Goal: Task Accomplishment & Management: Use online tool/utility

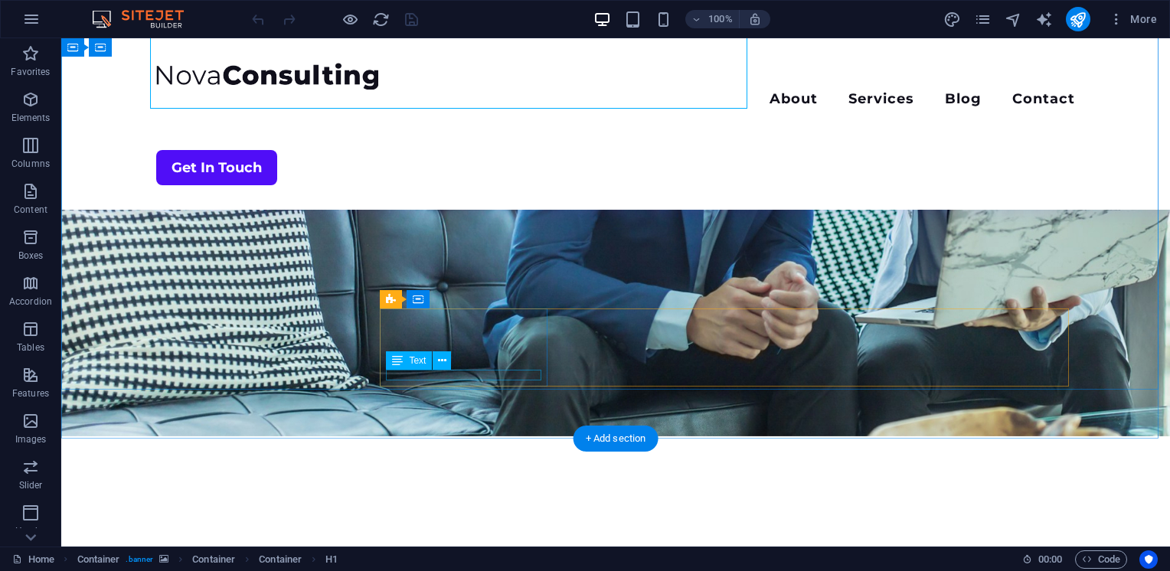
scroll to position [239, 0]
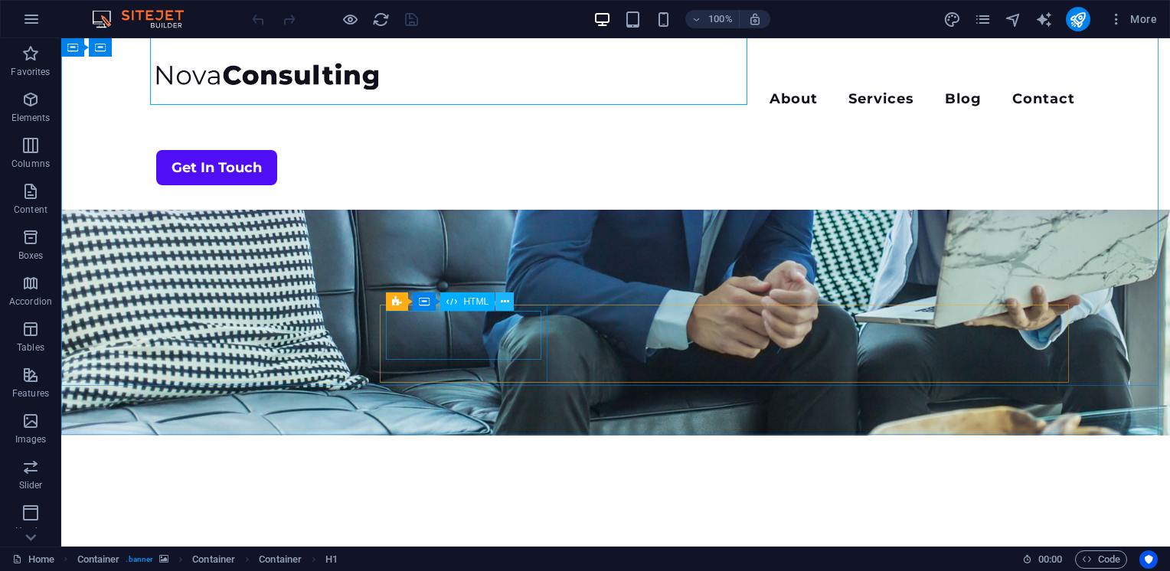
click at [504, 302] on icon at bounding box center [505, 302] width 8 height 16
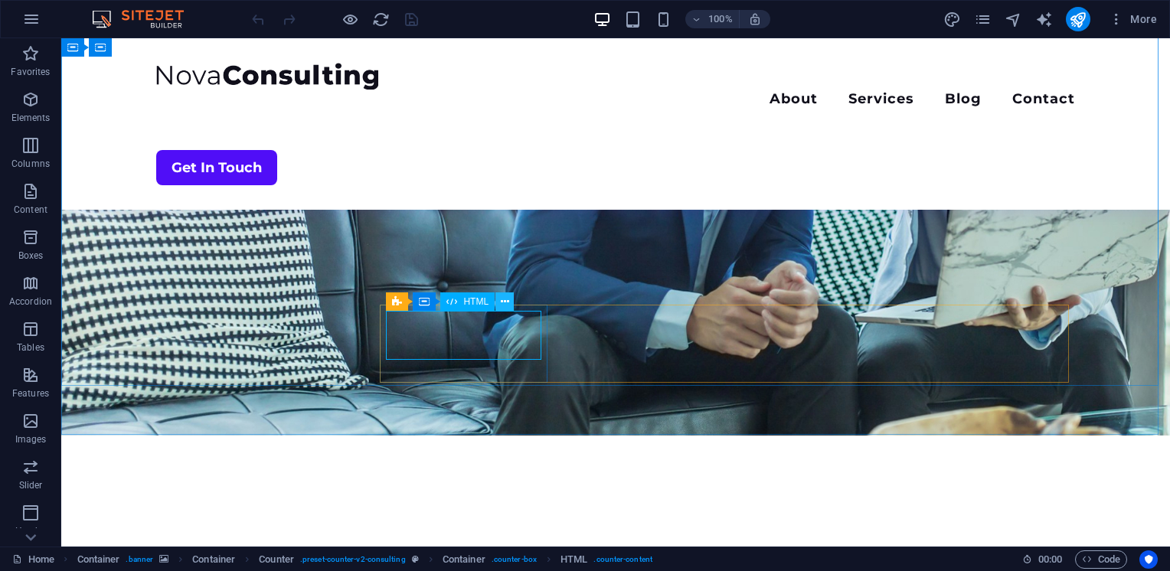
click at [505, 302] on icon at bounding box center [505, 302] width 8 height 16
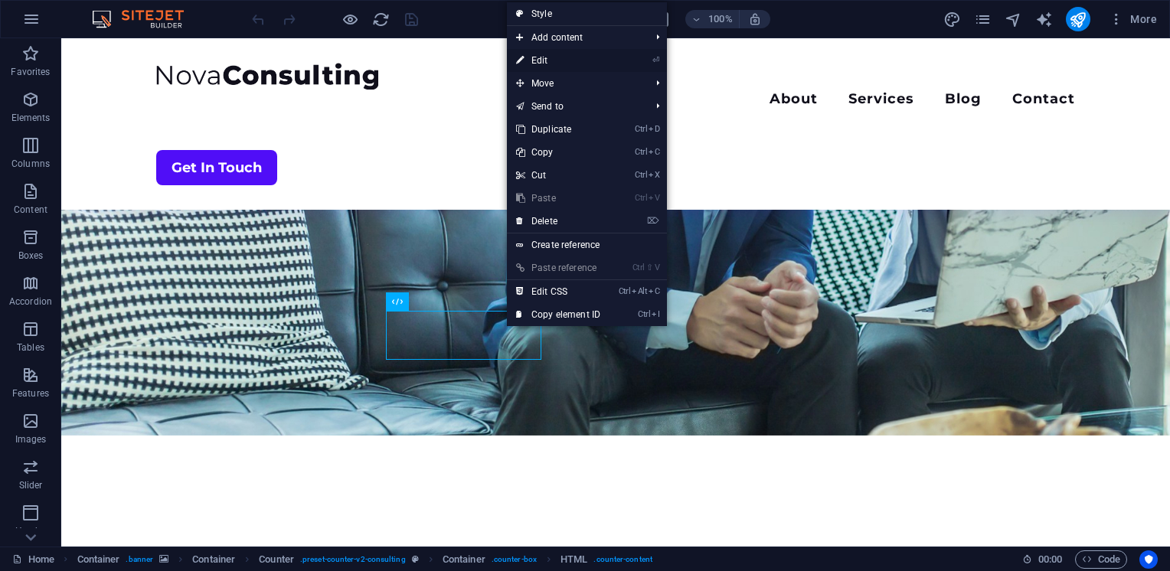
click at [555, 57] on link "⏎ Edit" at bounding box center [558, 60] width 103 height 23
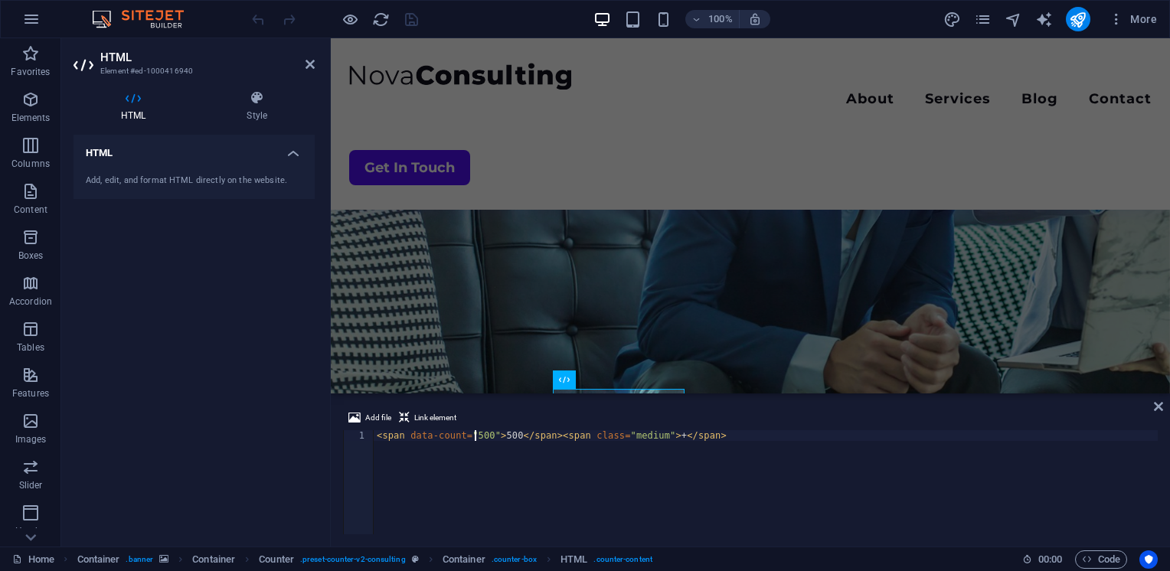
click at [475, 436] on div "< span data-count = "500" > 500 </ span > < span class = "medium" > + </ span >" at bounding box center [766, 493] width 784 height 126
click at [499, 433] on div "< span data-count = "200" > 500 </ span > < span class = "medium" > + </ span >" at bounding box center [766, 493] width 784 height 126
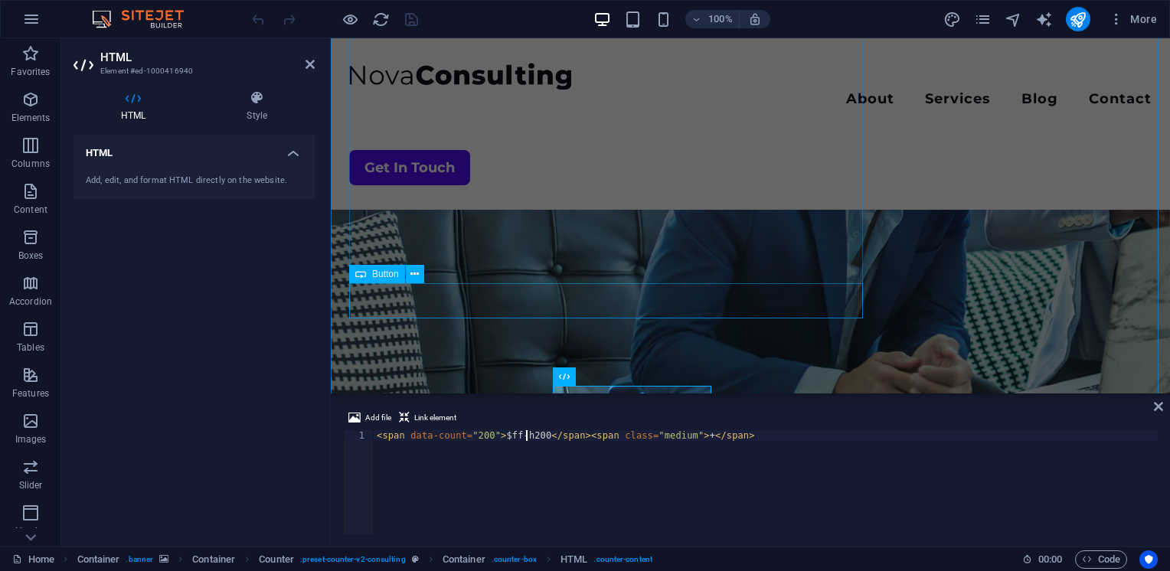
scroll to position [0, 0]
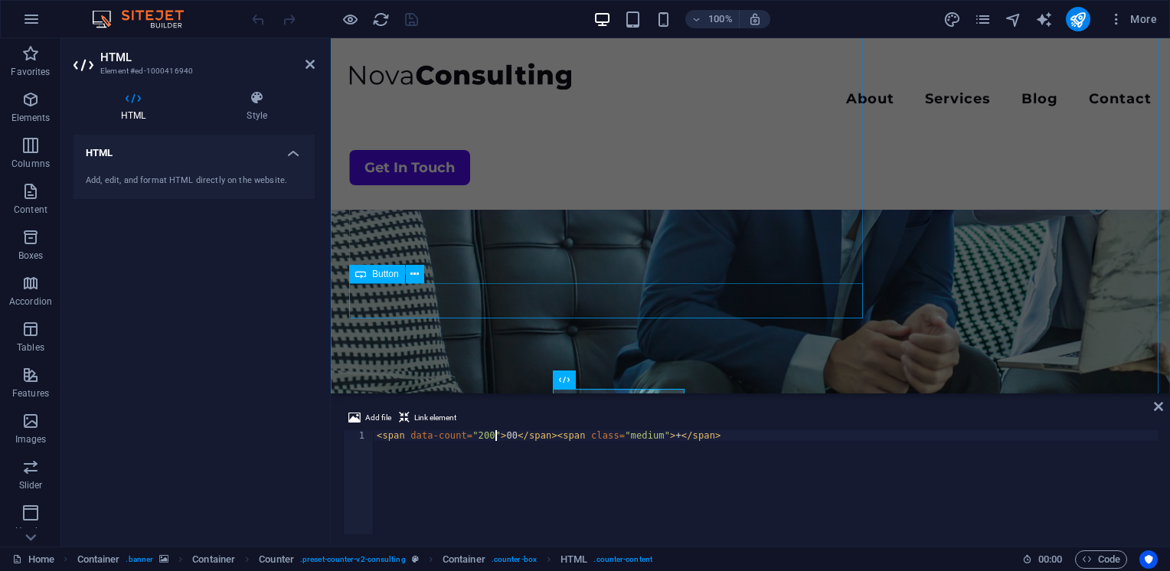
type textarea "<span data-count="200">500</span><span class="medium">+</span>"
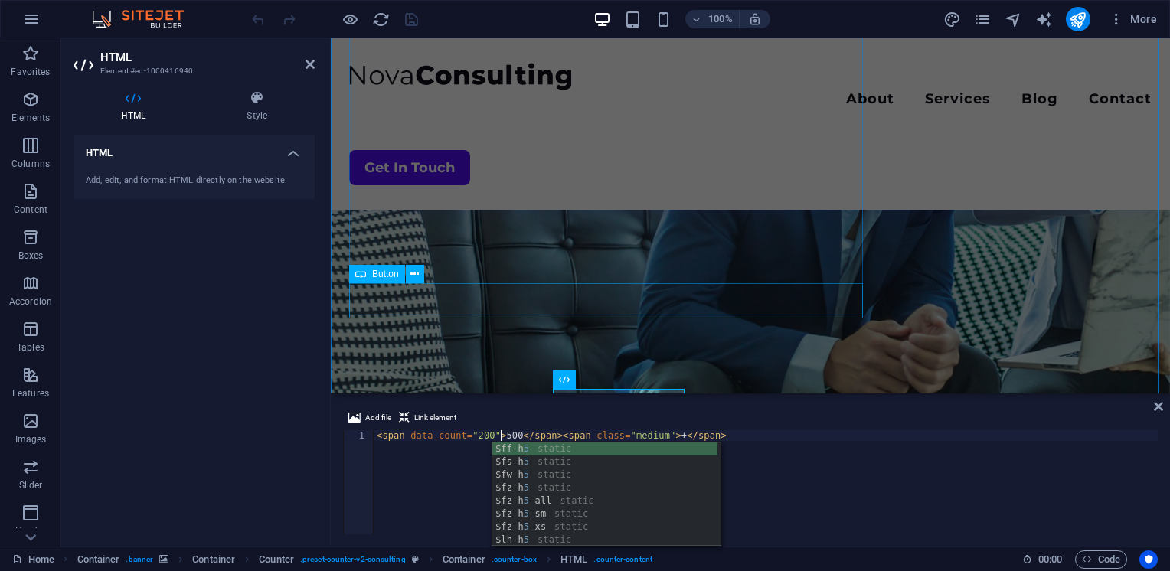
scroll to position [0, 9]
click at [416, 452] on div "< span data-count = "200" > 500 </ span > < span class = "medium" > + </ span >" at bounding box center [766, 493] width 784 height 126
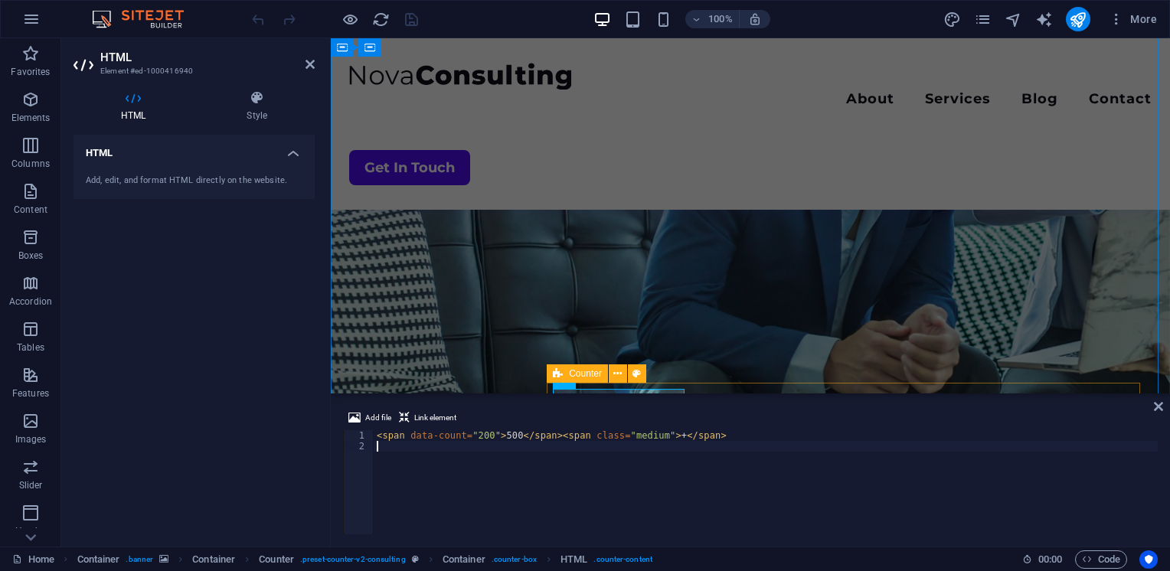
scroll to position [0, 0]
click at [1160, 409] on icon at bounding box center [1158, 406] width 9 height 12
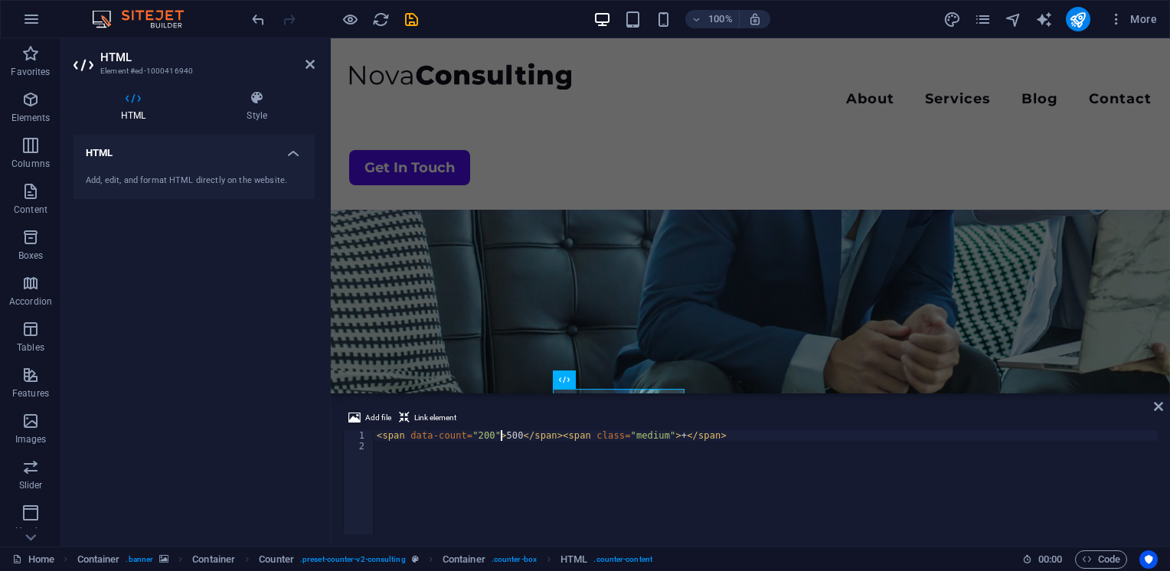
click at [501, 433] on div "< span data-count = "200" > 500 </ span > < span class = "medium" > + </ span >" at bounding box center [766, 493] width 784 height 126
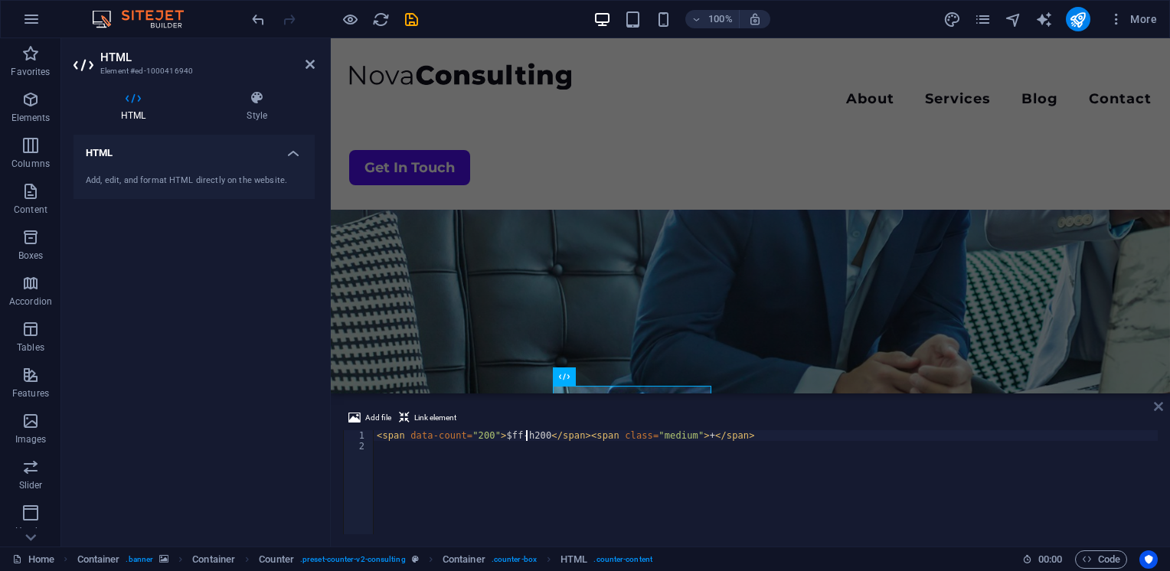
type textarea "<span data-count="200">$ff-h200</span><span class="medium">+</span>"
click at [1157, 409] on icon at bounding box center [1158, 406] width 9 height 12
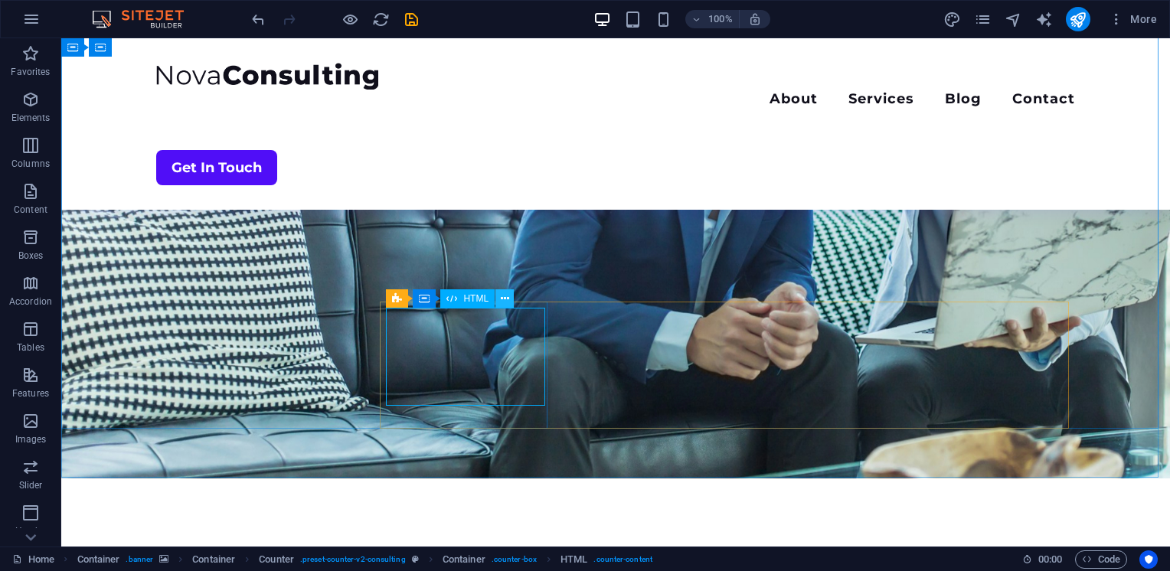
click at [504, 297] on icon at bounding box center [505, 299] width 8 height 16
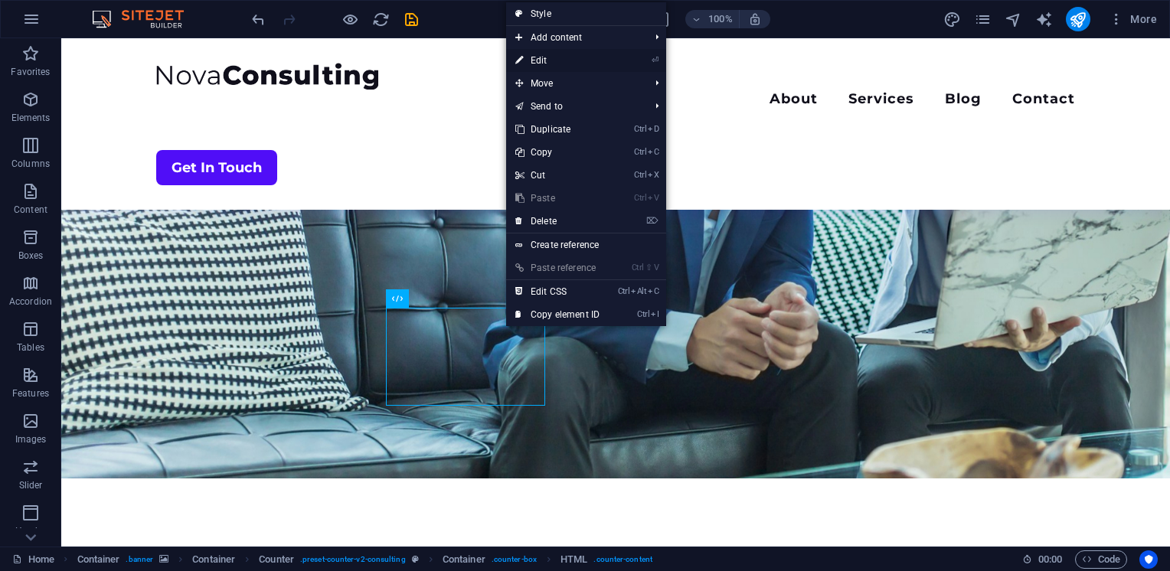
click at [551, 60] on link "⏎ Edit" at bounding box center [557, 60] width 103 height 23
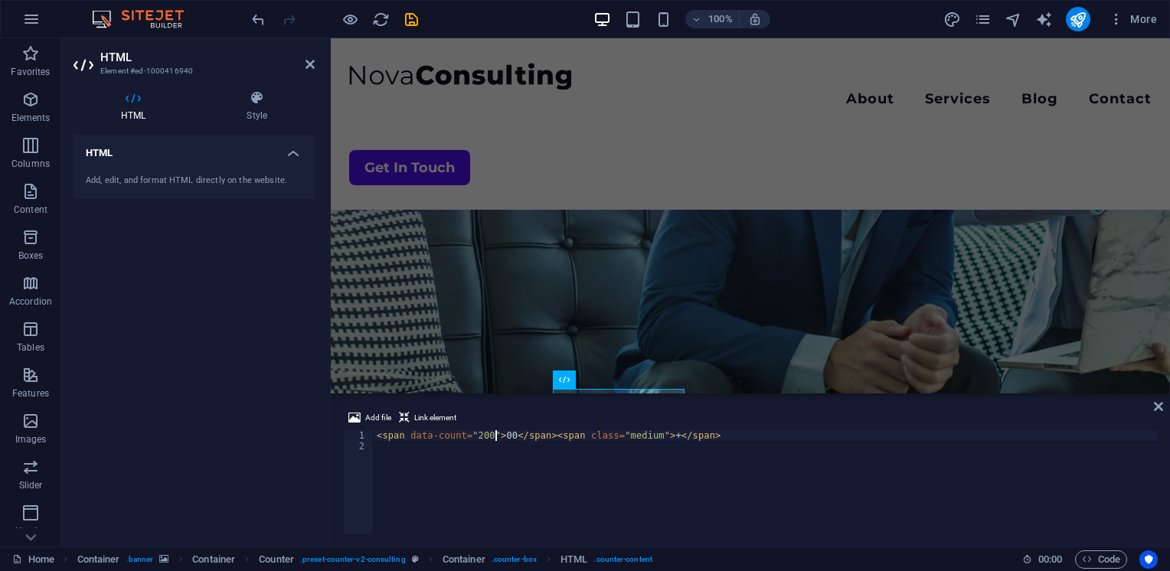
type textarea "<span data-count="200">200</span><span class="medium">+</span>"
click at [450, 460] on div "< span data-count = "200" > 200 </ span > < span class = "medium" > + </ span >" at bounding box center [766, 493] width 784 height 126
click at [762, 437] on div "< span data-count = "200" > 200 </ span > < span class = "medium" > + </ span >" at bounding box center [766, 493] width 784 height 126
type textarea "<span data-count="200">200</span><span class="medium">+</span>"
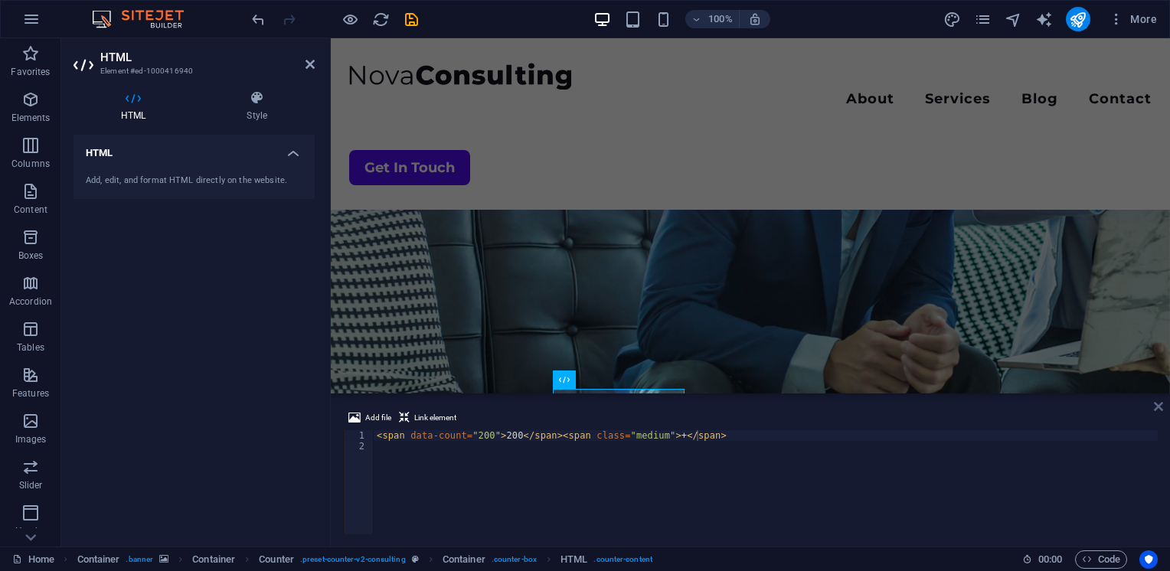
click at [1160, 404] on icon at bounding box center [1158, 406] width 9 height 12
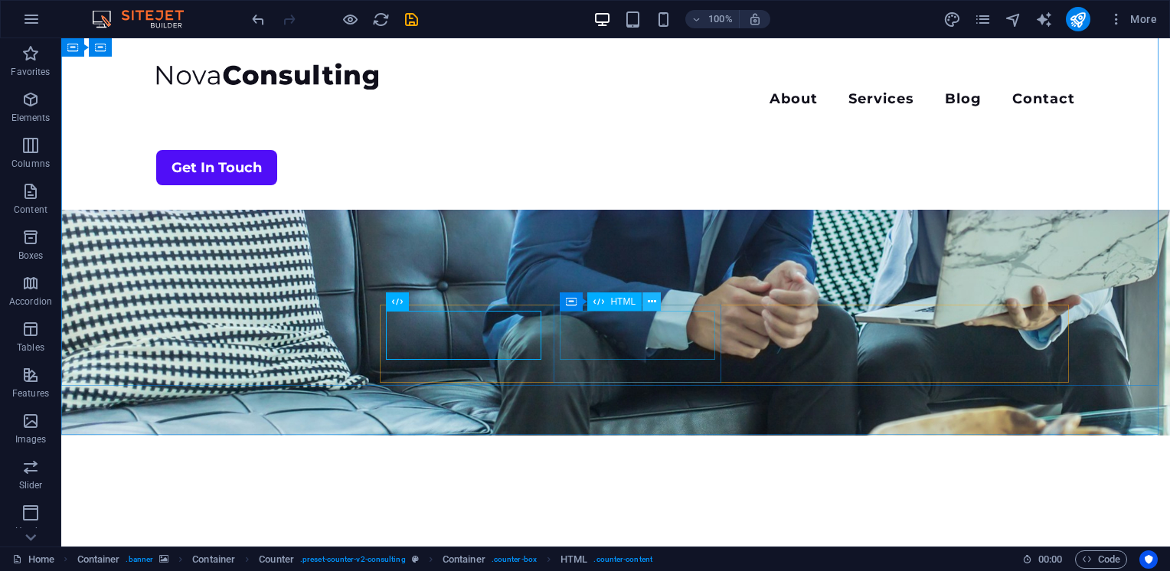
click at [650, 300] on icon at bounding box center [652, 302] width 8 height 16
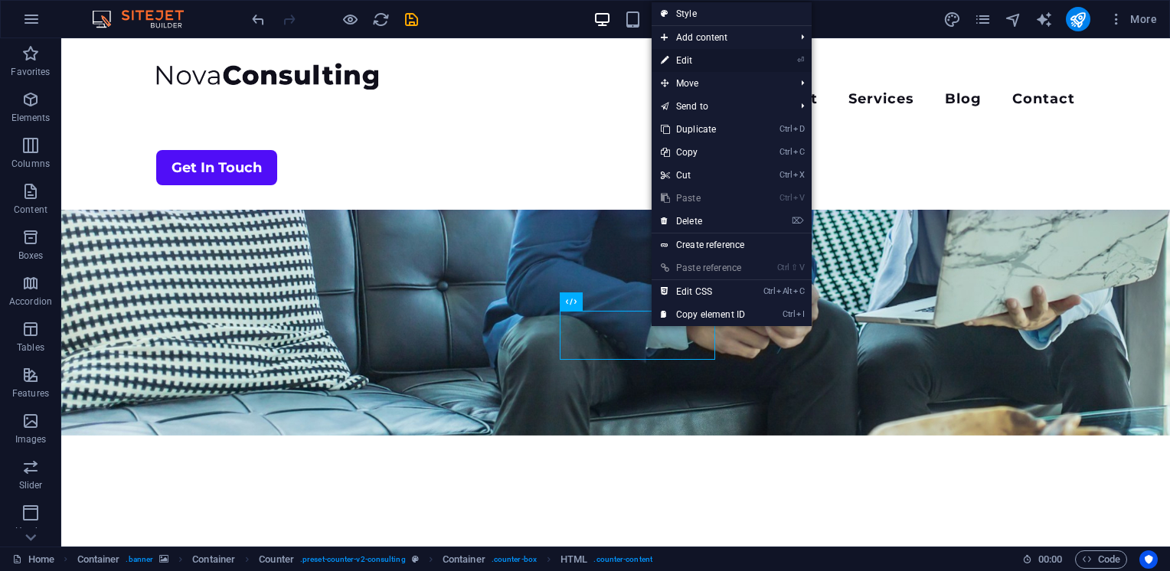
click at [696, 56] on link "⏎ Edit" at bounding box center [702, 60] width 103 height 23
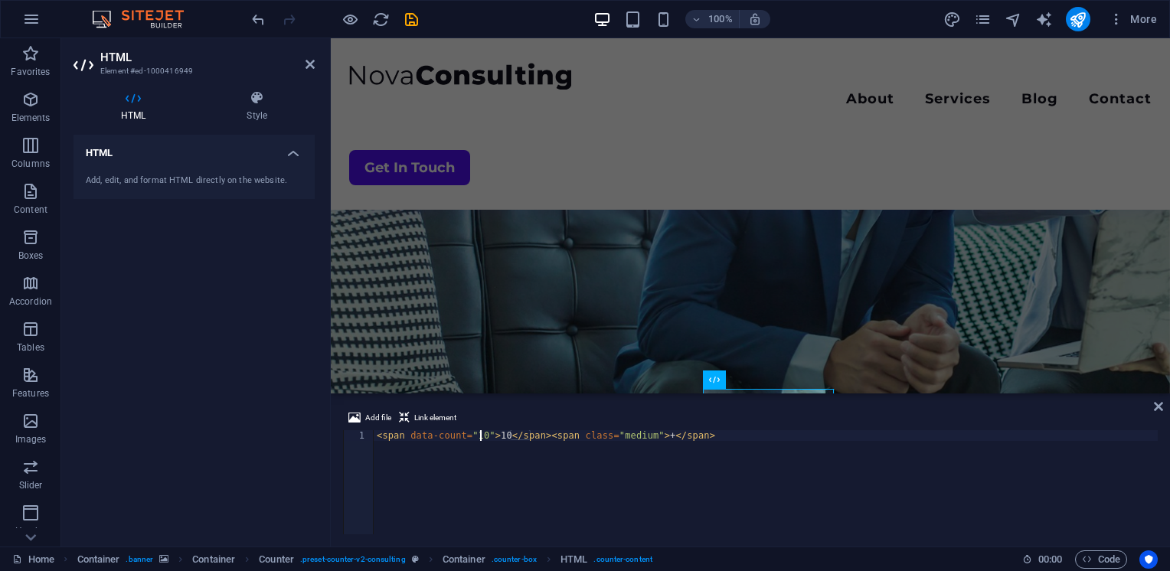
click at [478, 436] on div "< span data-count = "10" > 10 </ span > < span class = "medium" > + </ span >" at bounding box center [766, 493] width 784 height 126
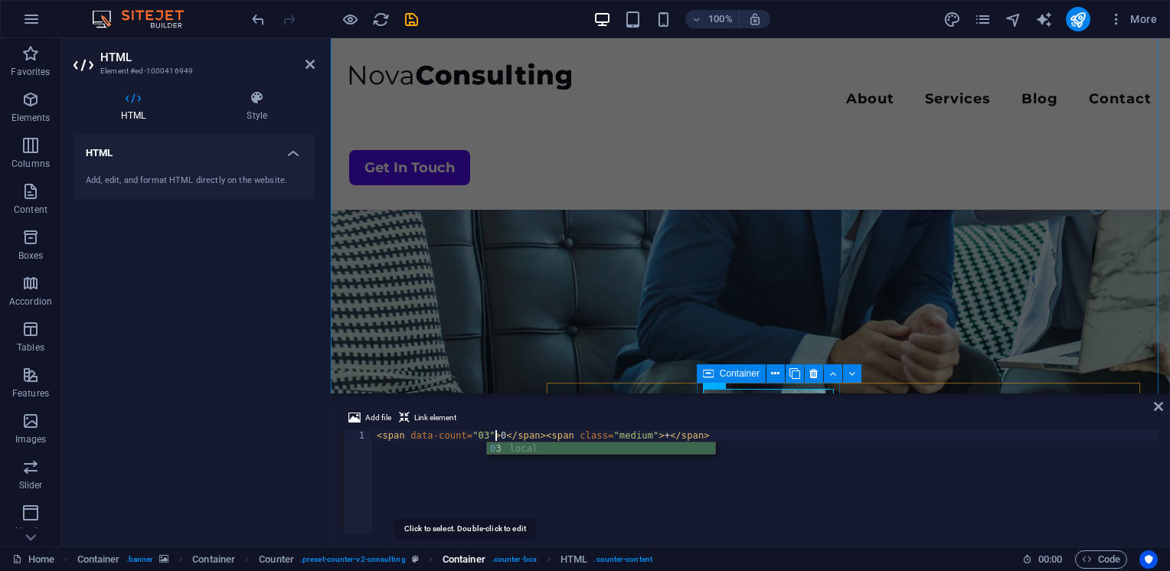
scroll to position [0, 9]
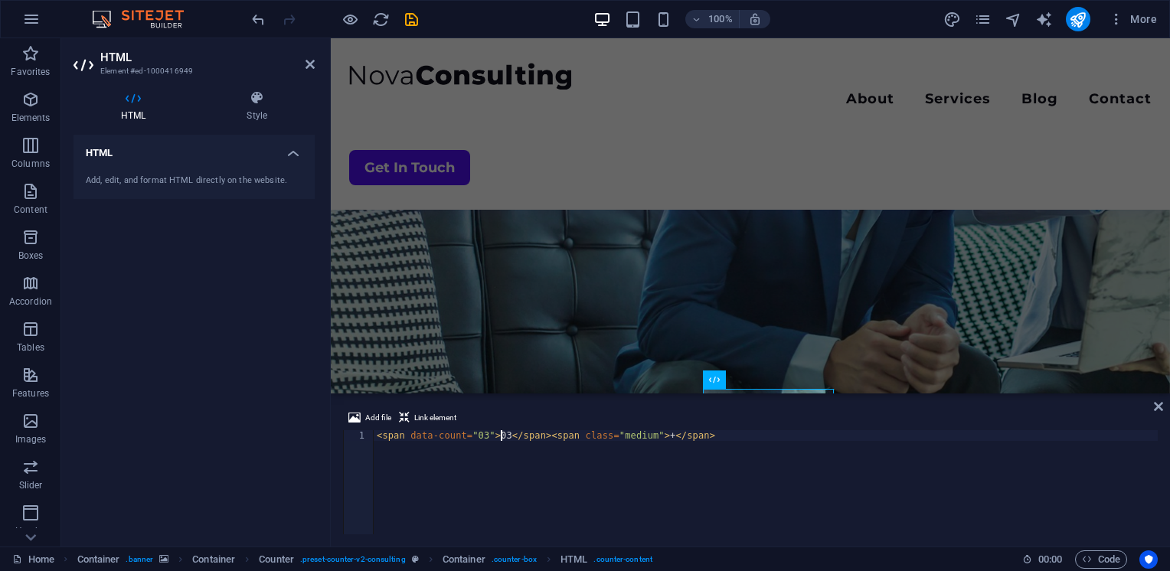
type textarea "<span data-count="03">03</span><span class="medium">+</span>"
click at [1163, 406] on div "Add file Link element <span data-count="03">03</span><span class="medium">+</sp…" at bounding box center [750, 472] width 839 height 150
click at [1158, 406] on icon at bounding box center [1158, 406] width 9 height 12
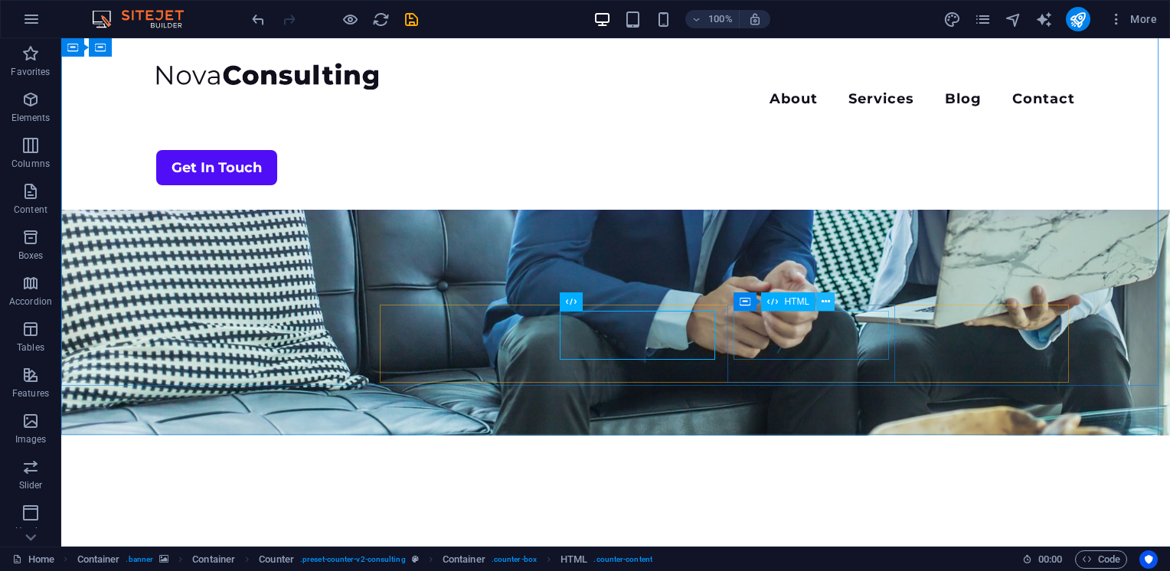
click at [830, 299] on button at bounding box center [825, 301] width 18 height 18
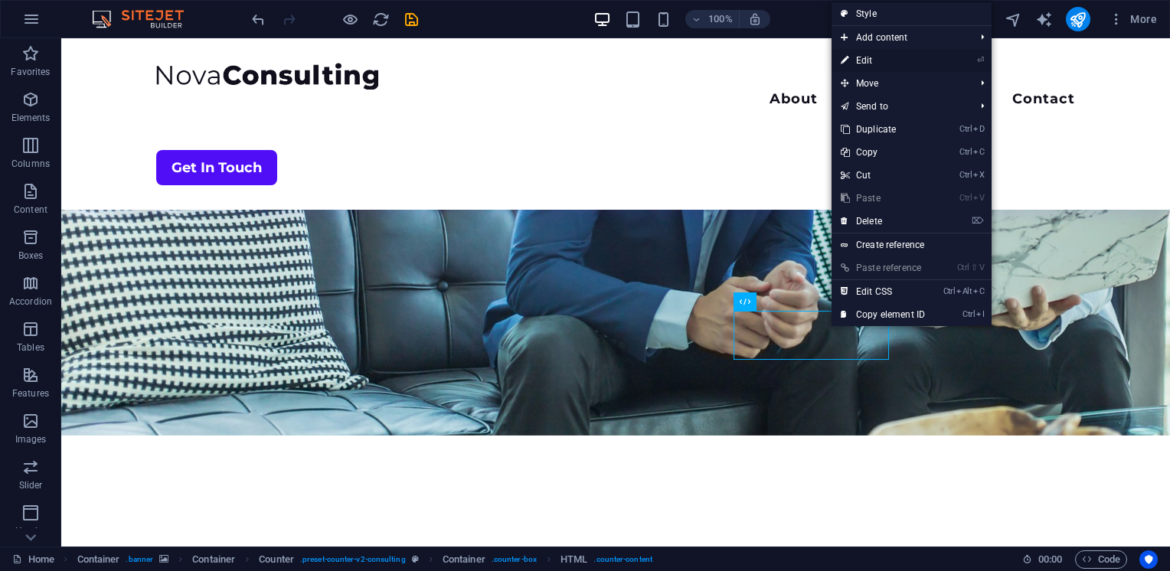
click at [895, 62] on link "⏎ Edit" at bounding box center [882, 60] width 103 height 23
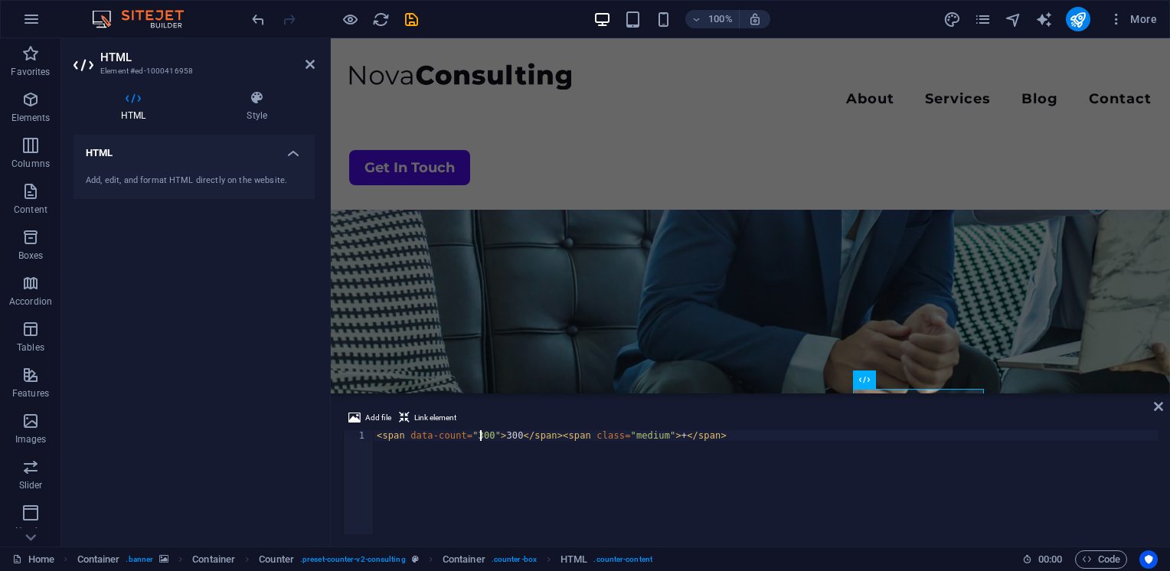
click at [479, 438] on div "< span data-count = "300" > 300 </ span > < span class = "medium" > + </ span >" at bounding box center [766, 493] width 784 height 126
type textarea "<span data-count="30">30</span><span class="medium">+</span>"
click at [1157, 406] on icon at bounding box center [1158, 406] width 9 height 12
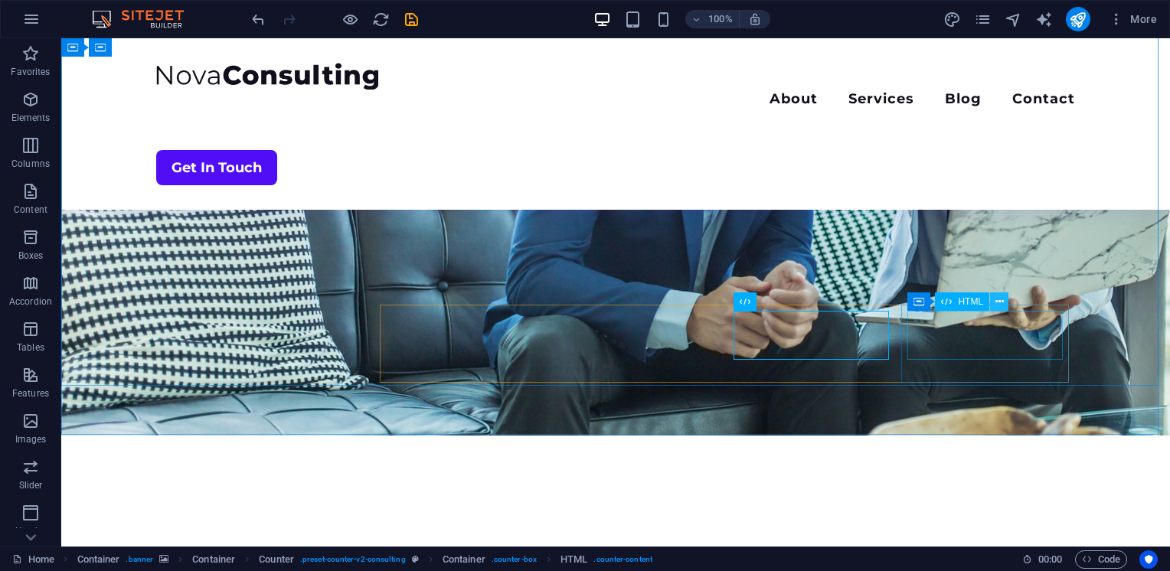
click at [1001, 299] on icon at bounding box center [999, 302] width 8 height 16
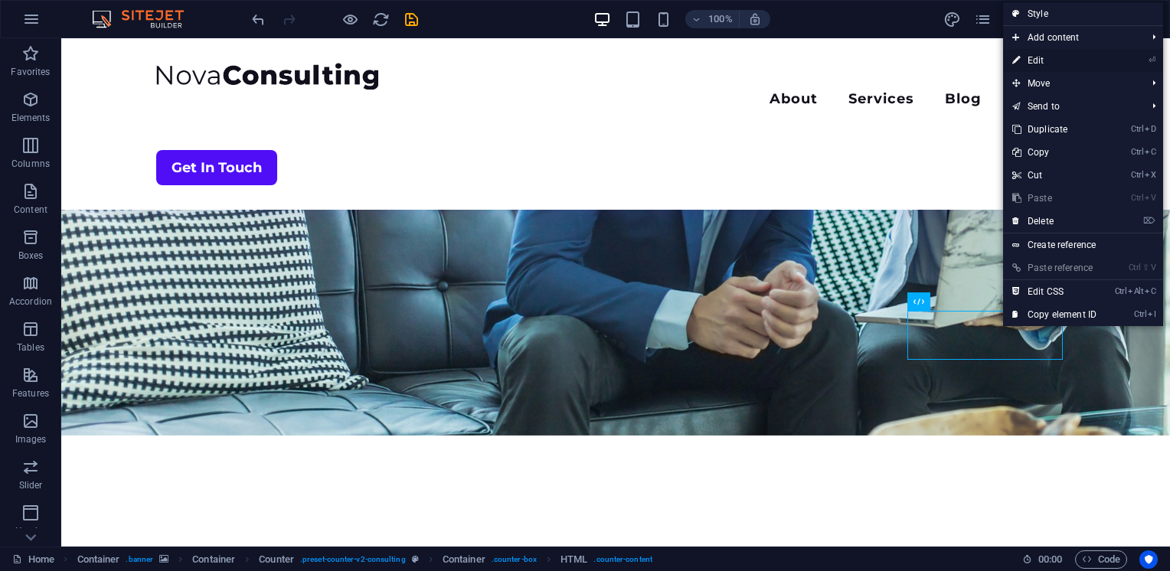
click at [1038, 58] on link "⏎ Edit" at bounding box center [1054, 60] width 103 height 23
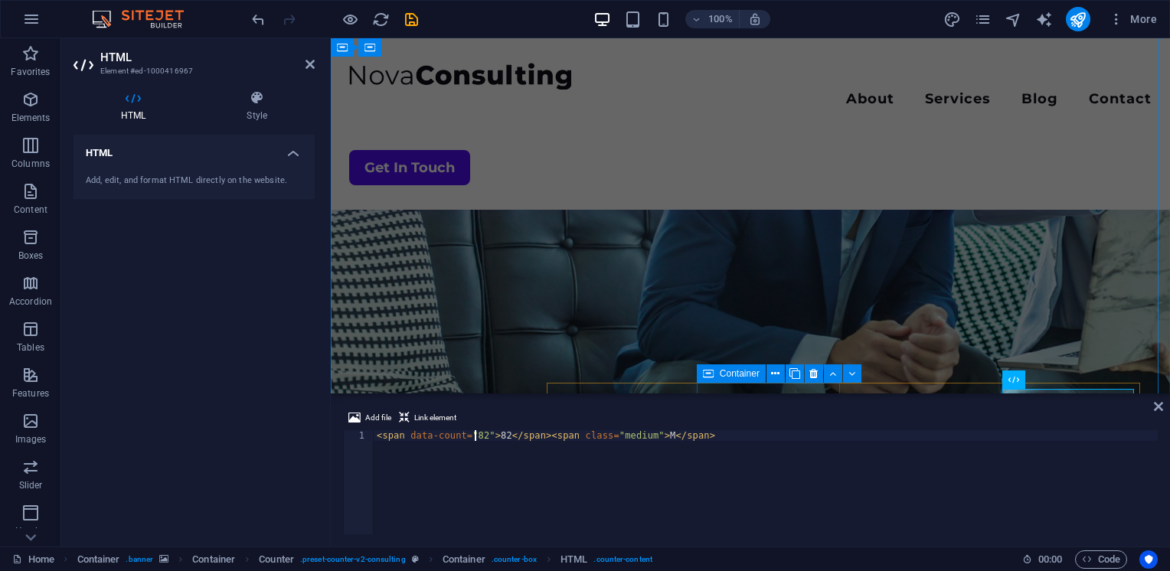
click at [475, 436] on div "< span data-count = "82" > 82 </ span > < span class = "medium" > M </ span >" at bounding box center [766, 493] width 784 height 126
type textarea "<span data-count="01">01</span><span class="medium">M</span>"
click at [1160, 408] on icon at bounding box center [1158, 406] width 9 height 12
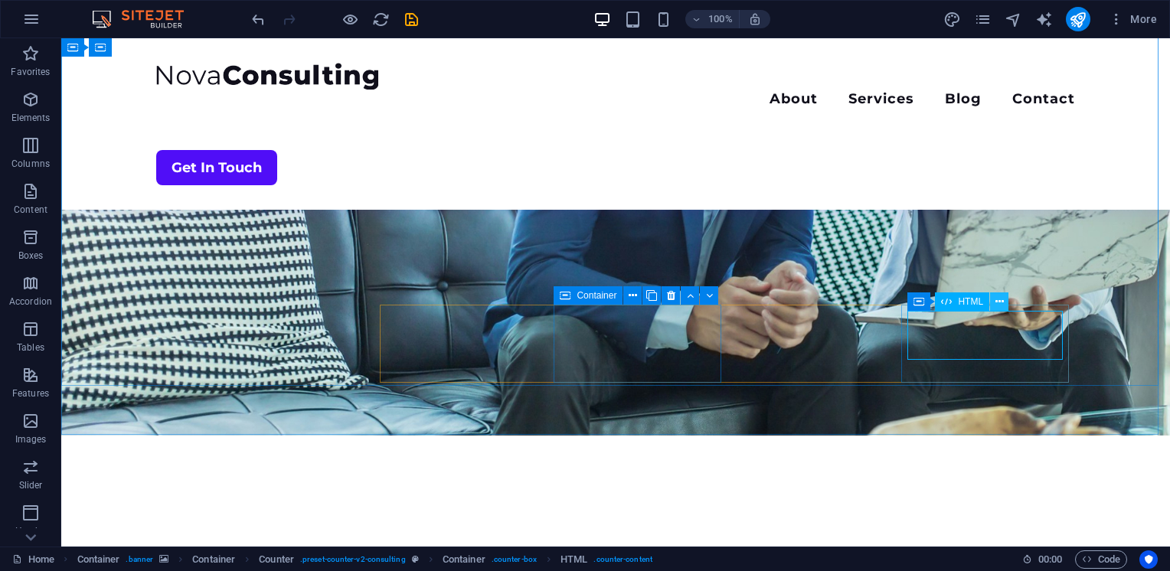
click at [998, 302] on icon at bounding box center [999, 302] width 8 height 16
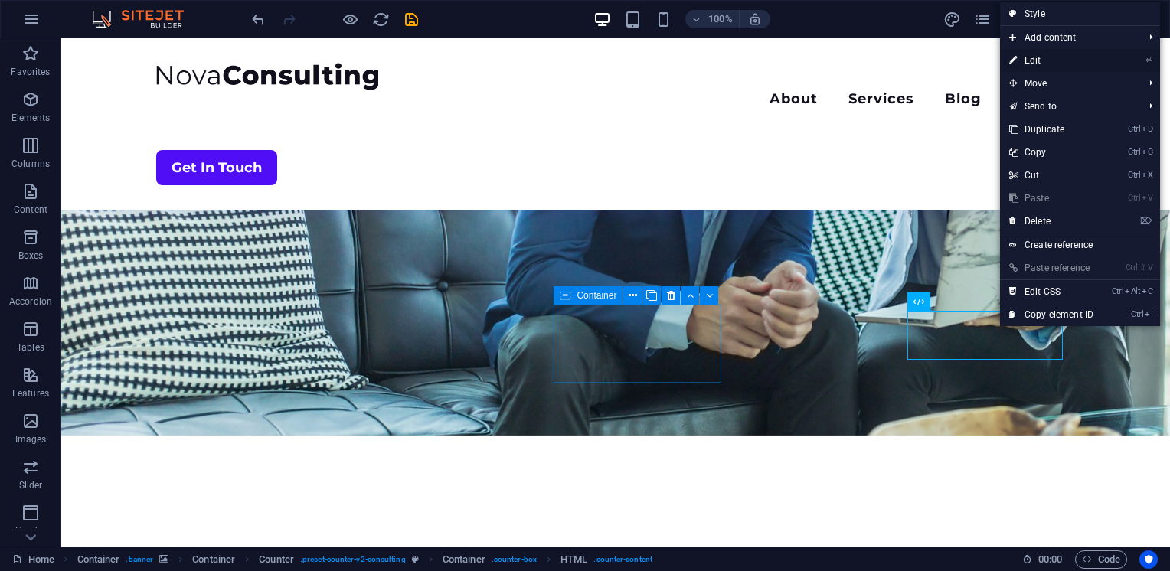
click at [1035, 64] on link "⏎ Edit" at bounding box center [1051, 60] width 103 height 23
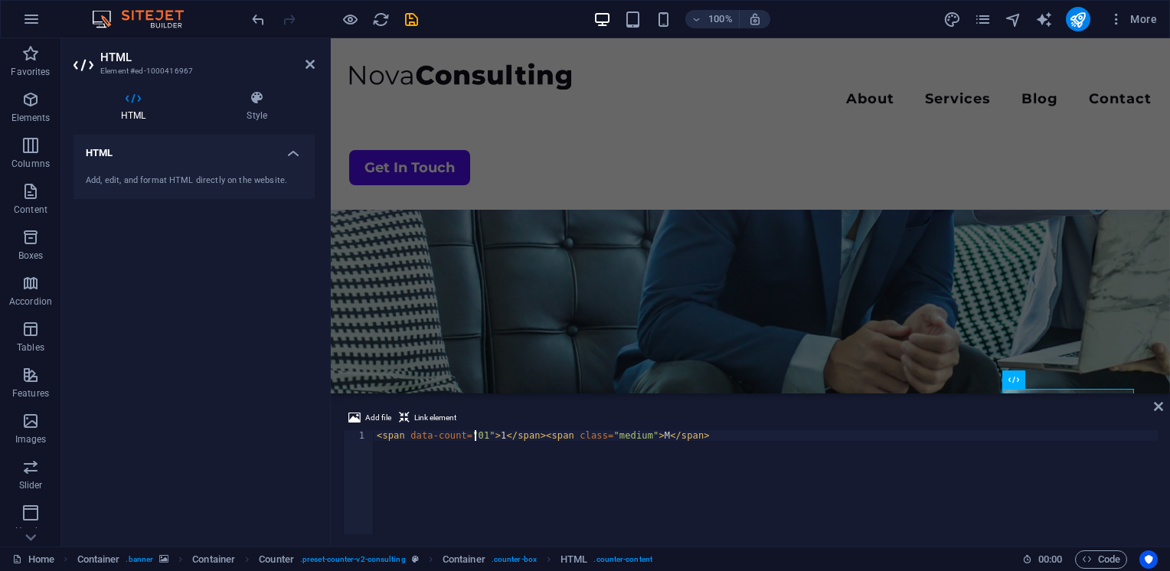
type textarea "<span data-count="1">1</span><span class="medium">M</span>"
click at [1157, 410] on icon at bounding box center [1158, 406] width 9 height 12
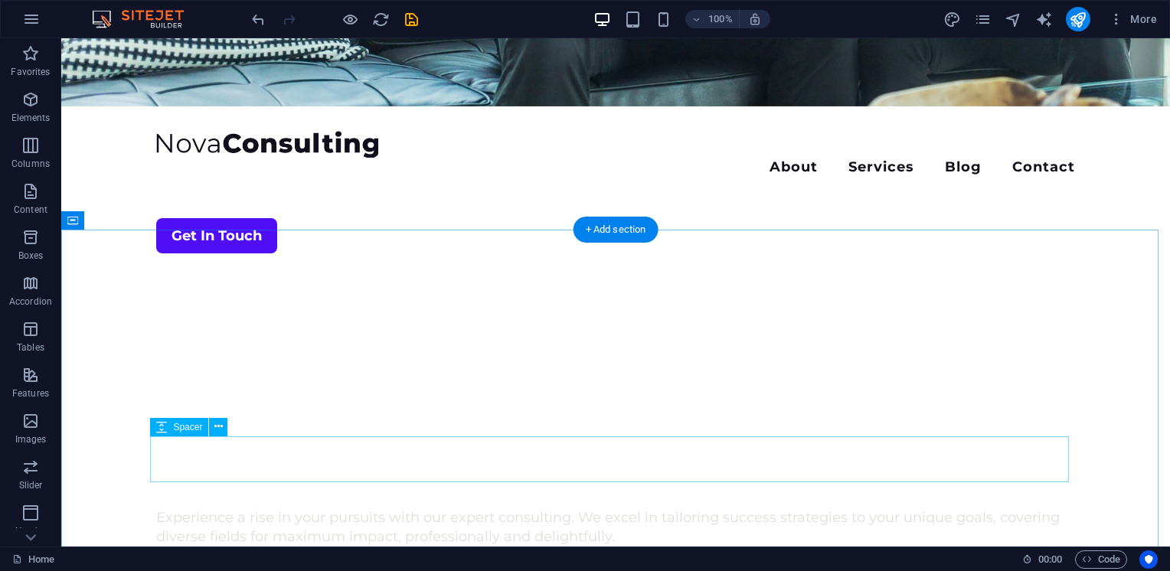
scroll to position [0, 0]
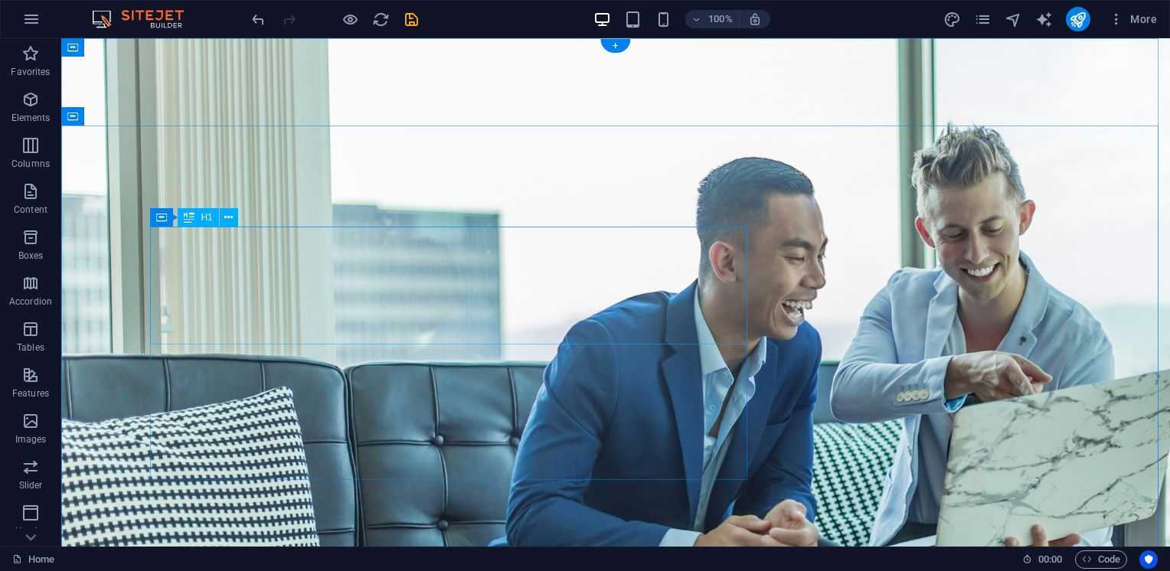
drag, startPoint x: 220, startPoint y: 230, endPoint x: 282, endPoint y: 268, distance: 72.2
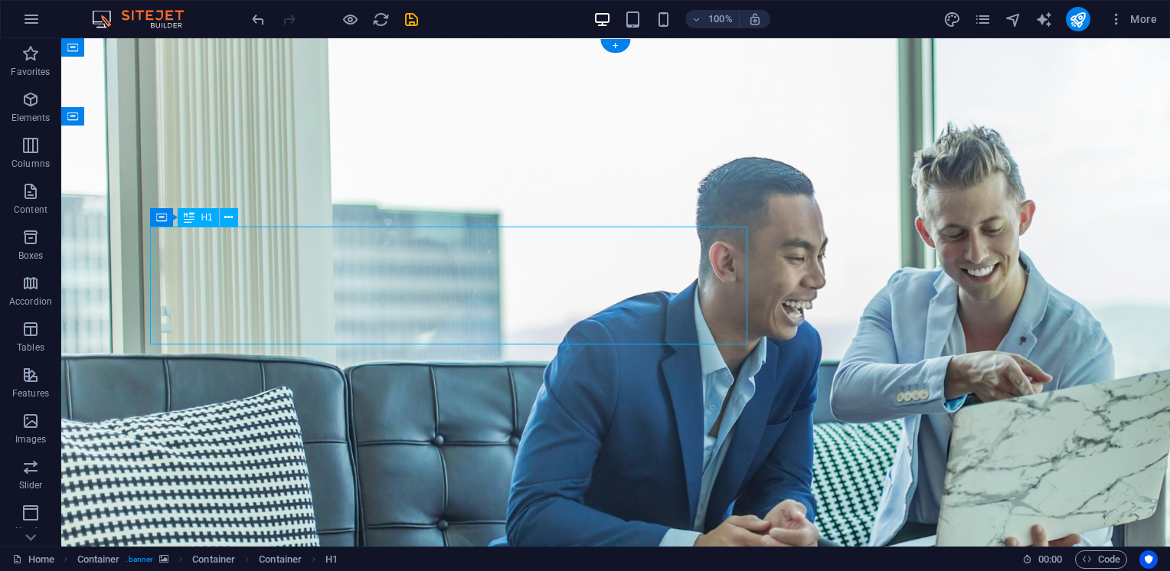
click at [282, 268] on div "Container H1 Container Container Container Spacer Spacer Button Spacer Text HTM…" at bounding box center [615, 292] width 1108 height 508
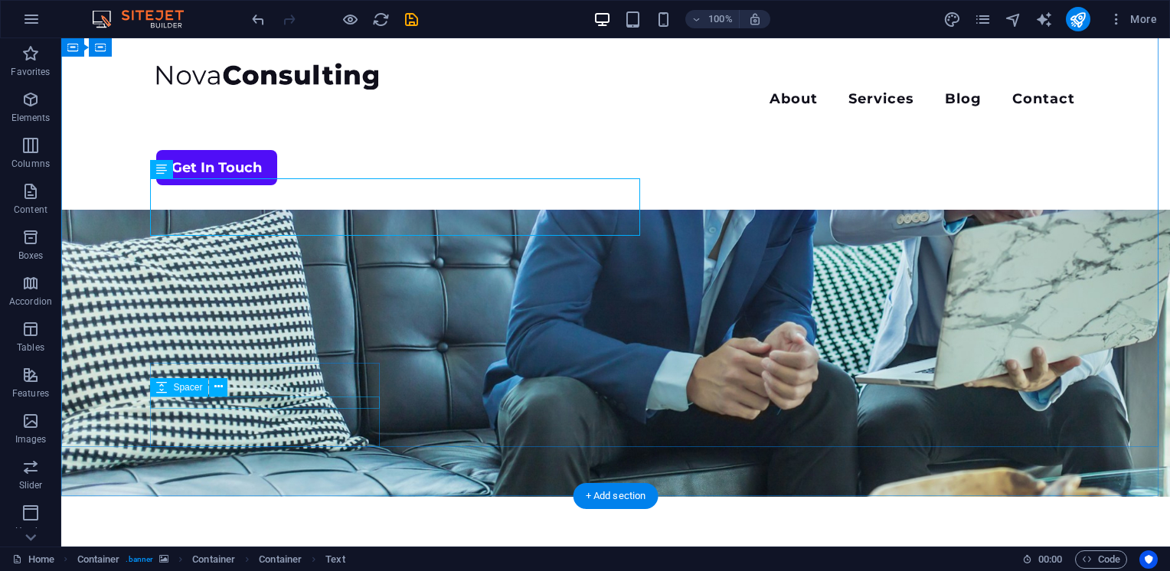
scroll to position [257, 0]
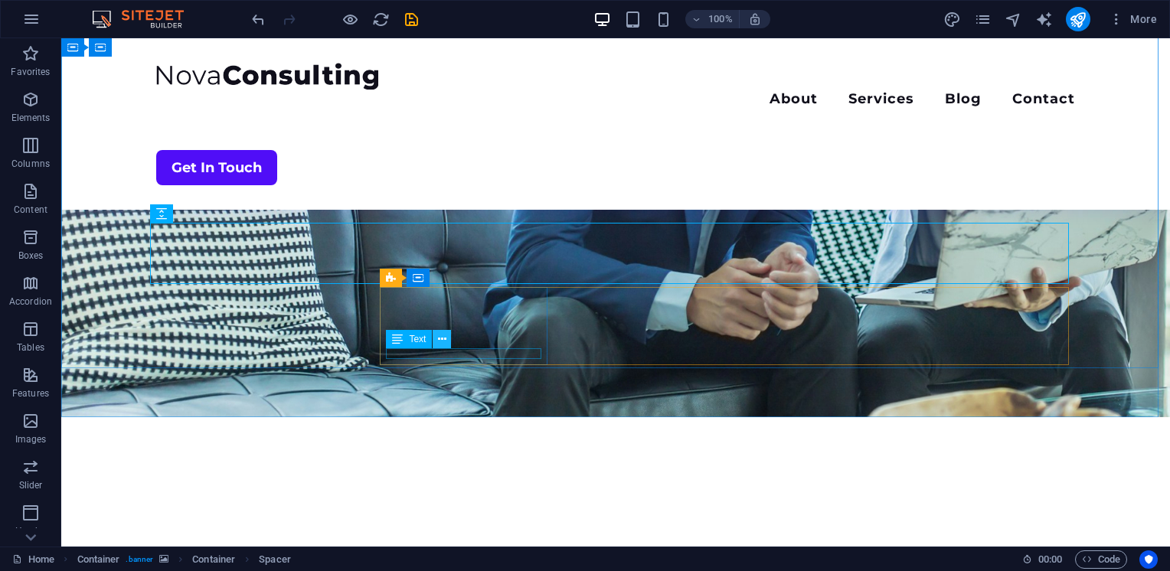
click at [438, 338] on icon at bounding box center [442, 339] width 8 height 16
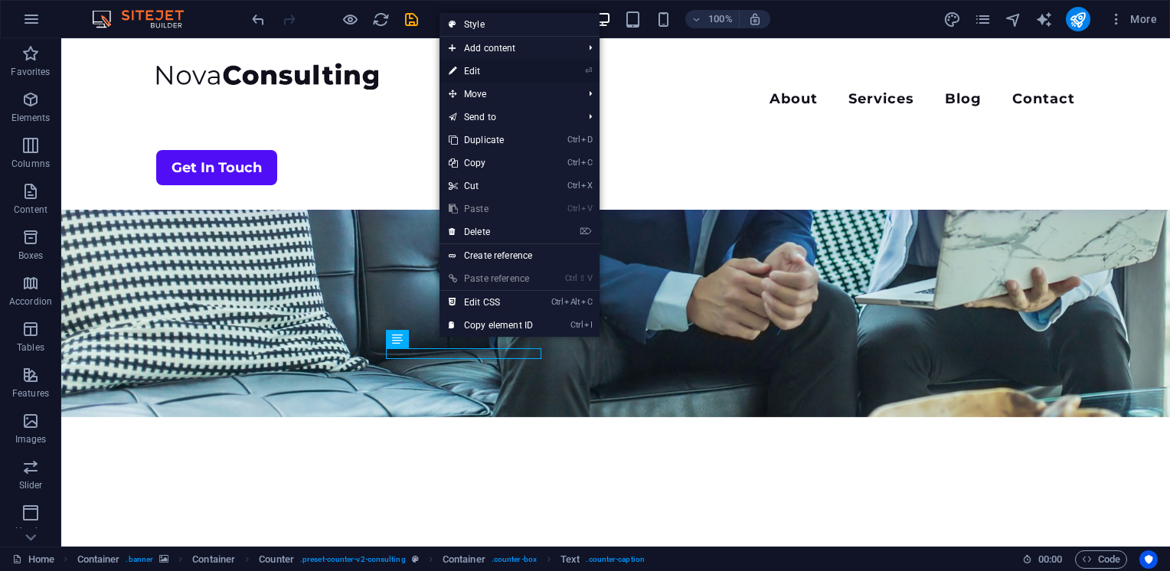
click at [500, 69] on link "⏎ Edit" at bounding box center [490, 71] width 103 height 23
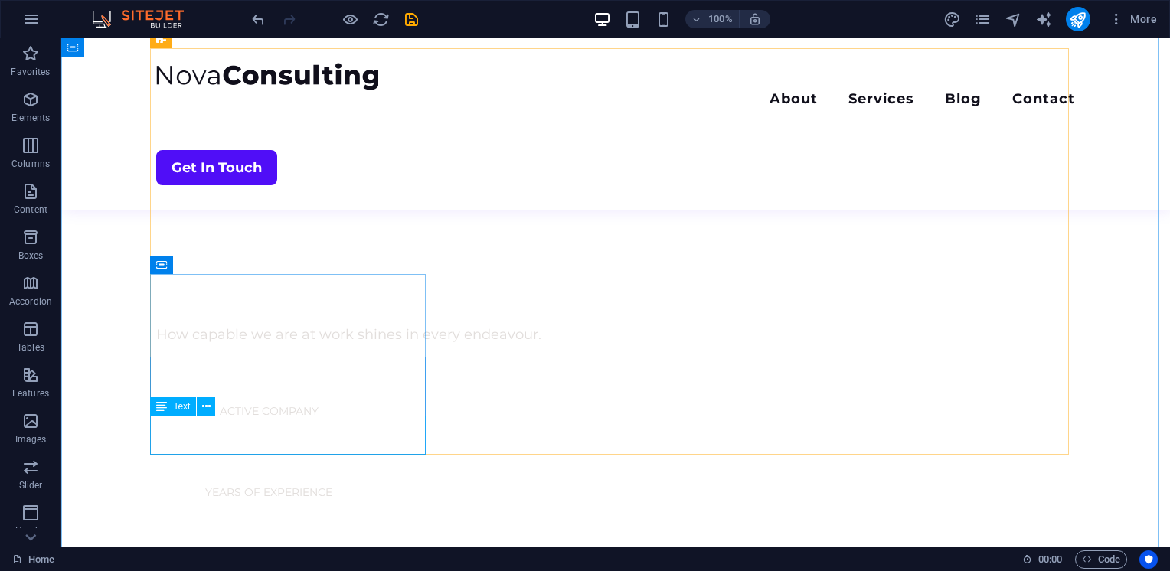
scroll to position [888, 0]
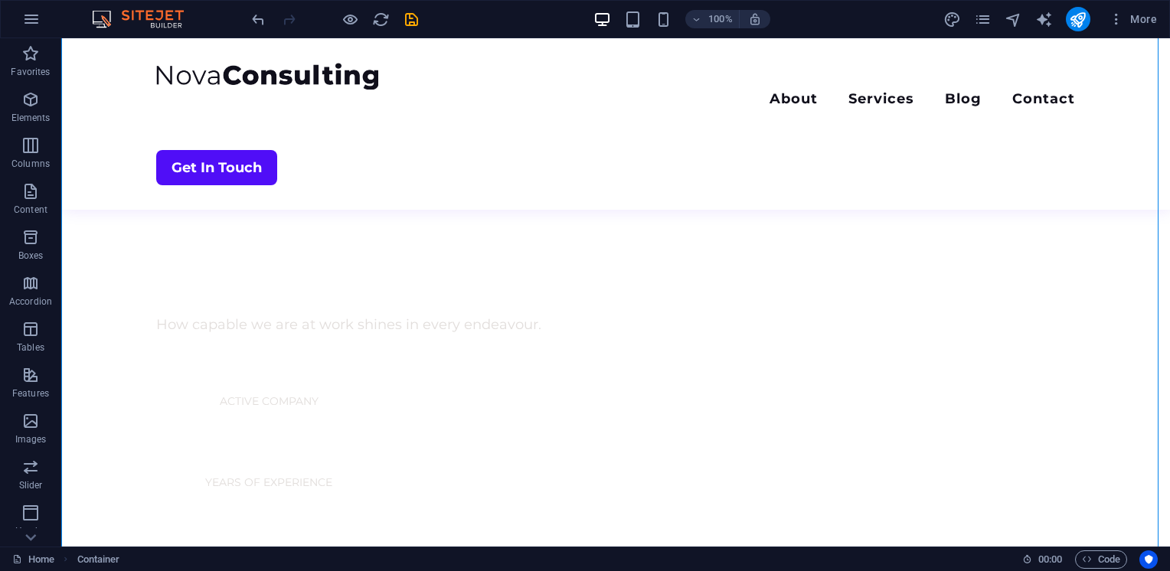
drag, startPoint x: 658, startPoint y: 323, endPoint x: 447, endPoint y: 204, distance: 242.7
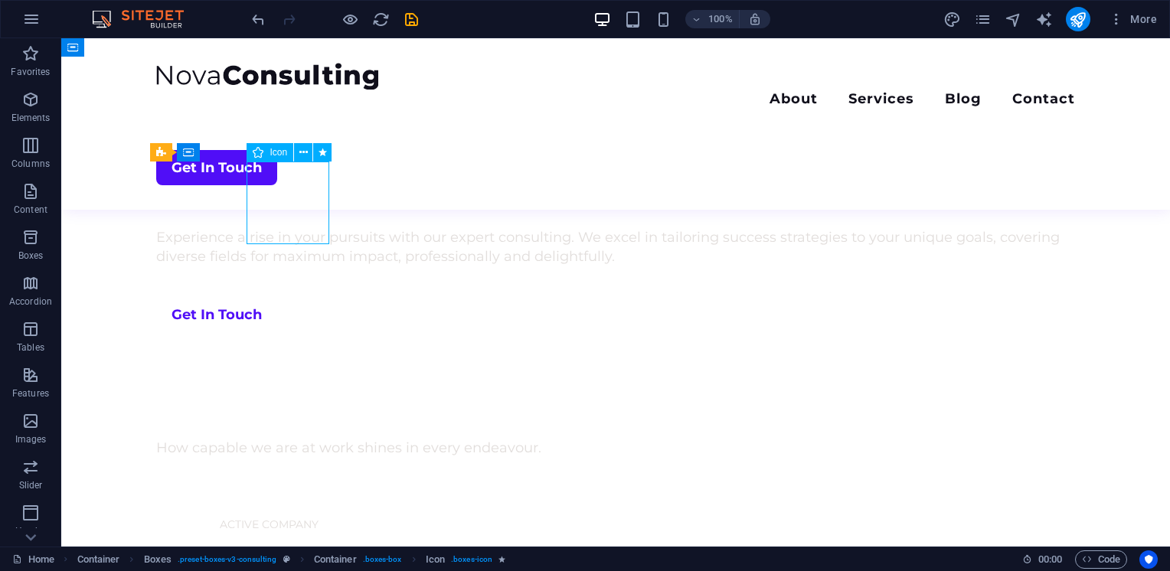
select select "xMidYMid"
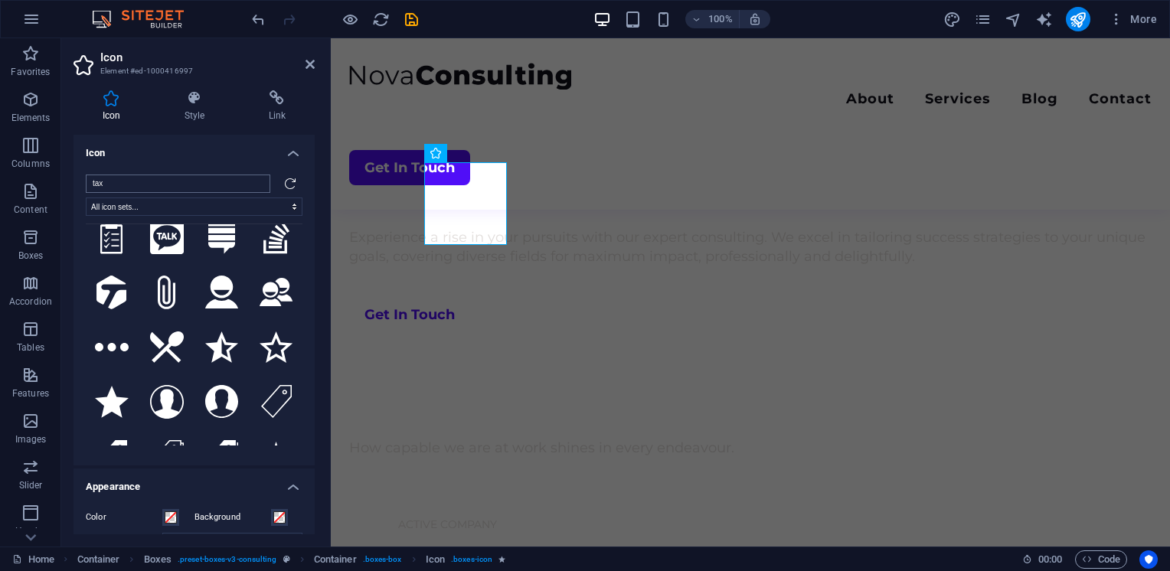
scroll to position [50, 0]
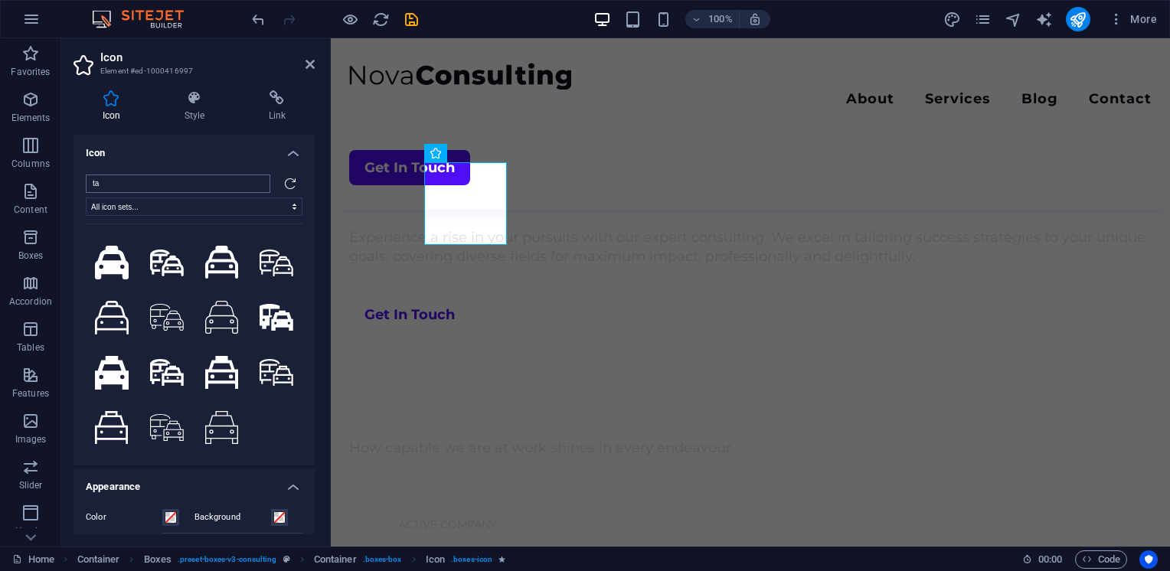
type input "t"
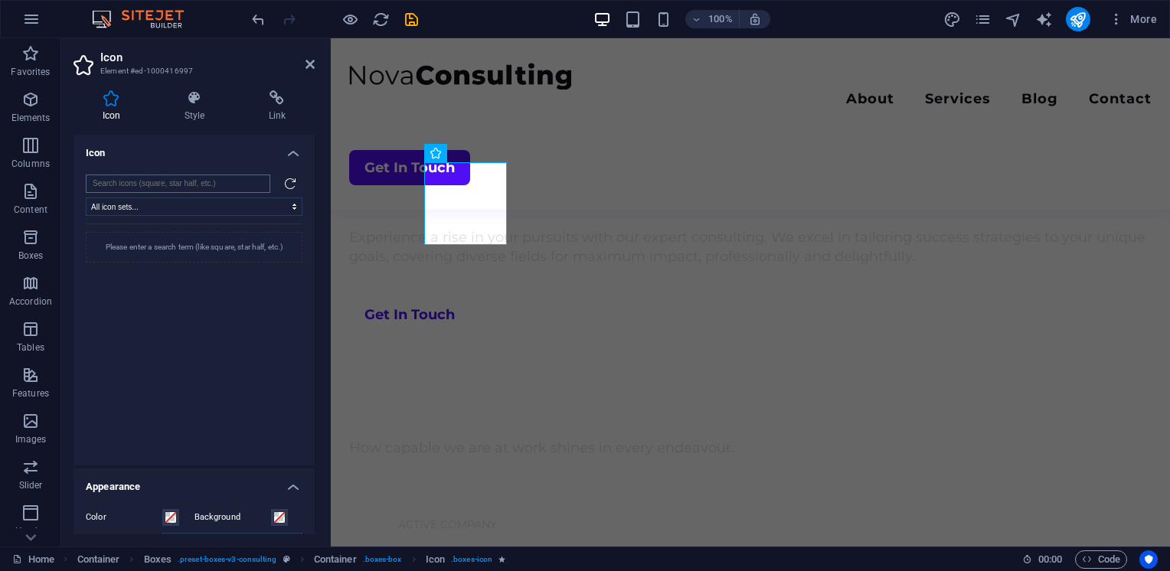
scroll to position [0, 0]
click at [482, 155] on icon at bounding box center [480, 153] width 8 height 16
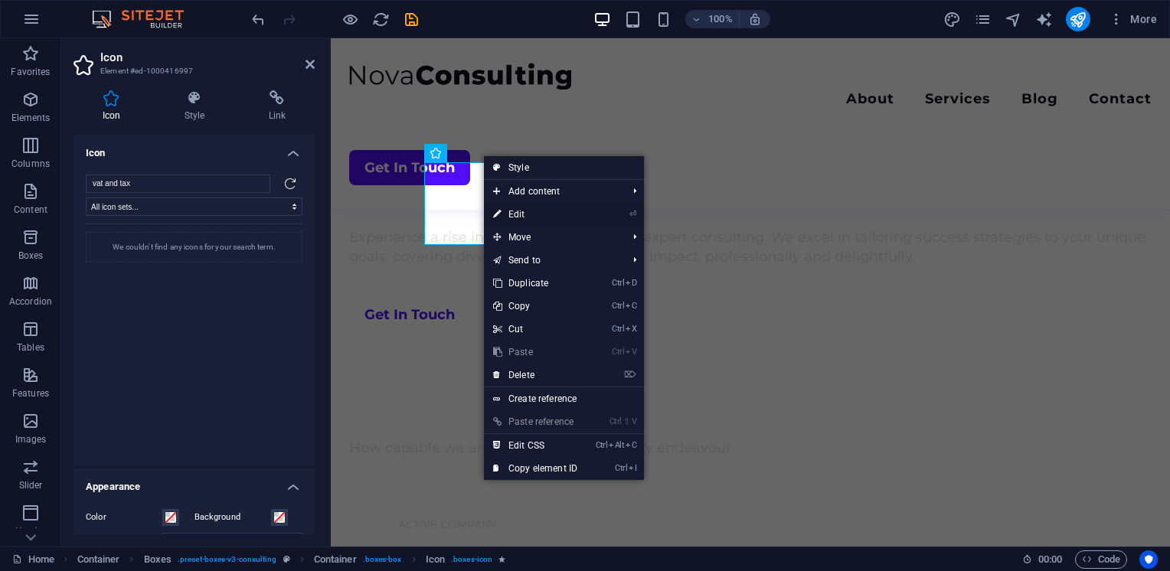
click at [541, 213] on link "⏎ Edit" at bounding box center [535, 214] width 103 height 23
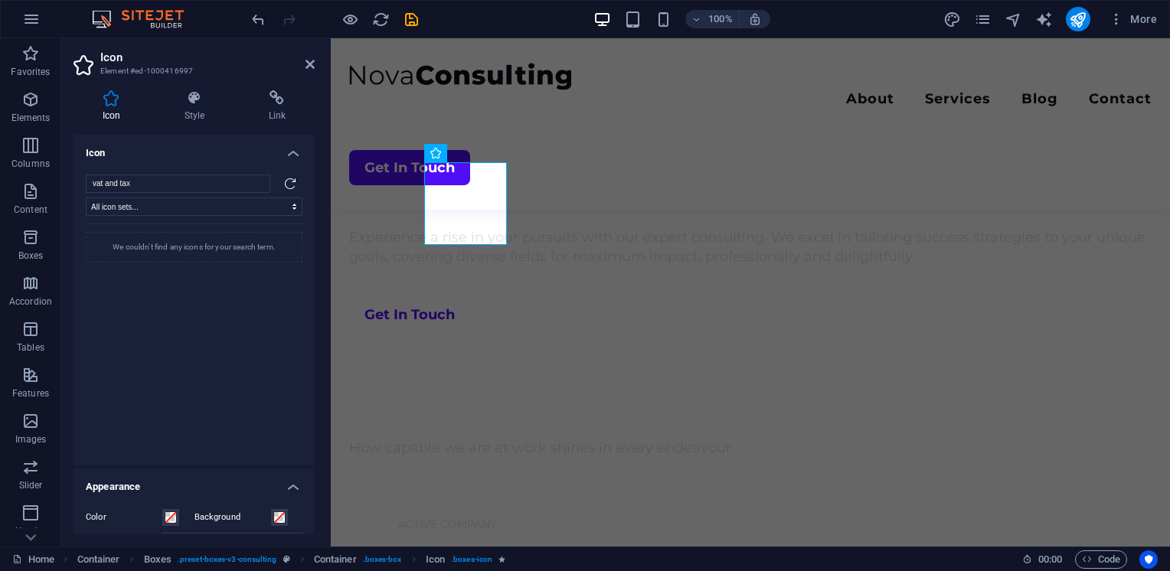
click at [284, 191] on div at bounding box center [290, 184] width 24 height 18
click at [286, 186] on icon at bounding box center [290, 184] width 12 height 12
click at [175, 182] on input "vat and tax" at bounding box center [178, 184] width 184 height 18
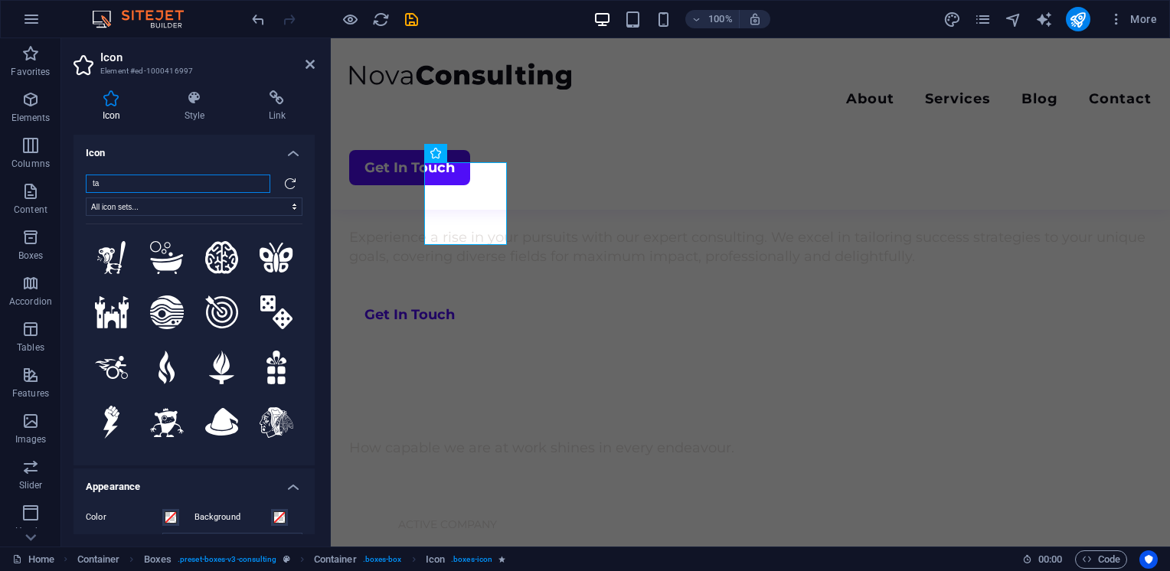
type input "tax"
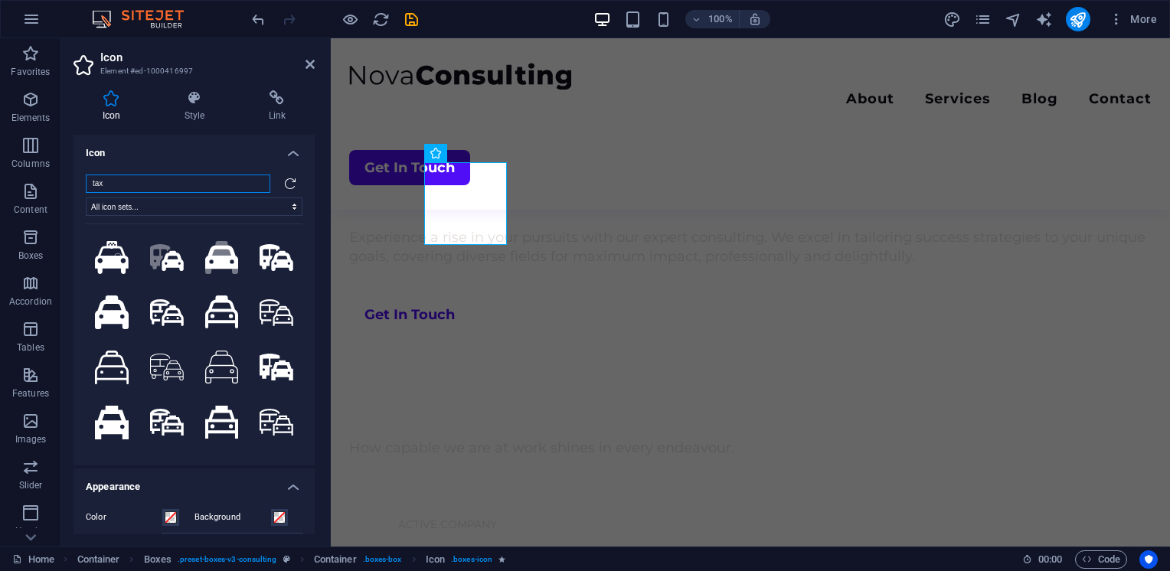
click at [257, 185] on input "tax" at bounding box center [178, 184] width 184 height 18
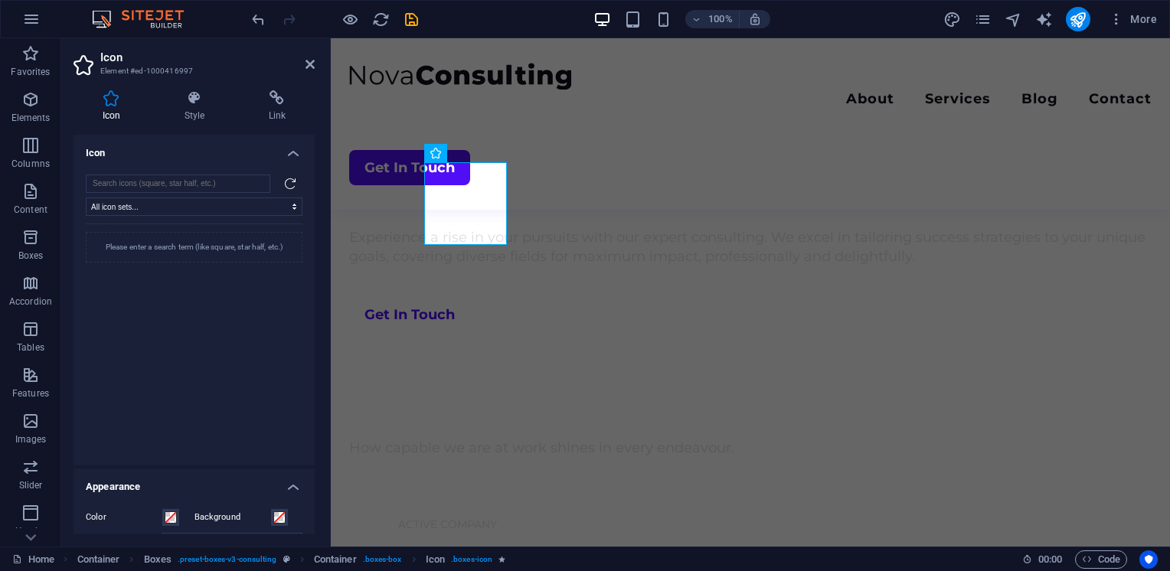
click at [288, 185] on icon at bounding box center [290, 184] width 12 height 12
click at [256, 205] on select "All icon sets... IcoFont Ionicons FontAwesome Brands FontAwesome Duotone FontAw…" at bounding box center [194, 206] width 217 height 18
click at [290, 155] on h4 "Icon" at bounding box center [193, 149] width 241 height 28
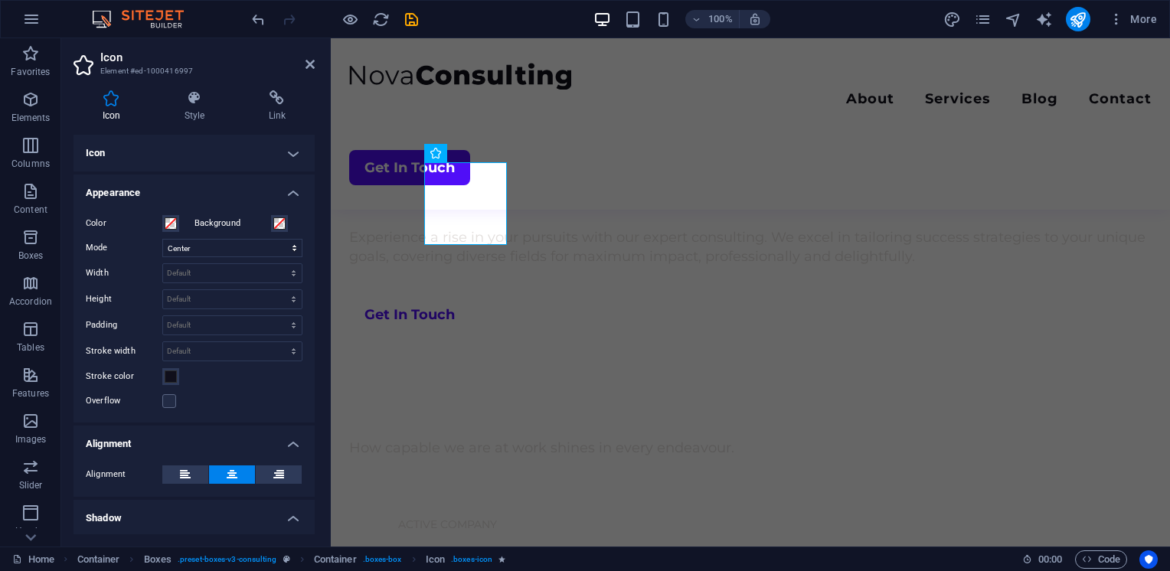
click at [292, 155] on h4 "Icon" at bounding box center [193, 153] width 241 height 37
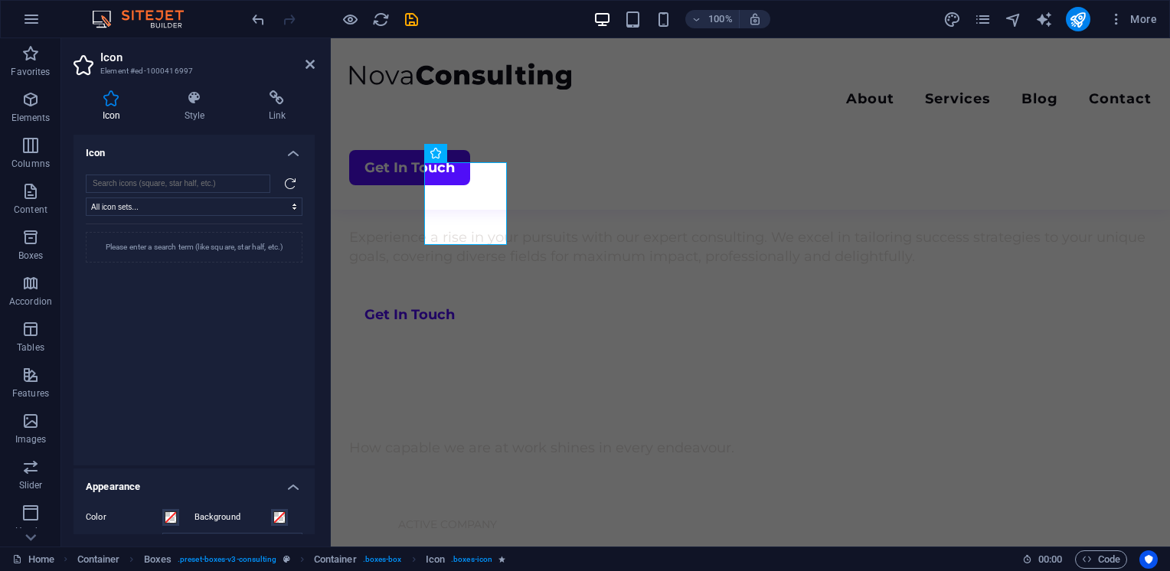
click at [292, 155] on h4 "Icon" at bounding box center [193, 149] width 241 height 28
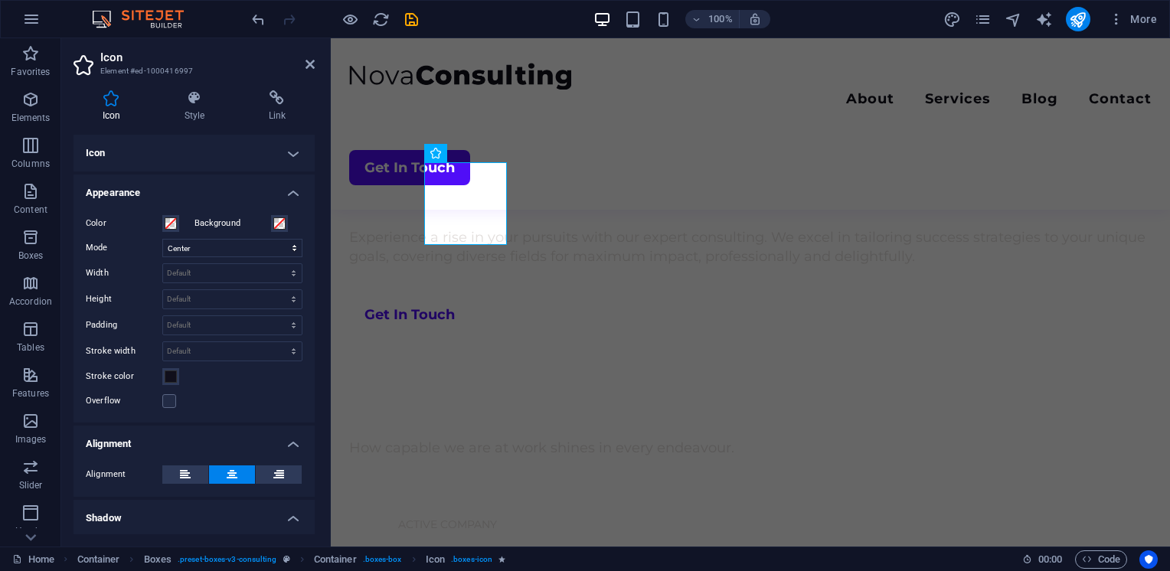
click at [292, 155] on h4 "Icon" at bounding box center [193, 153] width 241 height 37
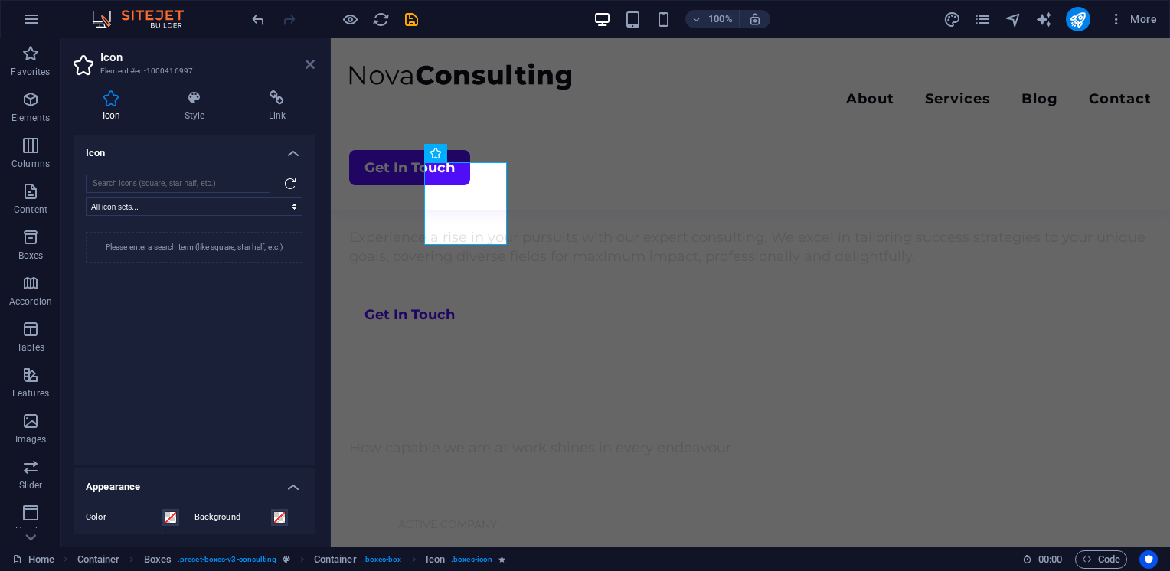
click at [312, 61] on icon at bounding box center [309, 64] width 9 height 12
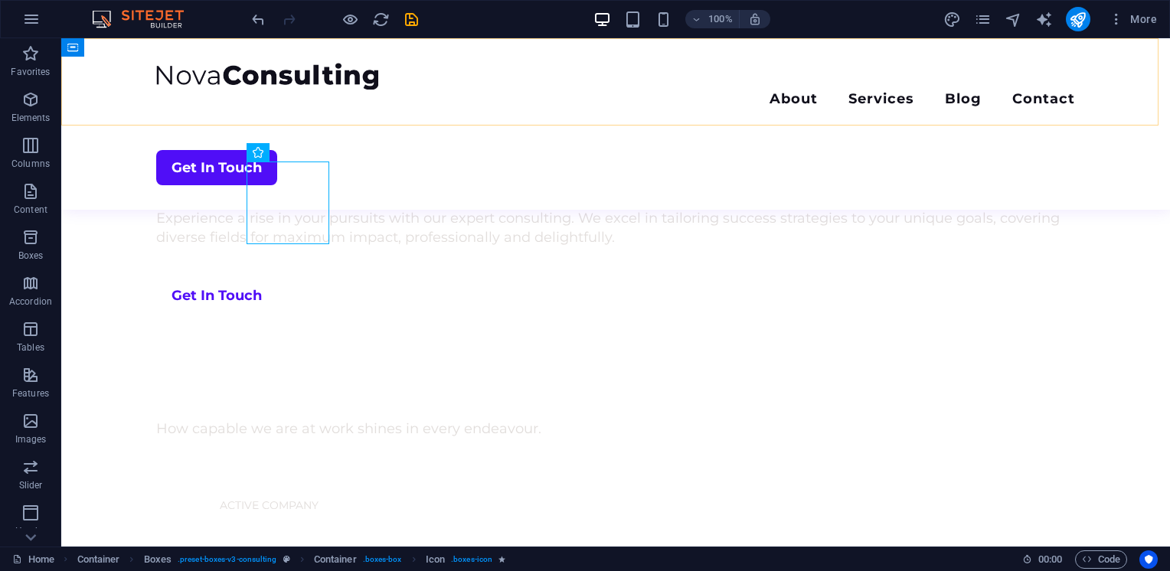
scroll to position [765, 0]
click at [273, 152] on span "Icon" at bounding box center [278, 152] width 18 height 9
click at [302, 151] on icon at bounding box center [303, 153] width 8 height 16
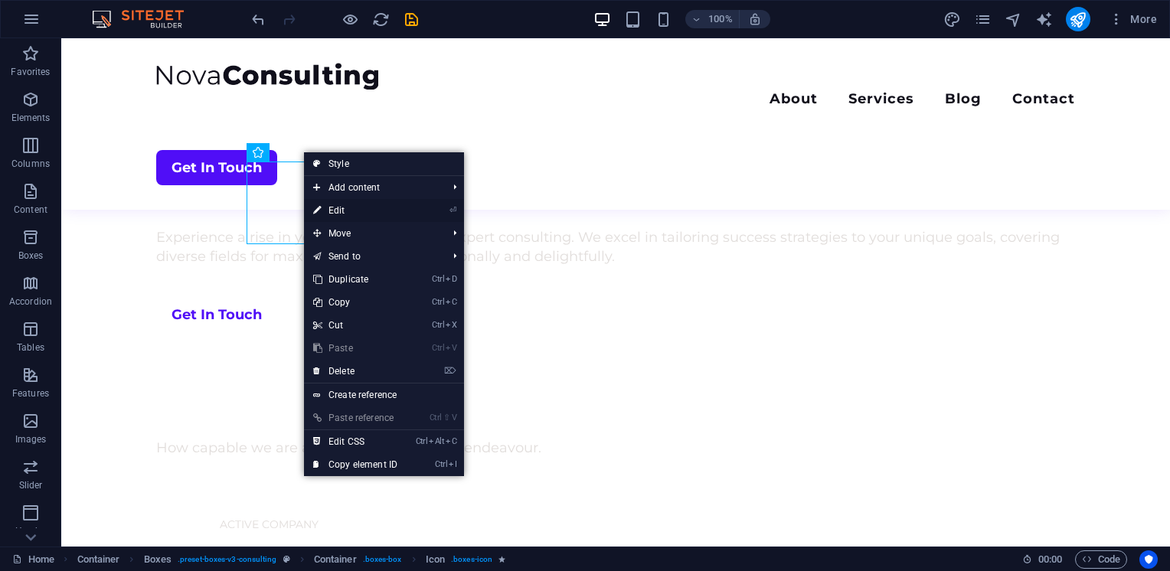
click at [345, 210] on link "⏎ Edit" at bounding box center [355, 210] width 103 height 23
select select "xMidYMid"
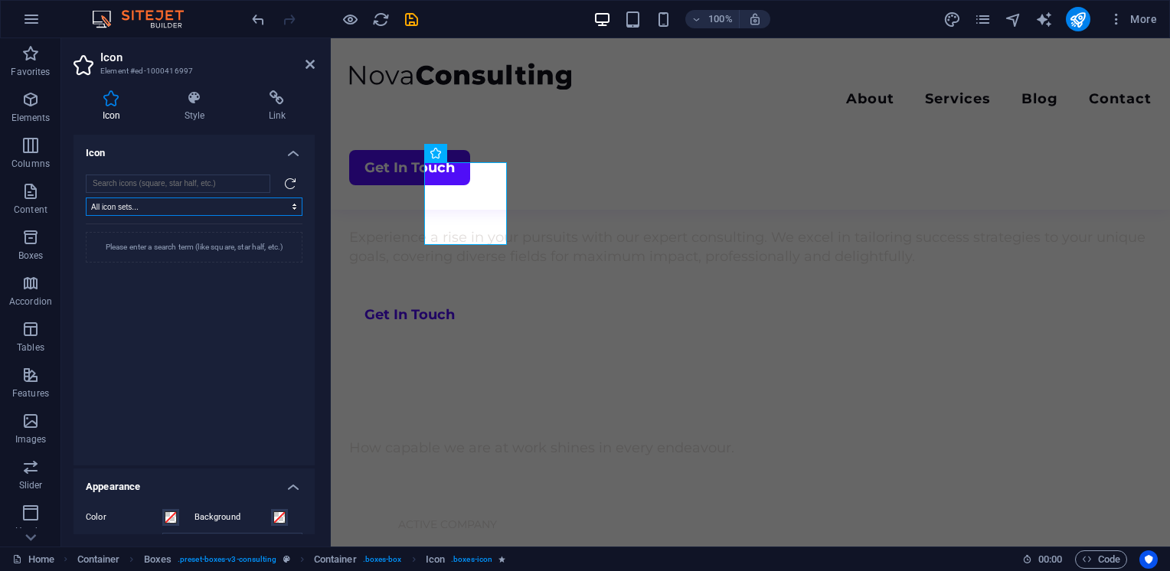
click at [254, 201] on select "All icon sets... IcoFont Ionicons FontAwesome Brands FontAwesome Duotone FontAw…" at bounding box center [194, 206] width 217 height 18
select select "font-awesome-light"
click at [86, 197] on select "All icon sets... IcoFont Ionicons FontAwesome Brands FontAwesome Duotone FontAw…" at bounding box center [194, 206] width 217 height 18
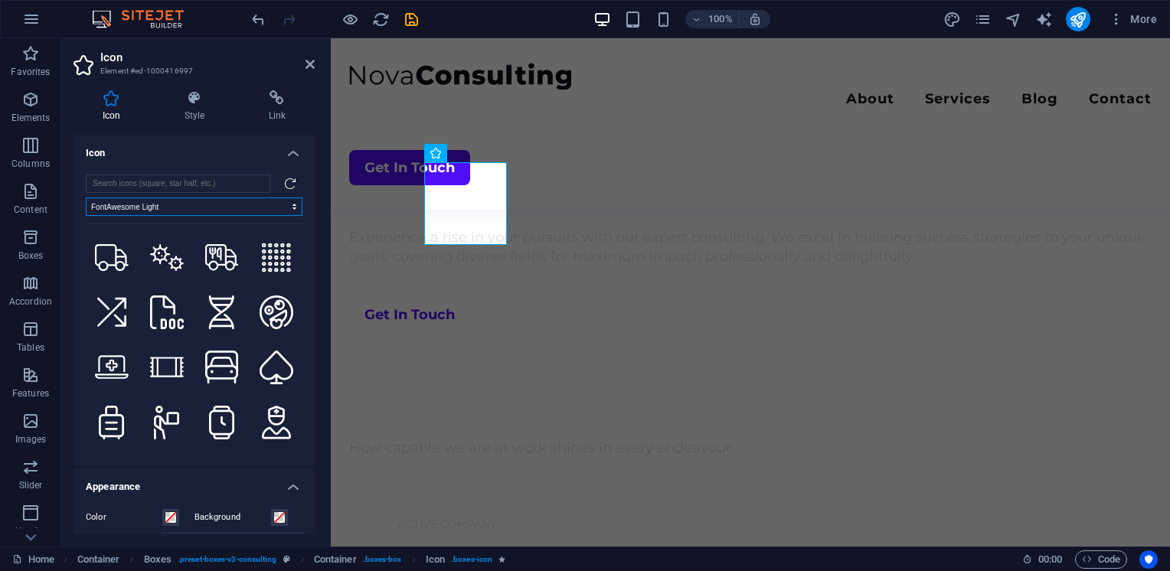
click at [291, 206] on select "All icon sets... IcoFont Ionicons FontAwesome Brands FontAwesome Duotone FontAw…" at bounding box center [194, 206] width 217 height 18
select select
click at [86, 197] on select "All icon sets... IcoFont Ionicons FontAwesome Brands FontAwesome Duotone FontAw…" at bounding box center [194, 206] width 217 height 18
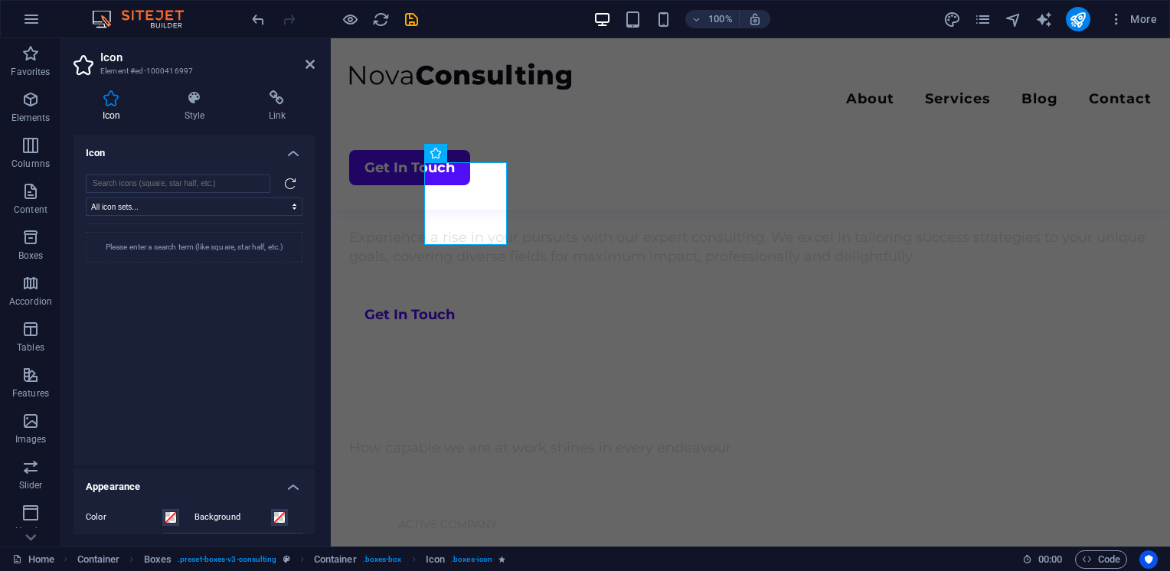
click at [222, 249] on div "Please enter a search term (like square, star half, etc.)" at bounding box center [194, 247] width 217 height 31
click at [166, 183] on input "search" at bounding box center [178, 184] width 184 height 18
type input "s"
type input "c"
click at [202, 109] on h4 "Style" at bounding box center [197, 106] width 84 height 32
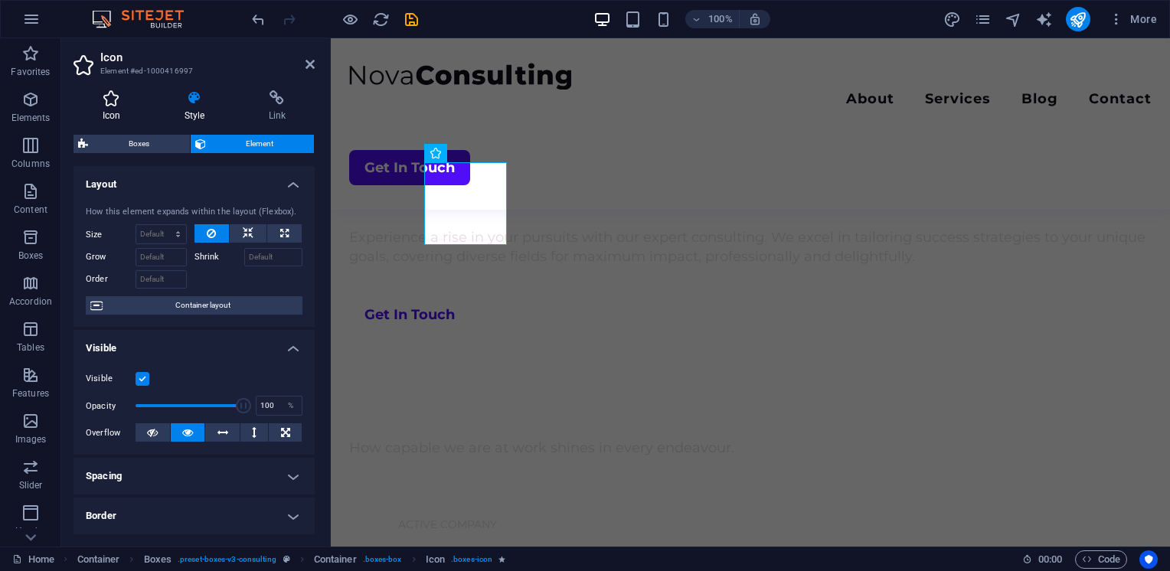
click at [119, 103] on icon at bounding box center [111, 97] width 76 height 15
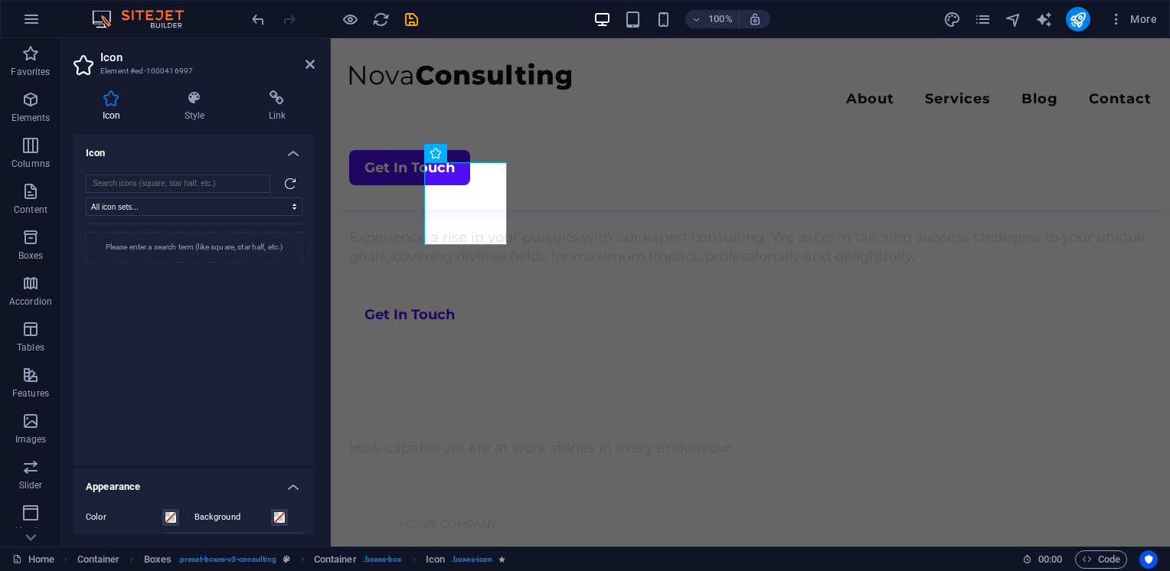
click at [119, 103] on icon at bounding box center [111, 97] width 76 height 15
click at [288, 181] on icon at bounding box center [290, 184] width 12 height 12
click at [284, 178] on icon at bounding box center [290, 184] width 12 height 12
click at [266, 210] on select "All icon sets... IcoFont Ionicons FontAwesome Brands FontAwesome Duotone FontAw…" at bounding box center [194, 206] width 217 height 18
click at [86, 197] on select "All icon sets... IcoFont Ionicons FontAwesome Brands FontAwesome Duotone FontAw…" at bounding box center [194, 206] width 217 height 18
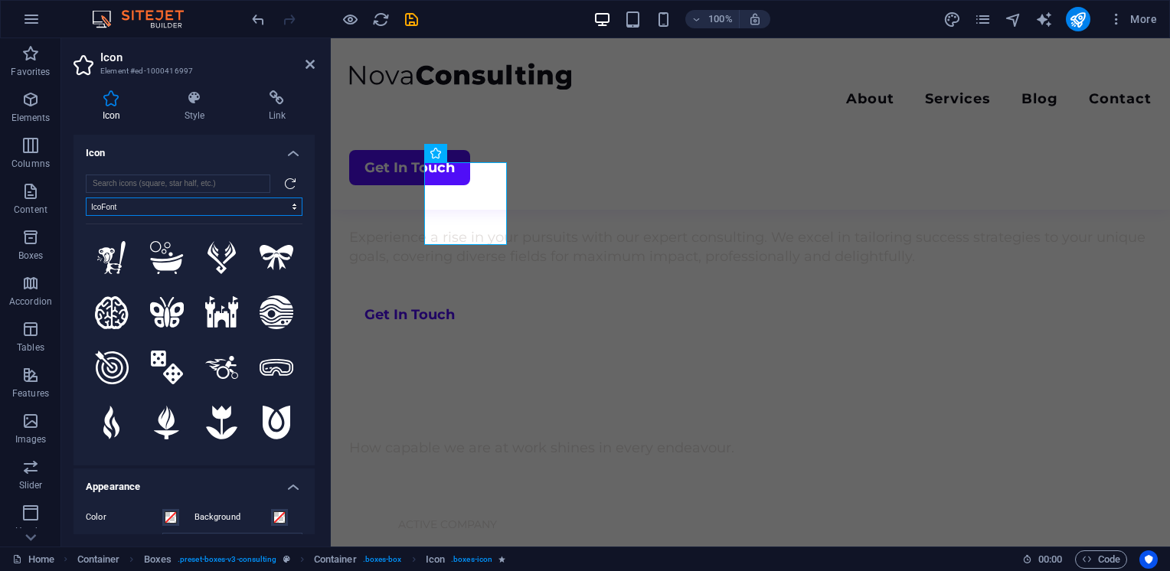
click at [269, 210] on select "All icon sets... IcoFont Ionicons FontAwesome Brands FontAwesome Duotone FontAw…" at bounding box center [194, 206] width 217 height 18
select select "ionicons"
click at [86, 197] on select "All icon sets... IcoFont Ionicons FontAwesome Brands FontAwesome Duotone FontAw…" at bounding box center [194, 206] width 217 height 18
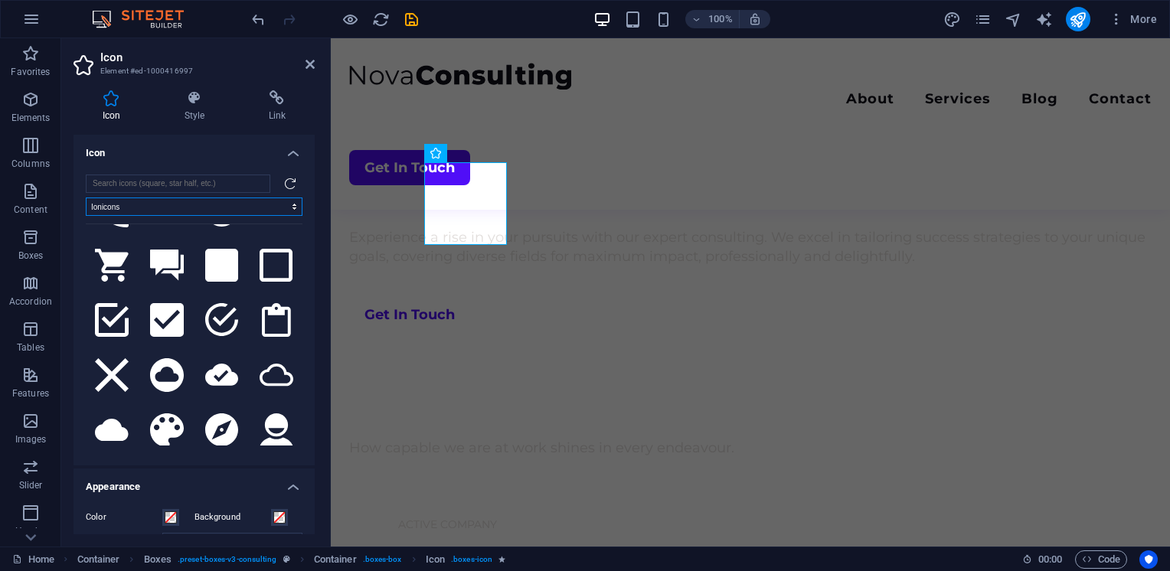
scroll to position [433, 0]
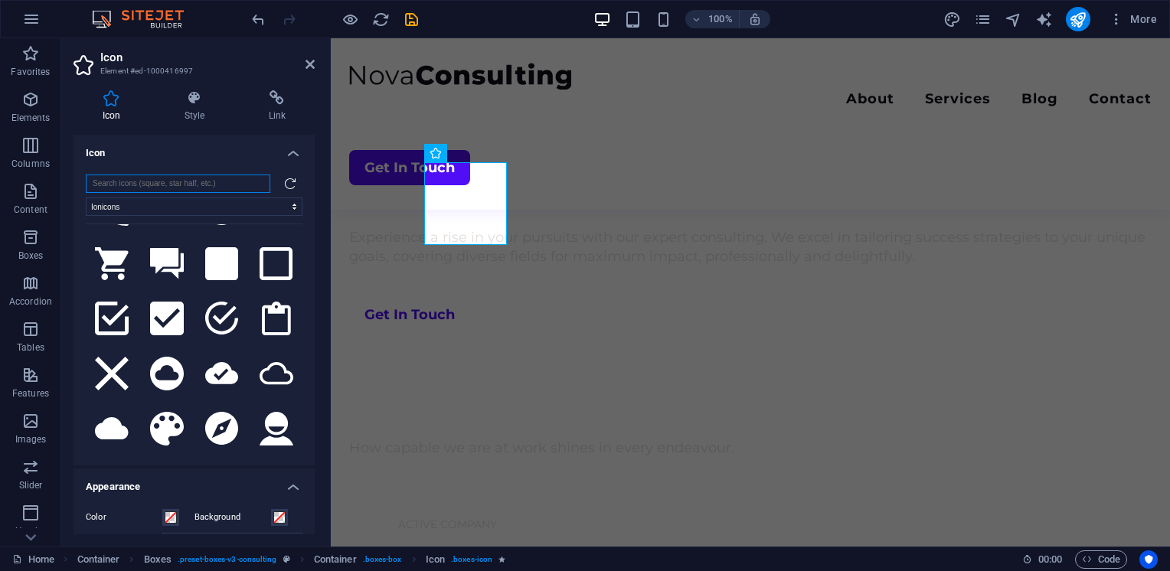
click at [157, 183] on input "search" at bounding box center [178, 184] width 184 height 18
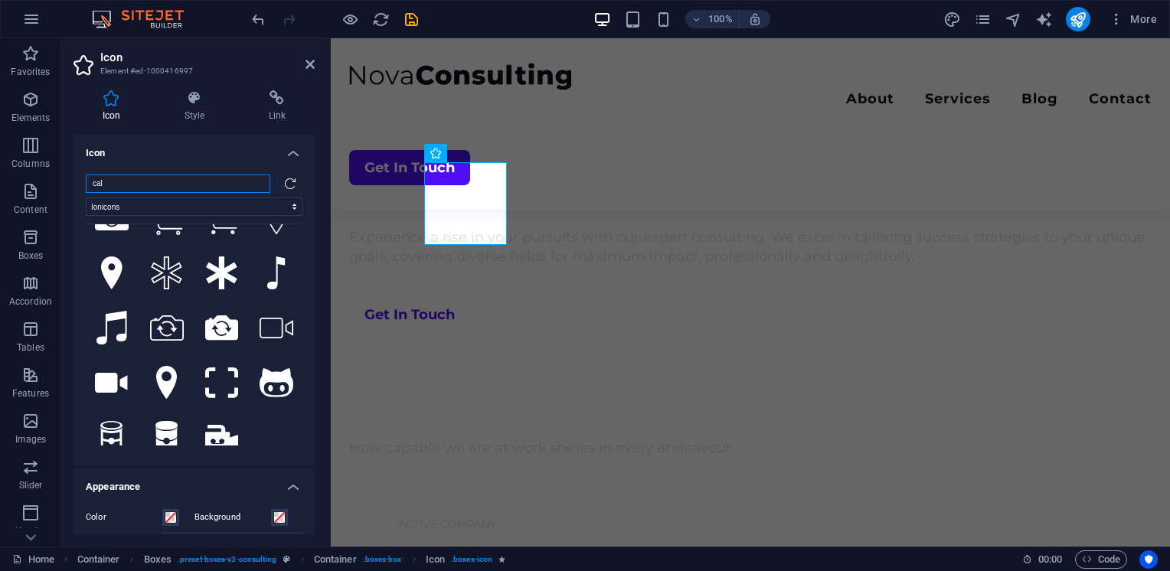
scroll to position [0, 0]
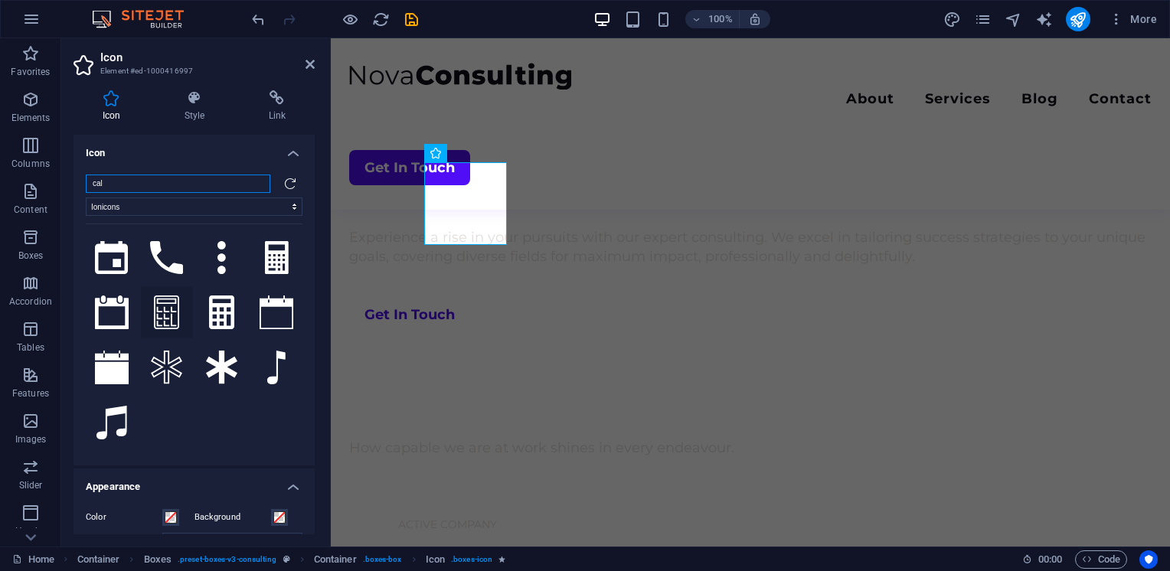
type input "cal"
click at [162, 310] on icon at bounding box center [166, 312] width 25 height 34
click at [311, 66] on icon at bounding box center [309, 64] width 9 height 12
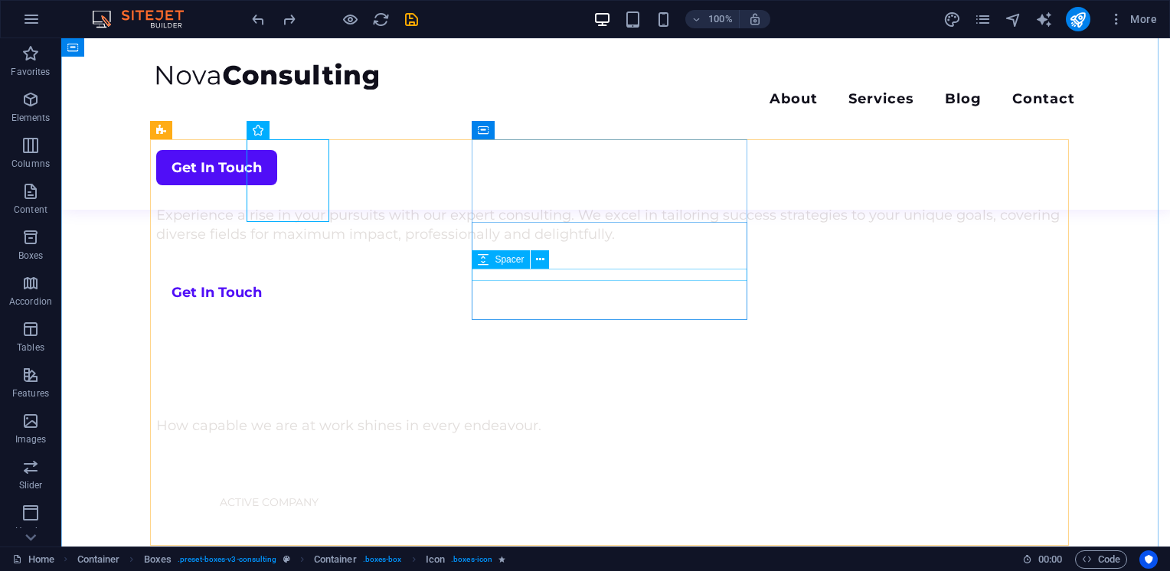
scroll to position [710, 0]
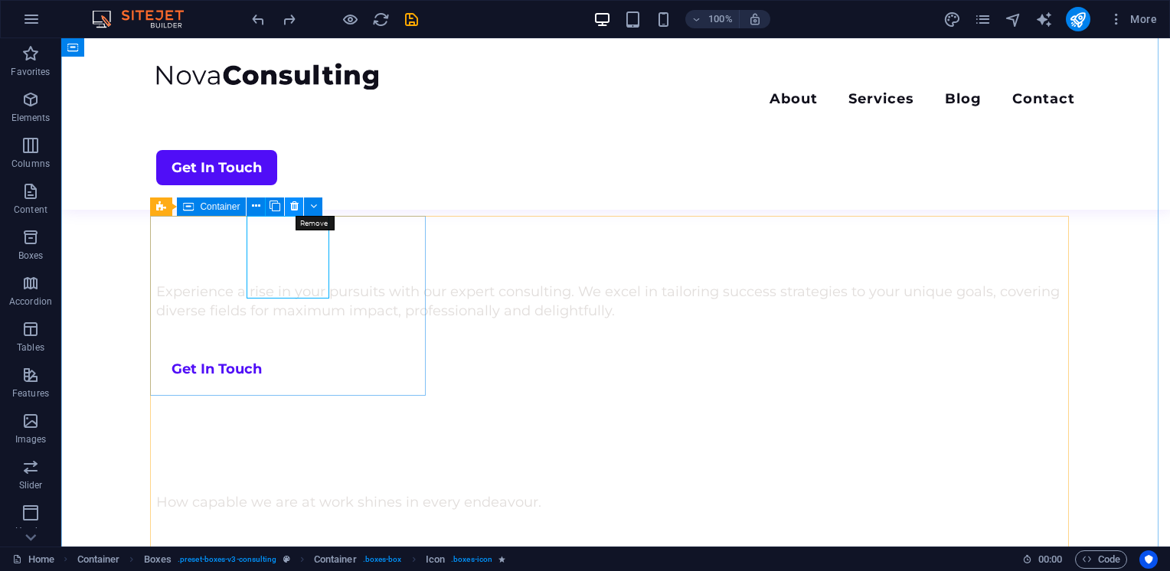
click at [293, 206] on icon at bounding box center [294, 206] width 8 height 16
click at [295, 205] on icon at bounding box center [294, 206] width 8 height 16
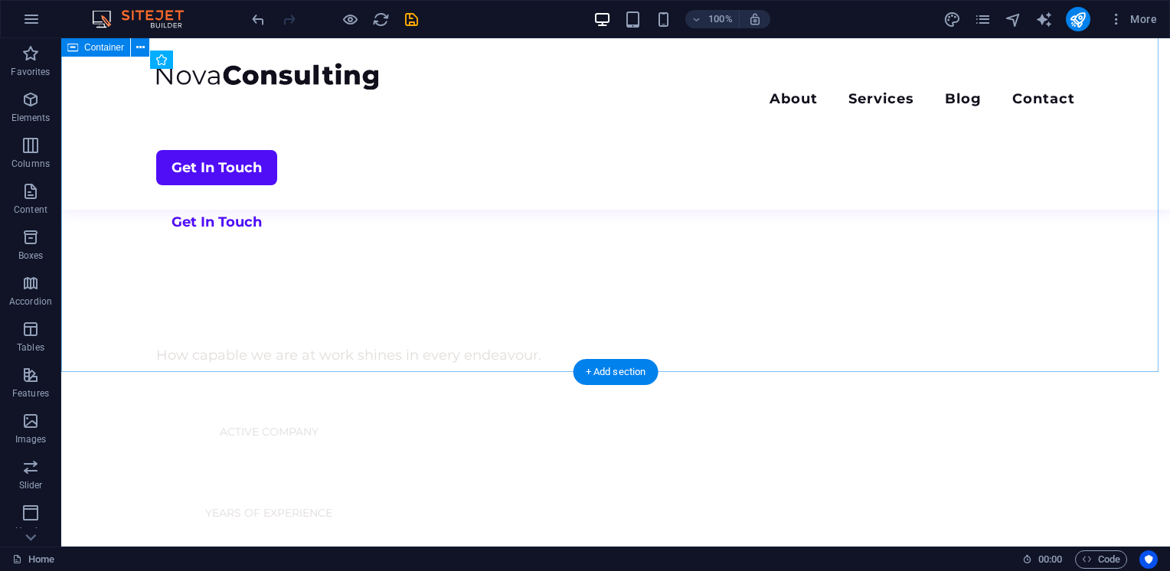
scroll to position [859, 0]
click at [618, 366] on div "+ Add section" at bounding box center [615, 370] width 85 height 26
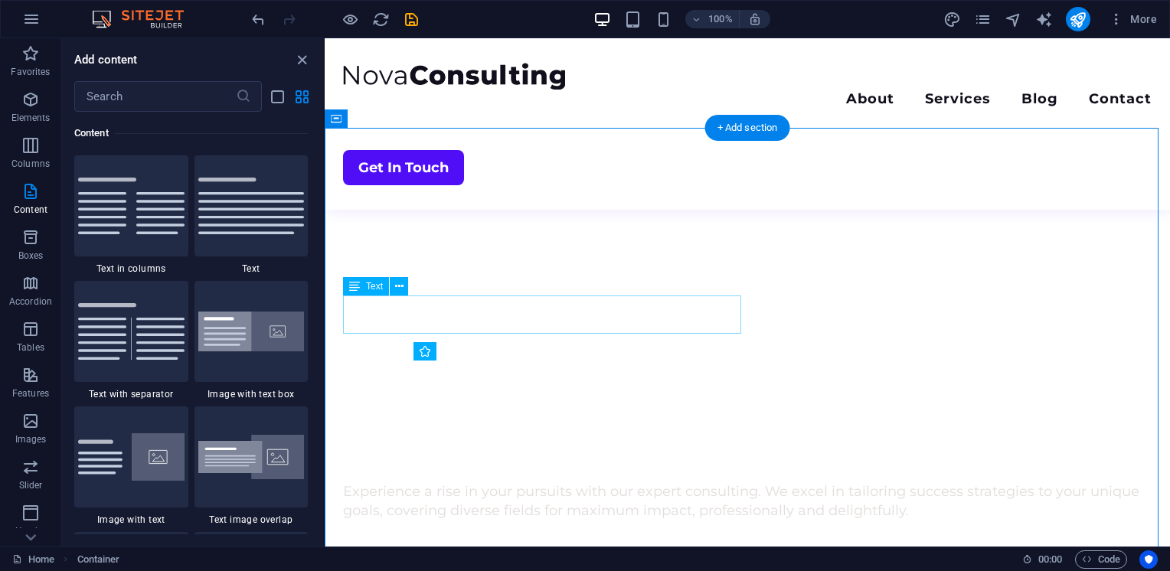
scroll to position [566, 0]
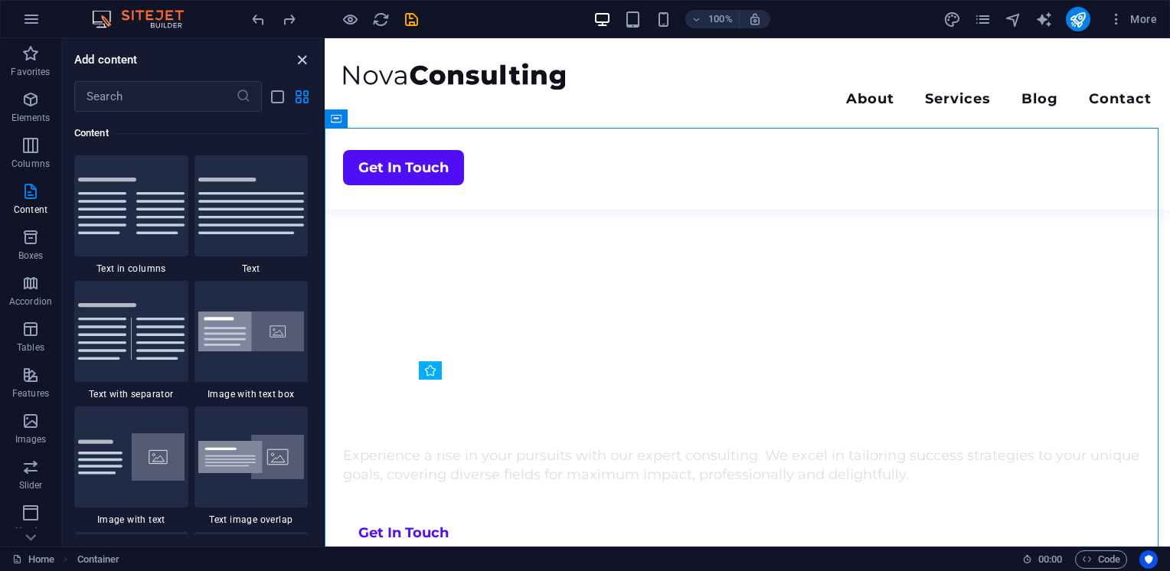
click at [300, 60] on icon "close panel" at bounding box center [302, 60] width 18 height 18
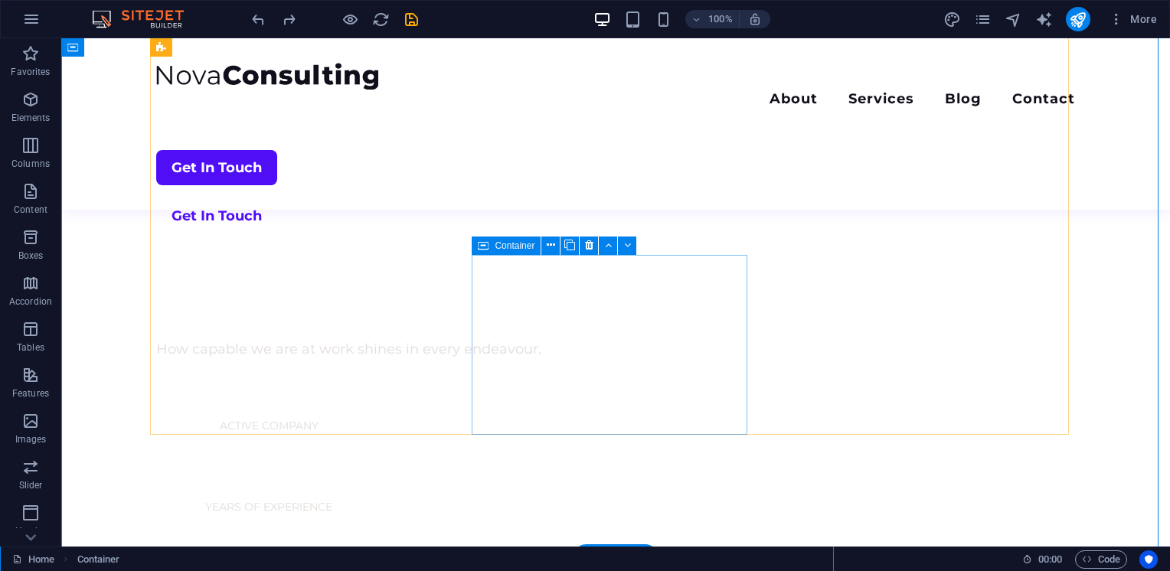
scroll to position [824, 0]
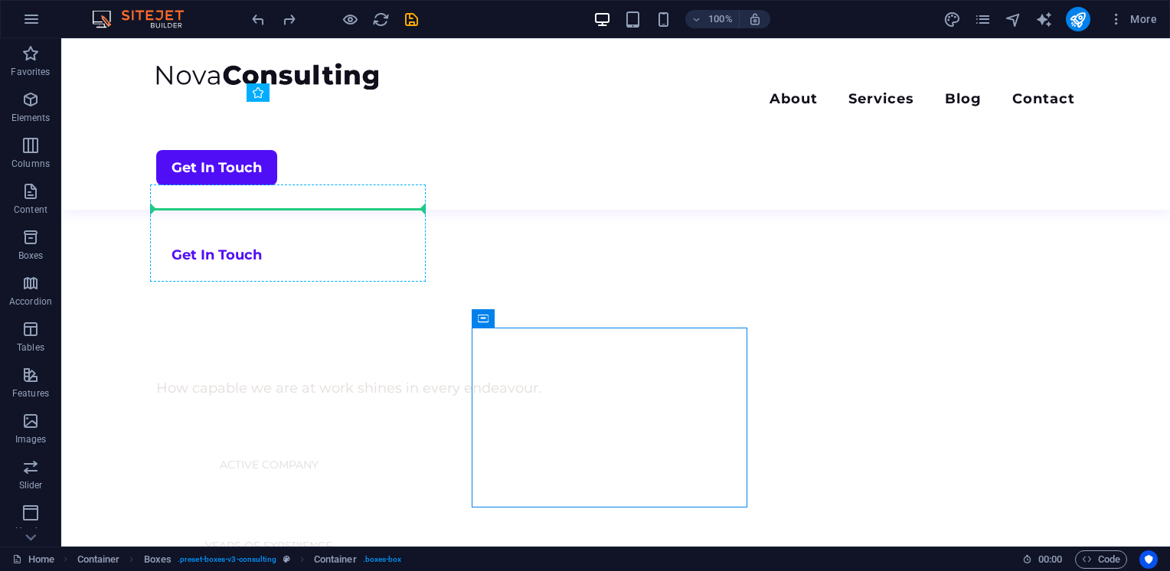
drag, startPoint x: 569, startPoint y: 358, endPoint x: 282, endPoint y: 212, distance: 322.1
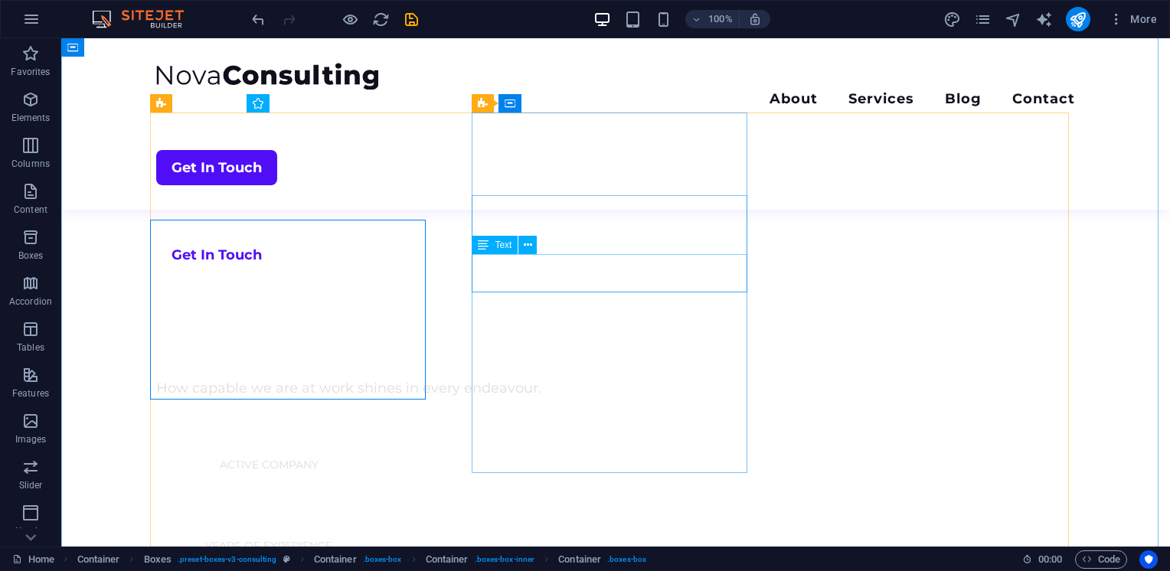
scroll to position [772, 0]
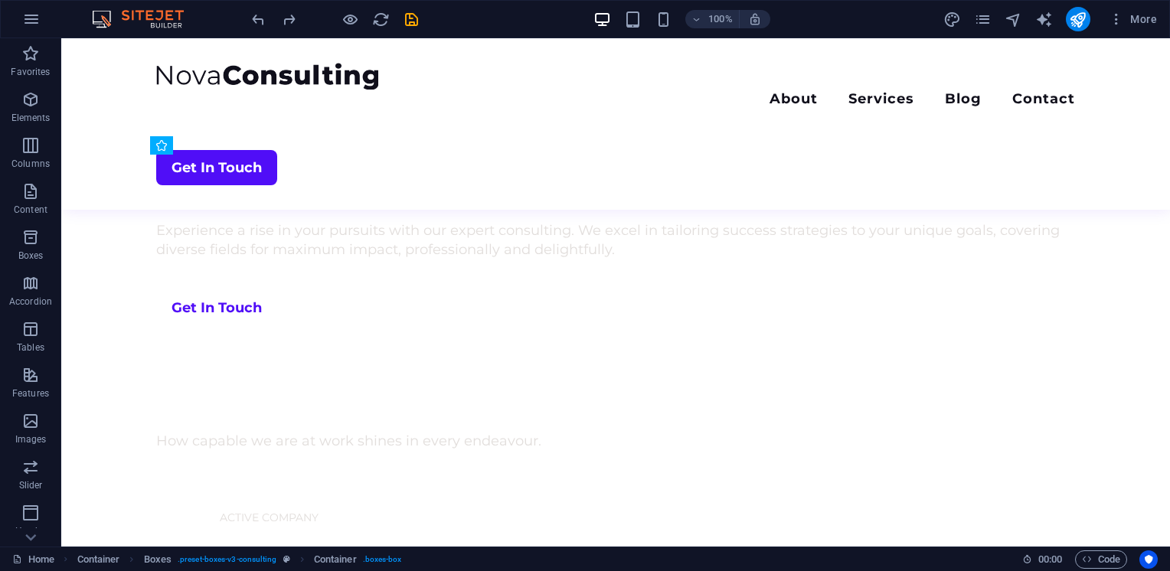
drag, startPoint x: 272, startPoint y: 186, endPoint x: 515, endPoint y: 188, distance: 243.4
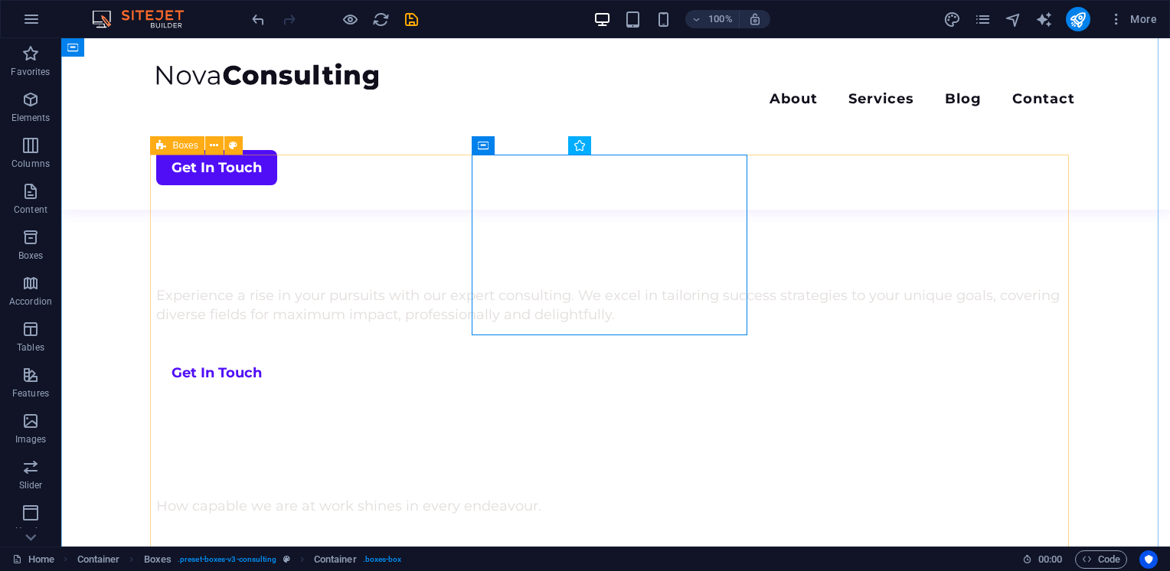
scroll to position [780, 0]
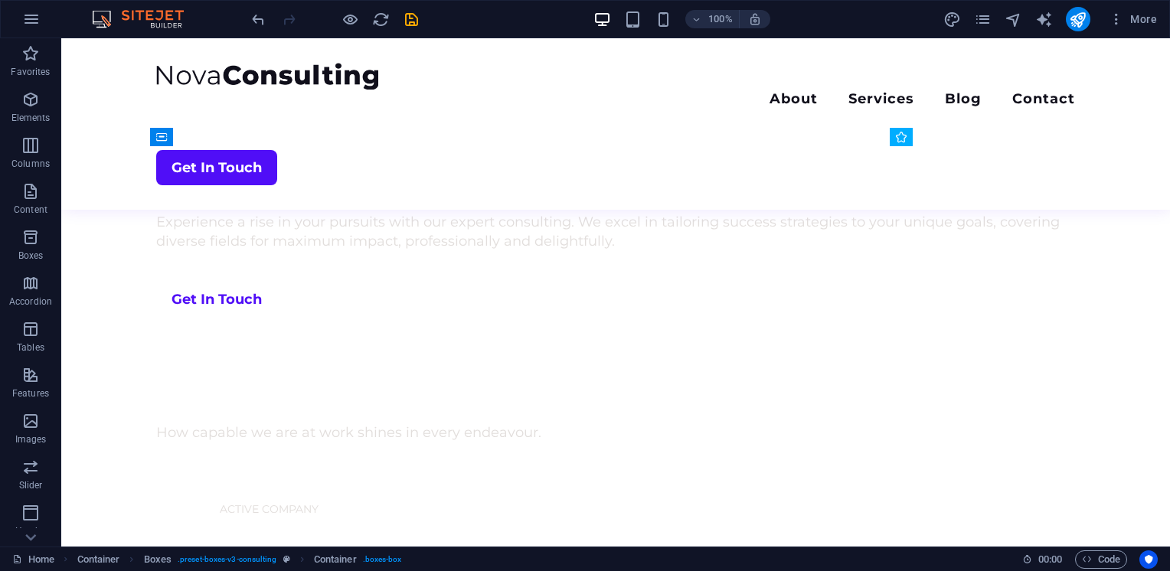
drag, startPoint x: 579, startPoint y: 401, endPoint x: 165, endPoint y: 188, distance: 465.3
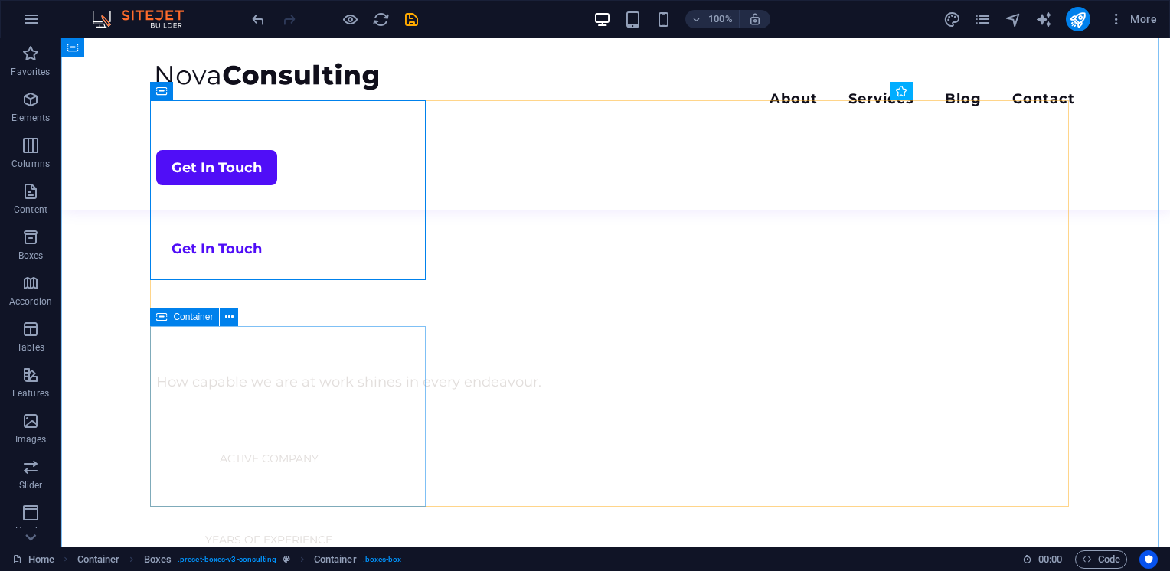
scroll to position [832, 0]
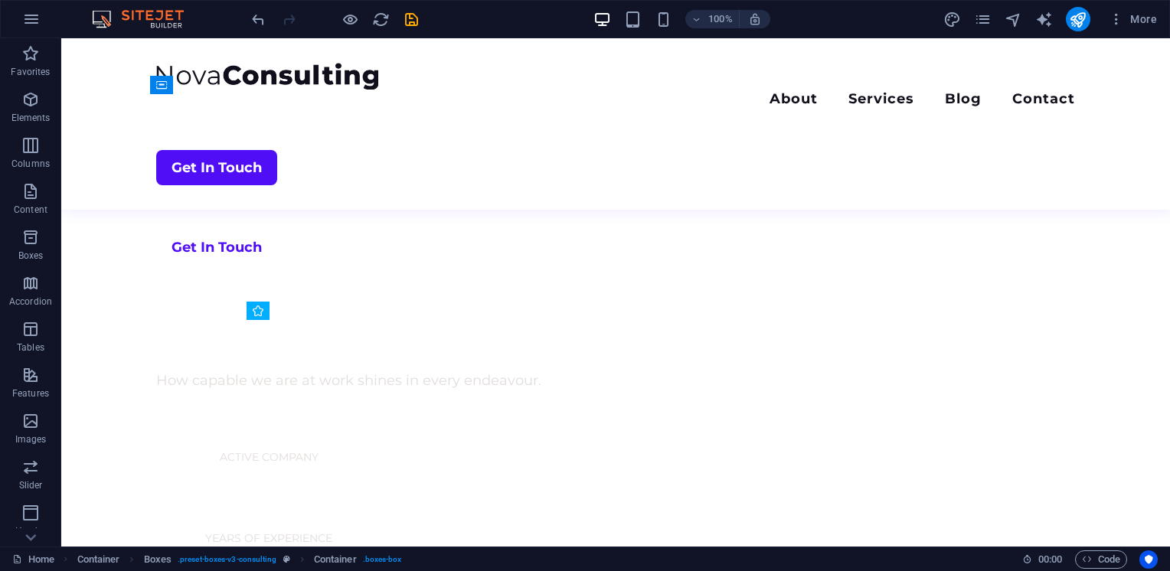
drag, startPoint x: 226, startPoint y: 349, endPoint x: 472, endPoint y: 163, distance: 308.2
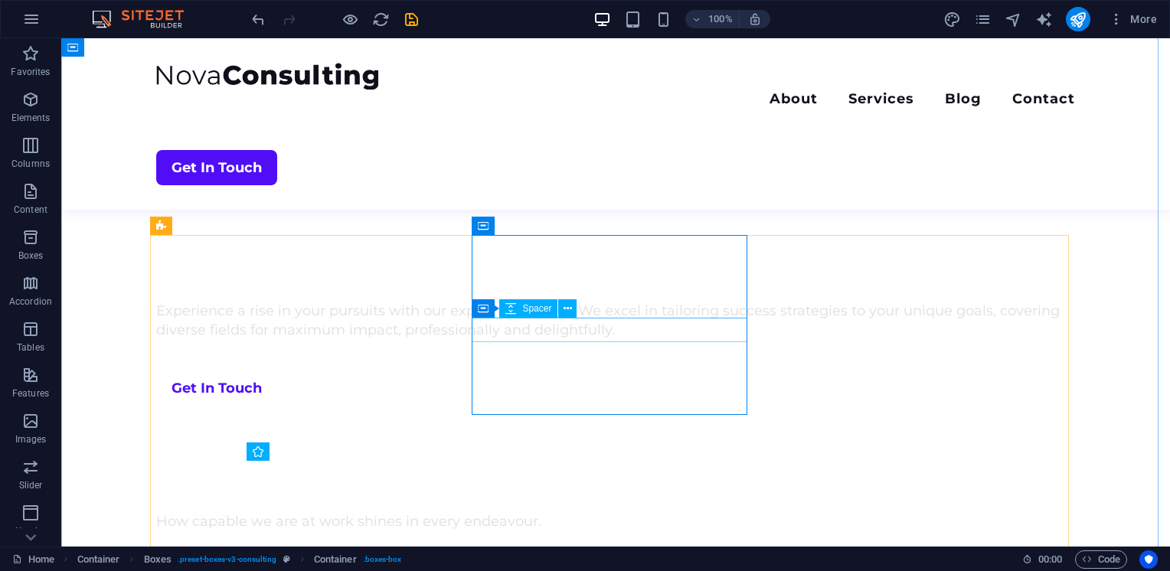
scroll to position [677, 0]
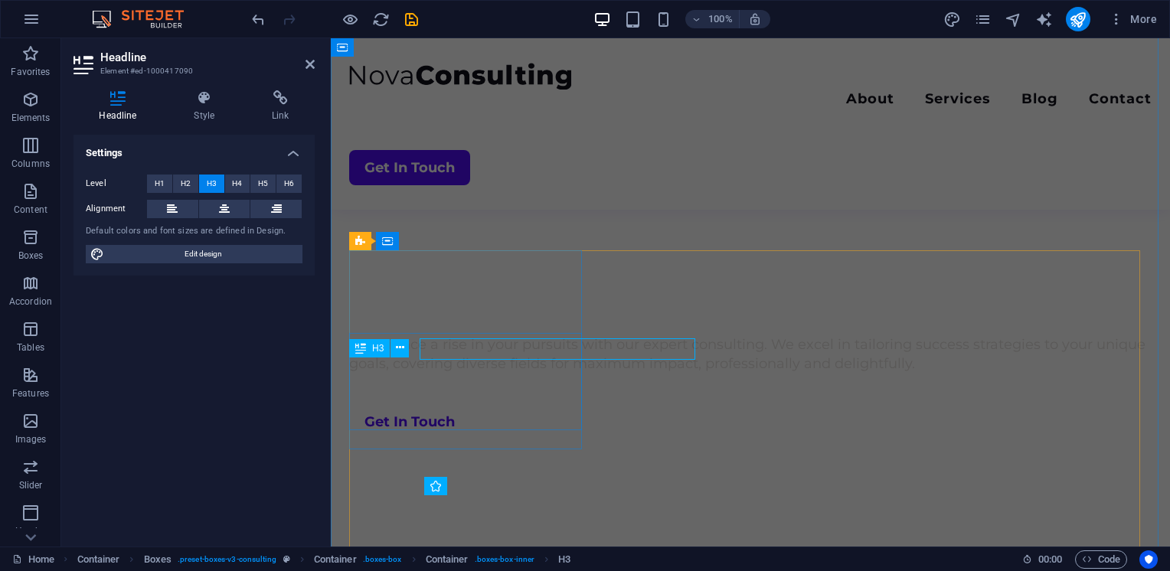
scroll to position [695, 0]
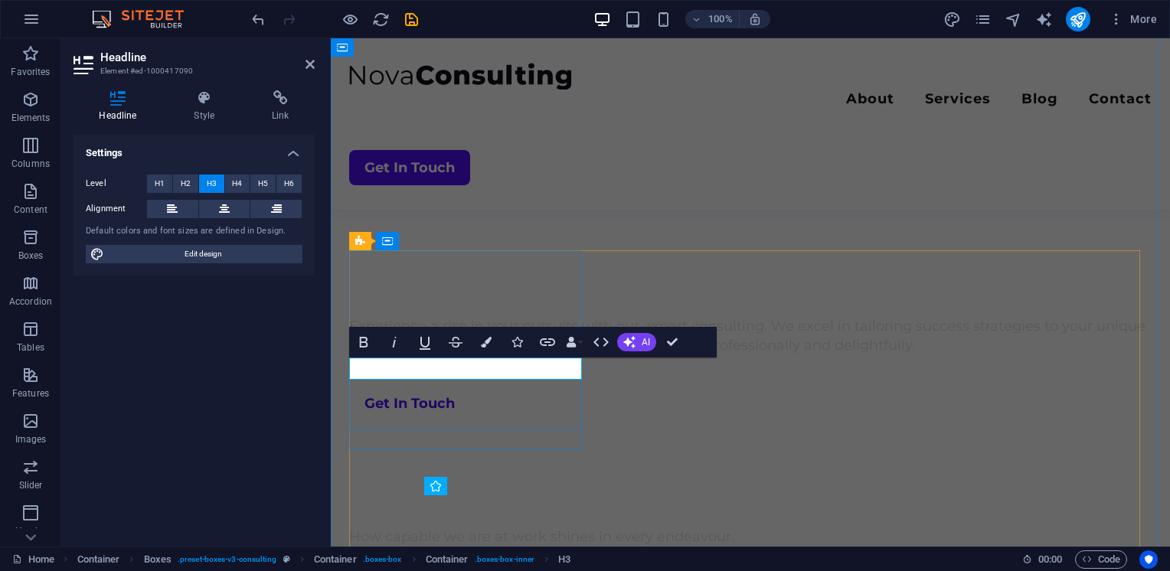
click at [635, 344] on icon "button" at bounding box center [629, 342] width 12 height 12
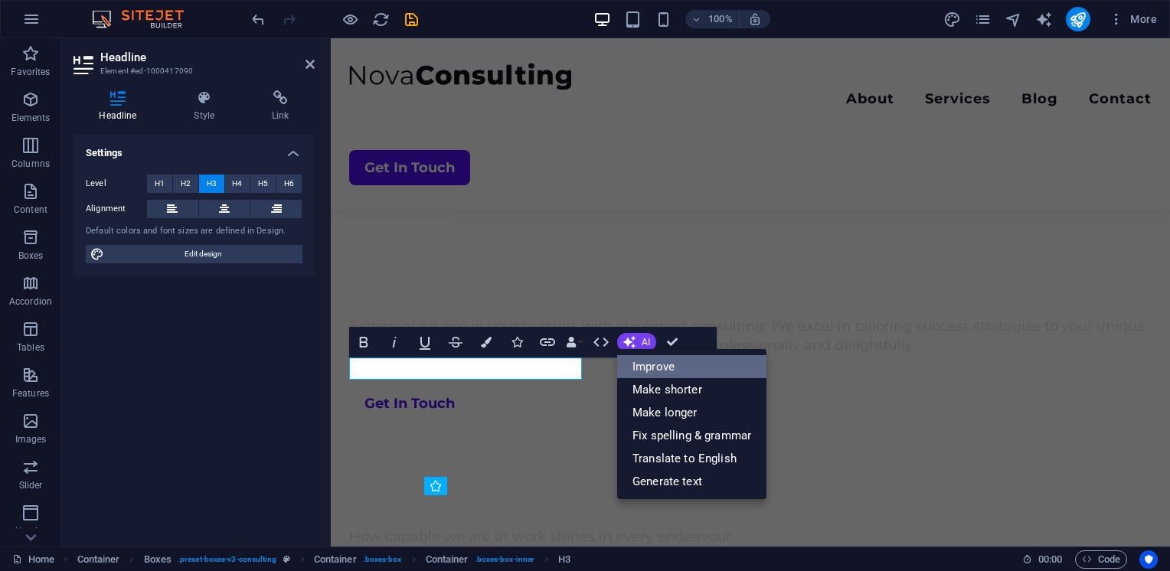
click at [674, 372] on link "Improve" at bounding box center [691, 366] width 149 height 23
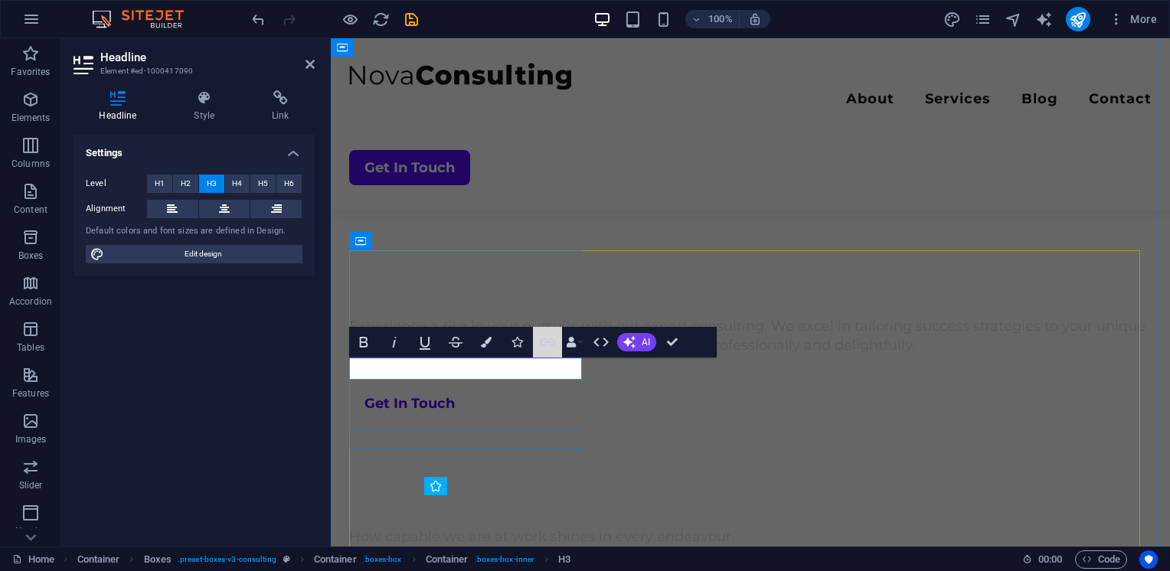
click at [554, 357] on button "Link" at bounding box center [547, 342] width 29 height 31
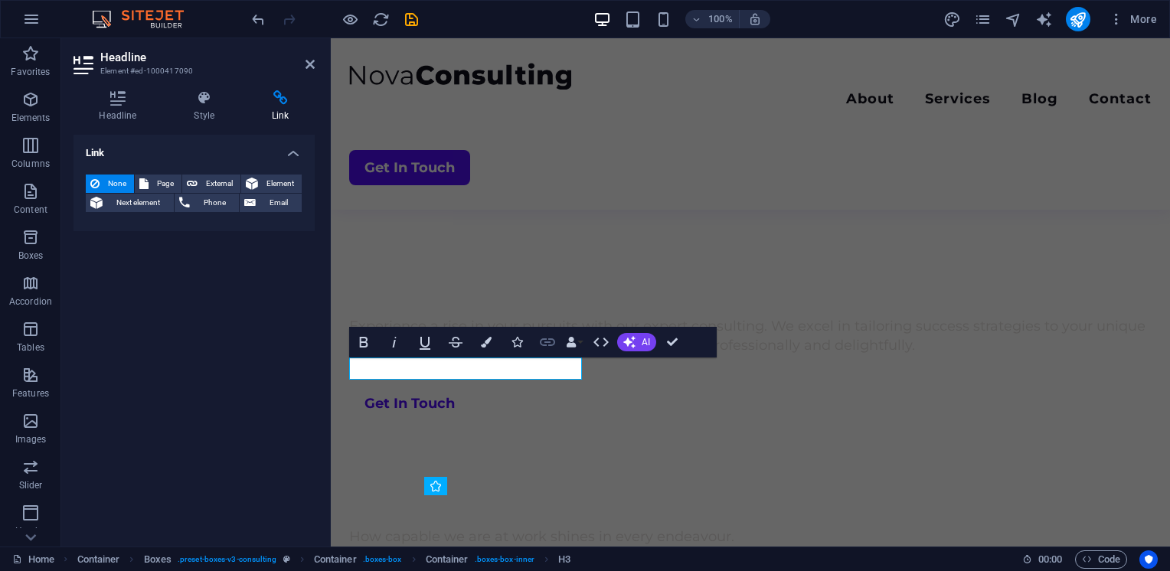
drag, startPoint x: 224, startPoint y: 318, endPoint x: 554, endPoint y: 357, distance: 332.9
click at [554, 357] on button "Link" at bounding box center [547, 342] width 29 height 31
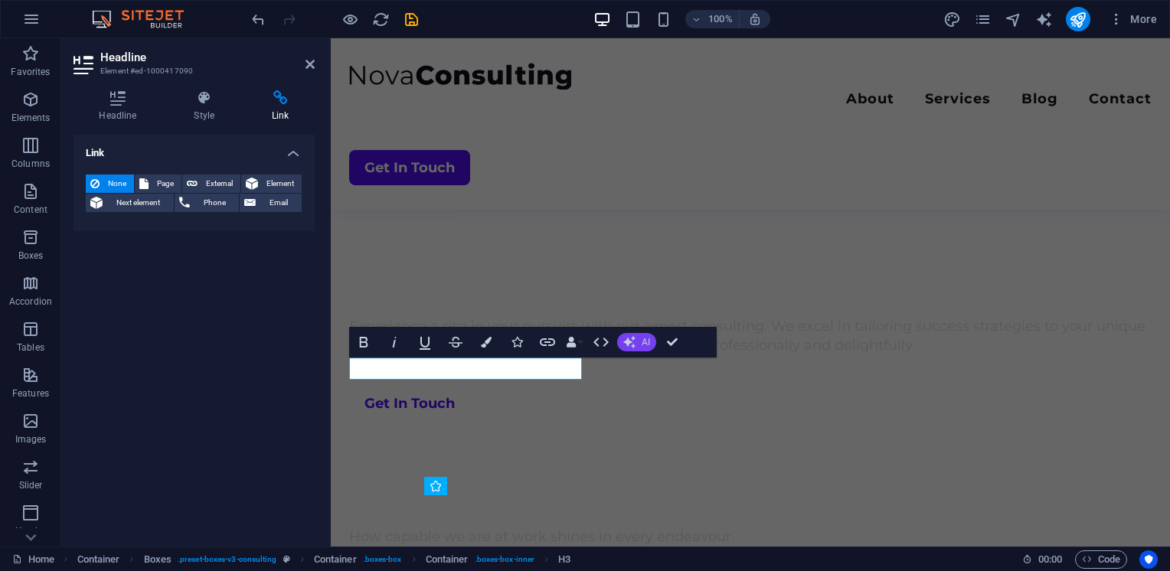
click at [646, 340] on span "AI" at bounding box center [645, 342] width 8 height 9
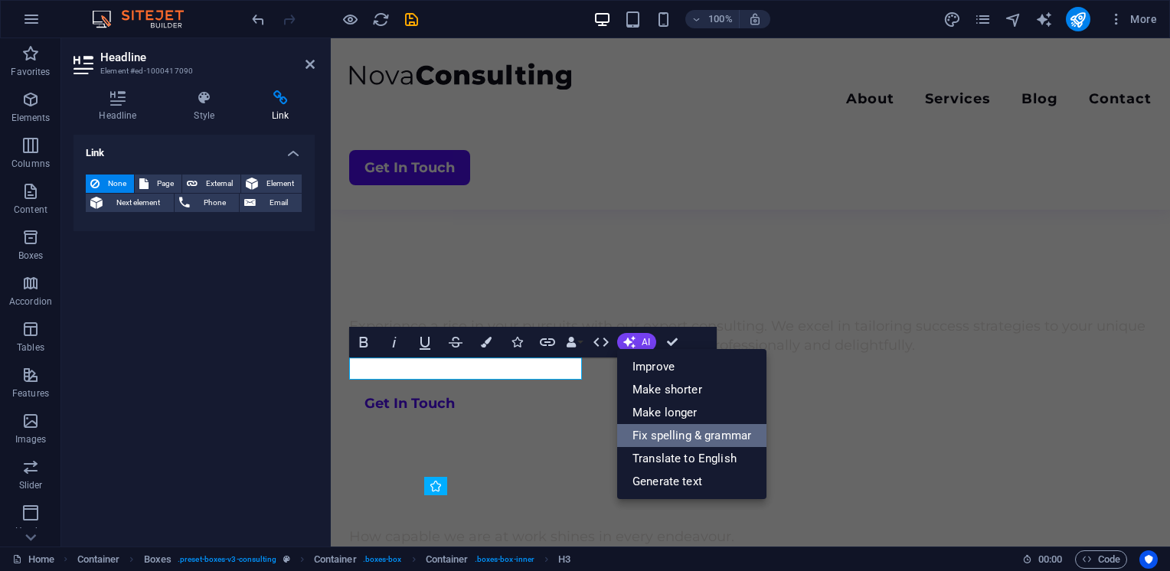
click at [680, 435] on link "Fix spelling & grammar" at bounding box center [691, 435] width 149 height 23
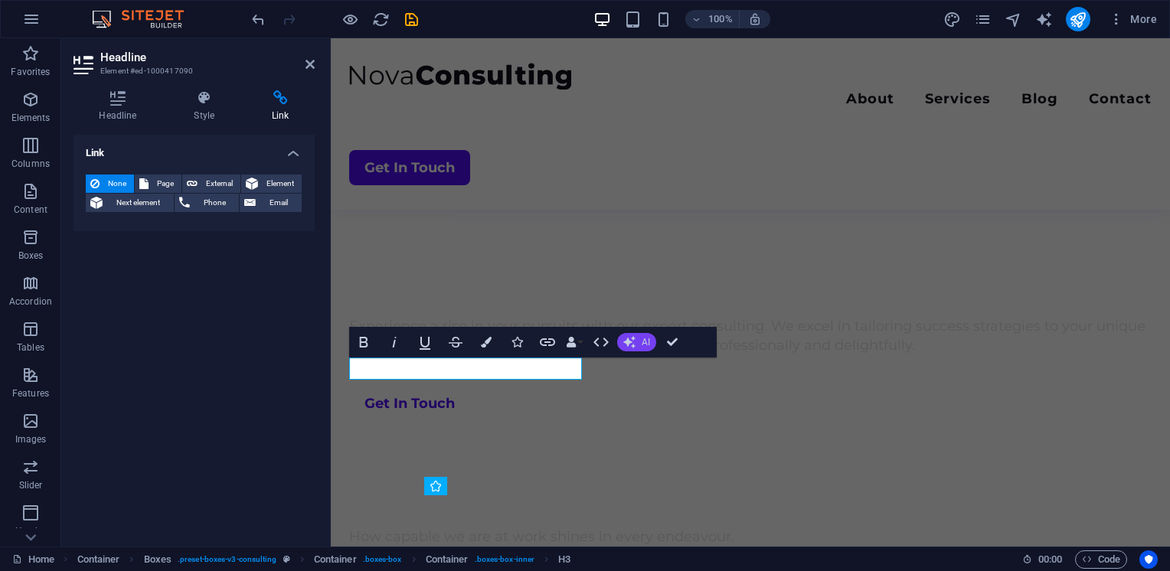
click at [641, 340] on span "AI" at bounding box center [645, 342] width 8 height 9
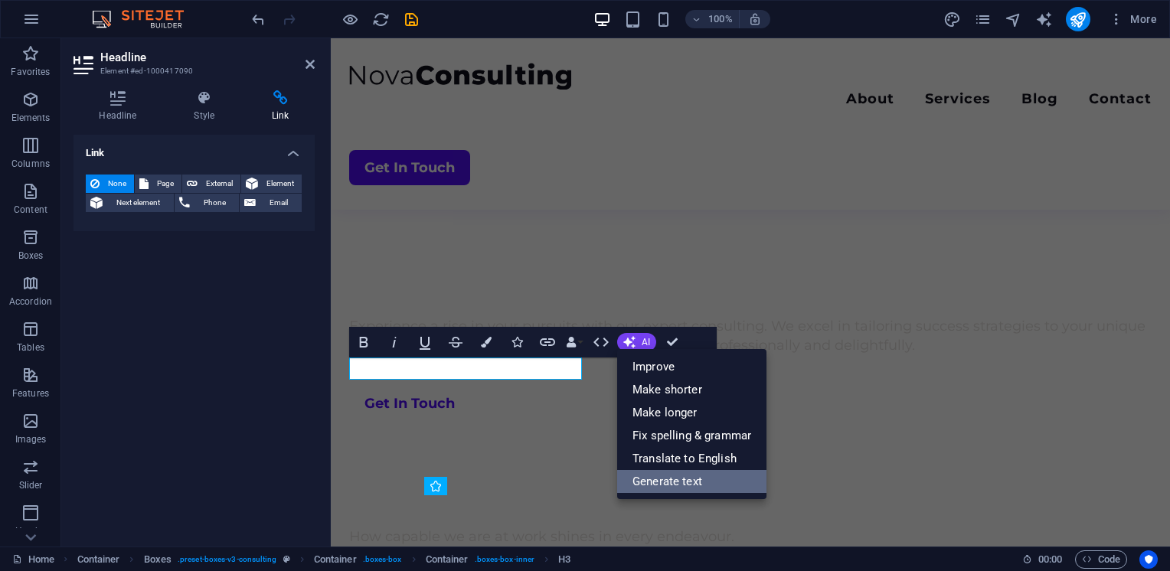
click at [667, 478] on link "Generate text" at bounding box center [691, 481] width 149 height 23
select select "English"
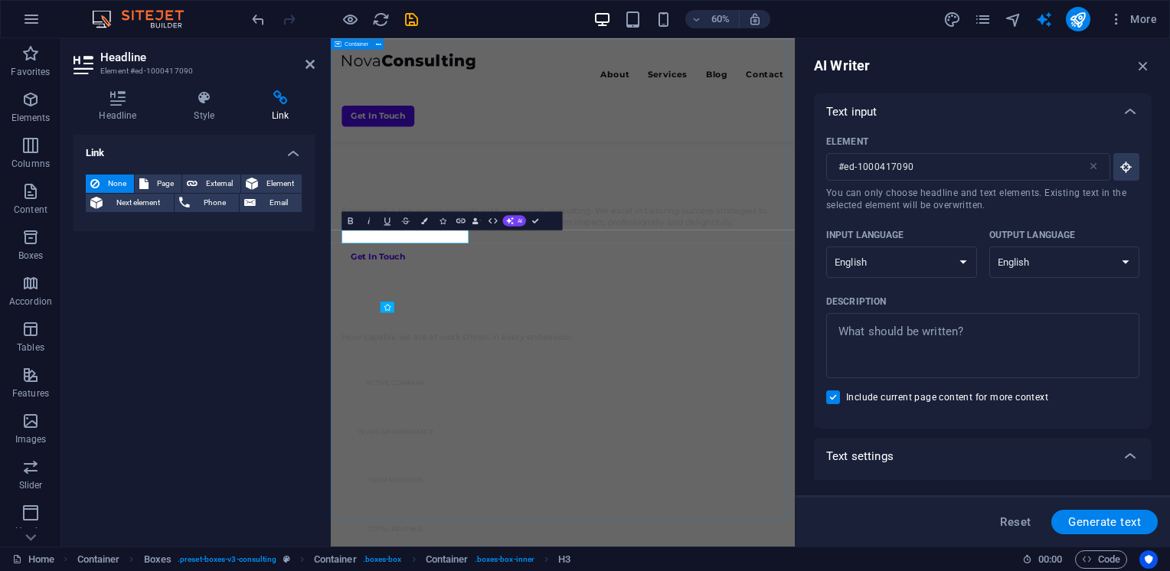
scroll to position [0, 0]
click at [1145, 66] on icon "button" at bounding box center [1142, 65] width 17 height 17
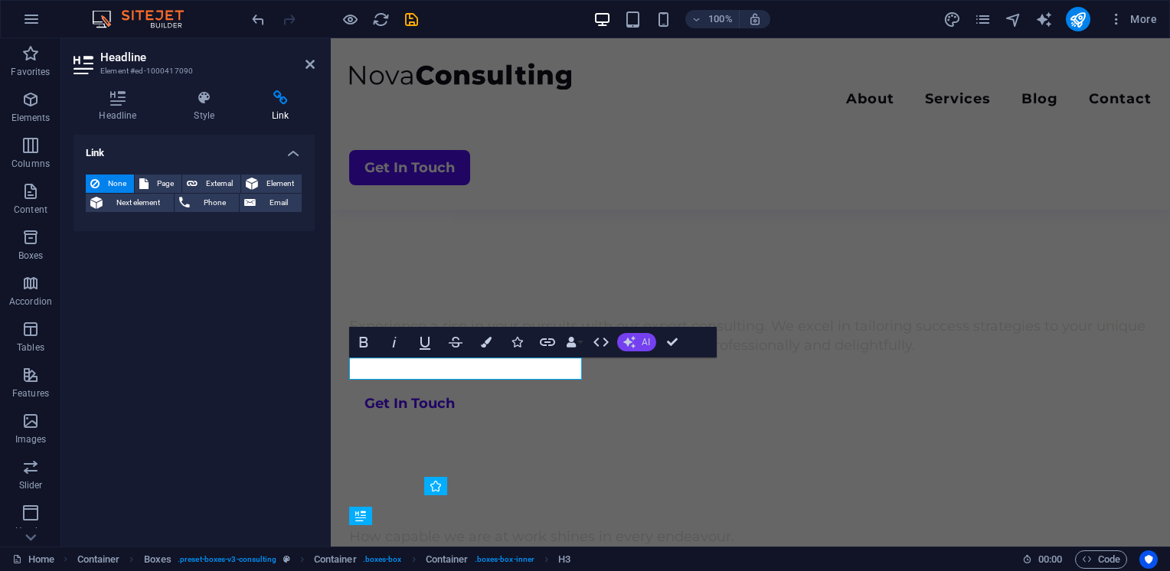
click at [637, 343] on button "AI" at bounding box center [636, 342] width 39 height 18
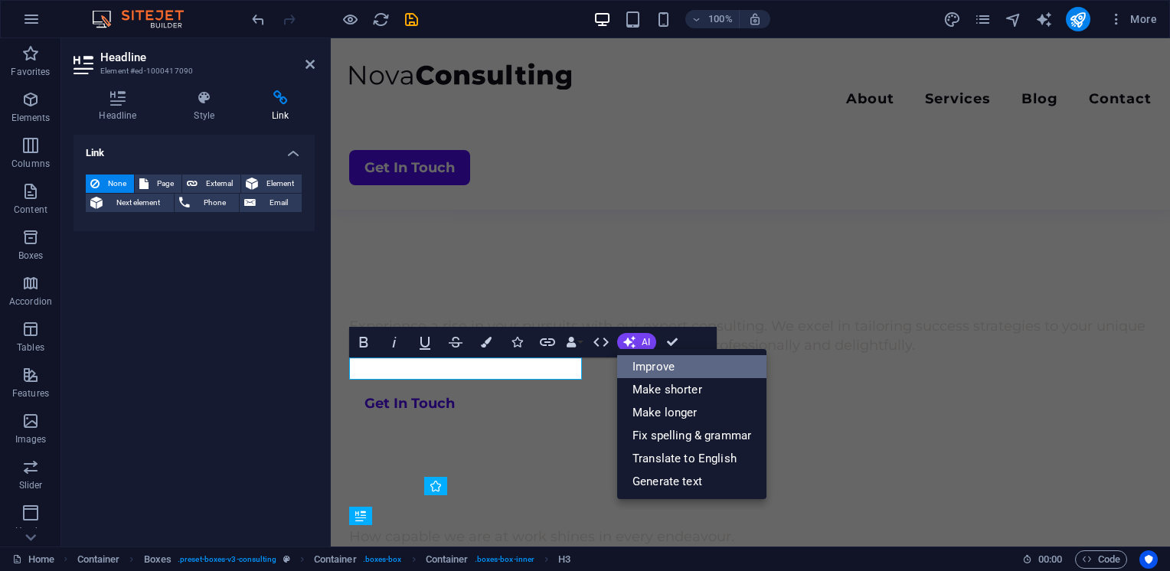
click at [664, 374] on link "Improve" at bounding box center [691, 366] width 149 height 23
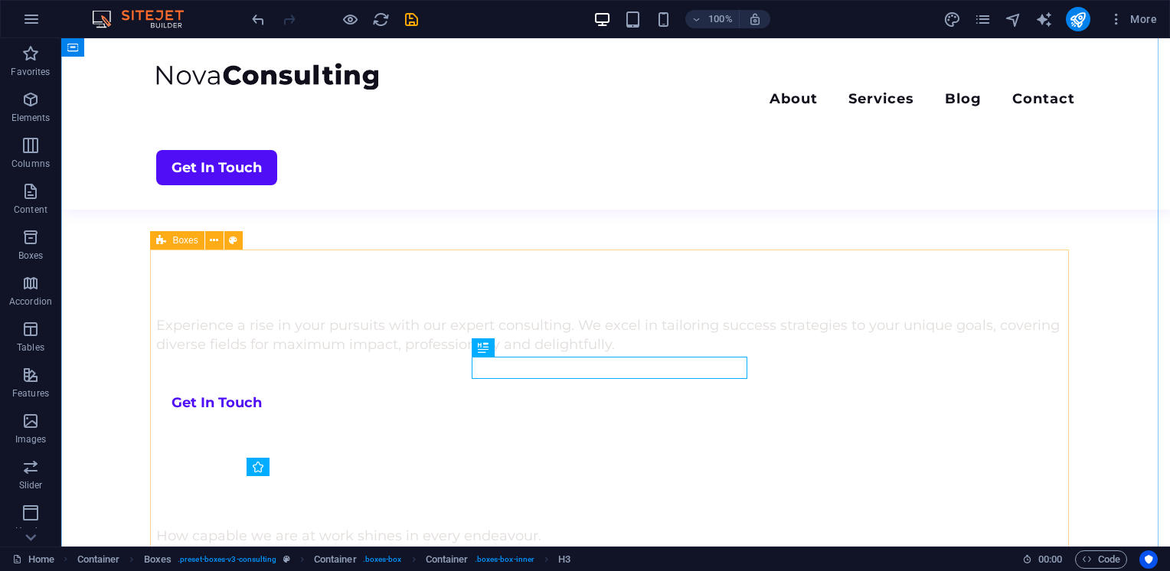
drag, startPoint x: 512, startPoint y: 367, endPoint x: 782, endPoint y: 367, distance: 269.4
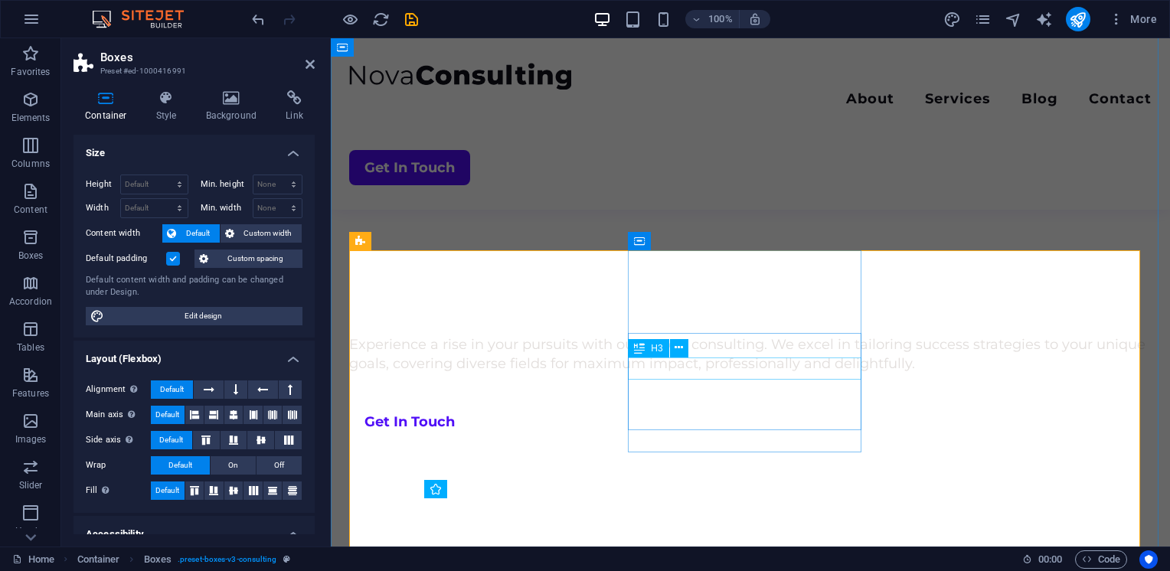
scroll to position [695, 0]
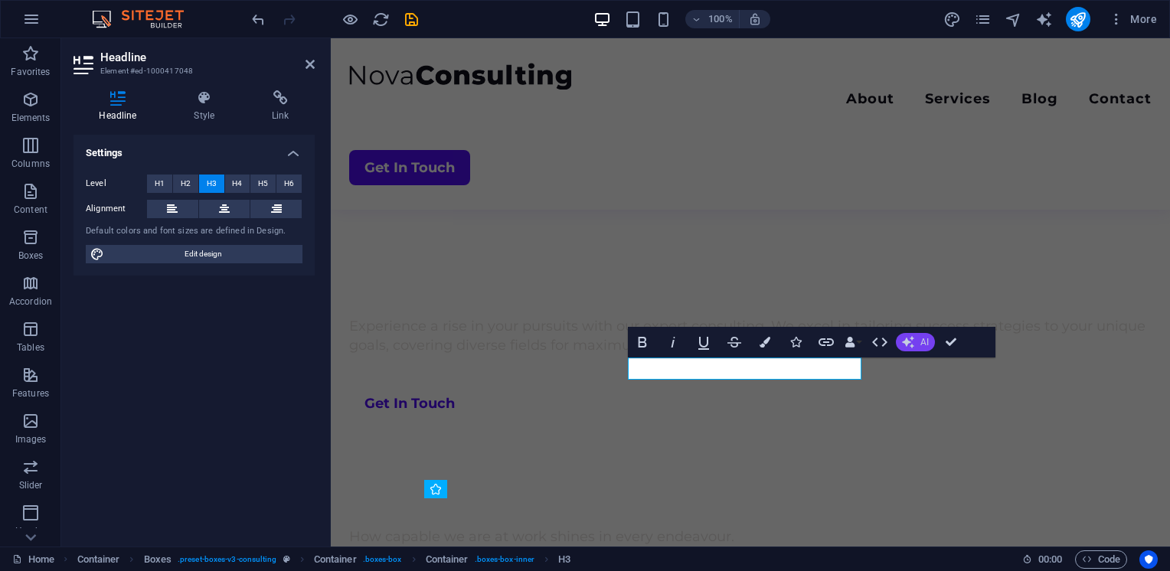
click at [922, 341] on span "AI" at bounding box center [924, 342] width 8 height 9
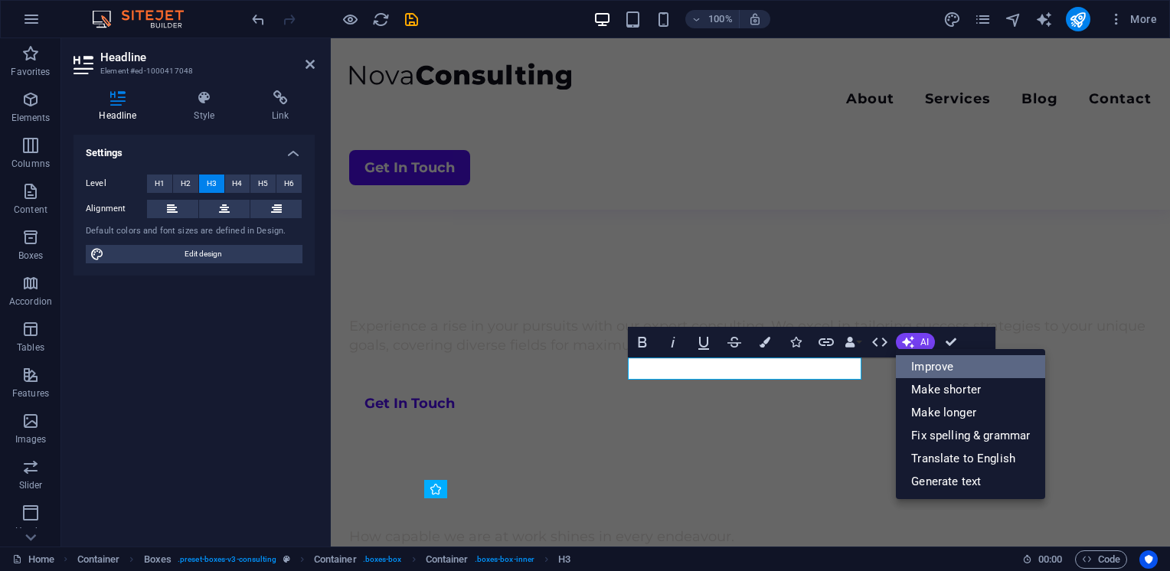
click at [941, 370] on link "Improve" at bounding box center [970, 366] width 149 height 23
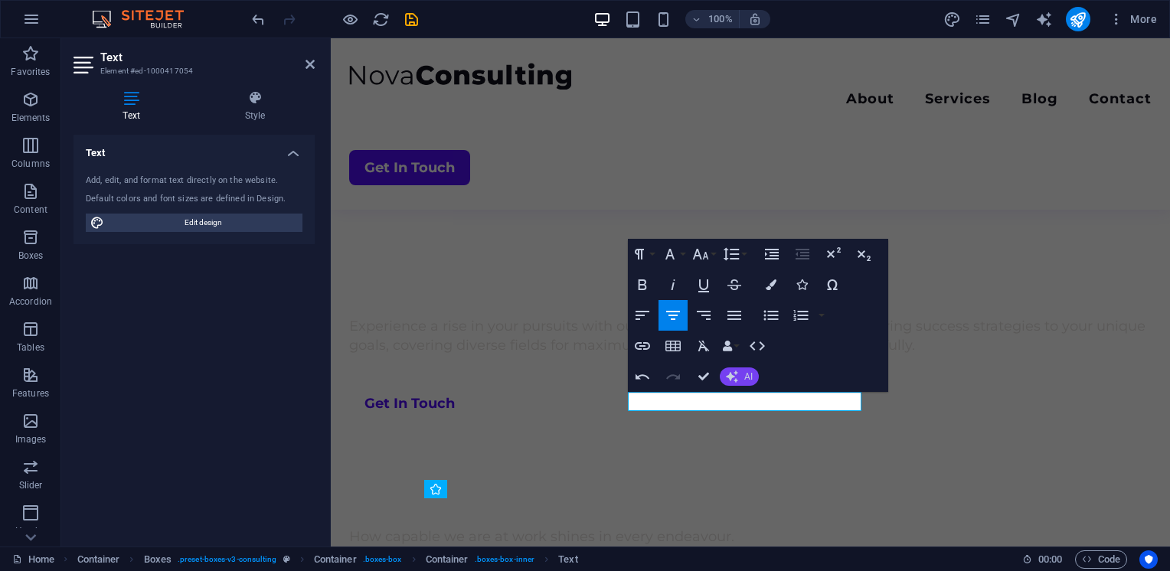
click at [735, 377] on icon "button" at bounding box center [732, 376] width 12 height 12
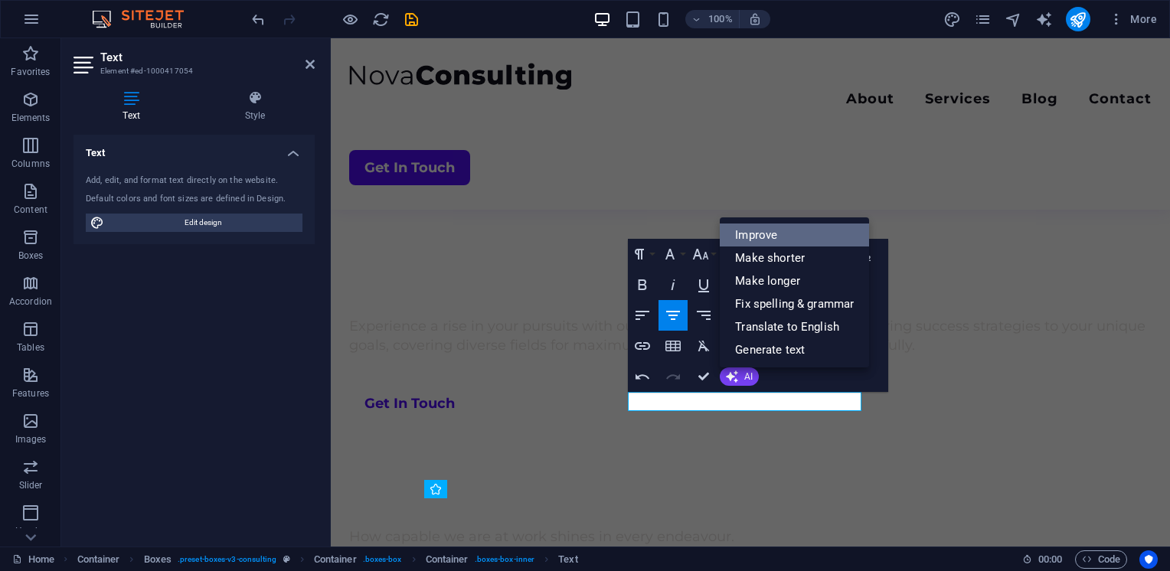
click at [762, 237] on link "Improve" at bounding box center [794, 235] width 149 height 23
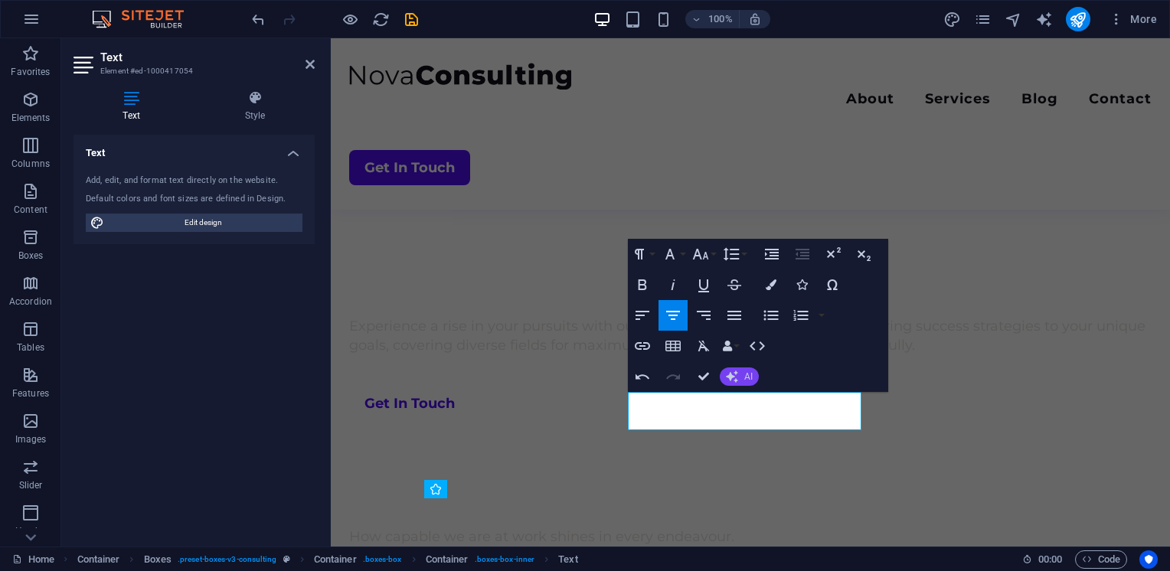
click at [731, 374] on icon "button" at bounding box center [732, 376] width 12 height 12
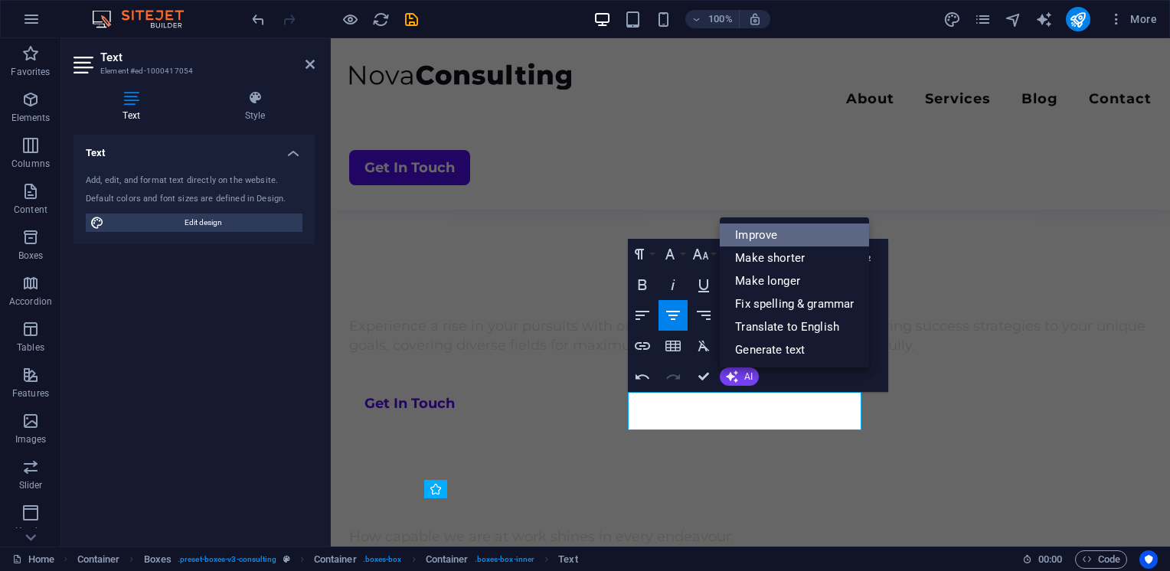
click at [775, 237] on link "Improve" at bounding box center [794, 235] width 149 height 23
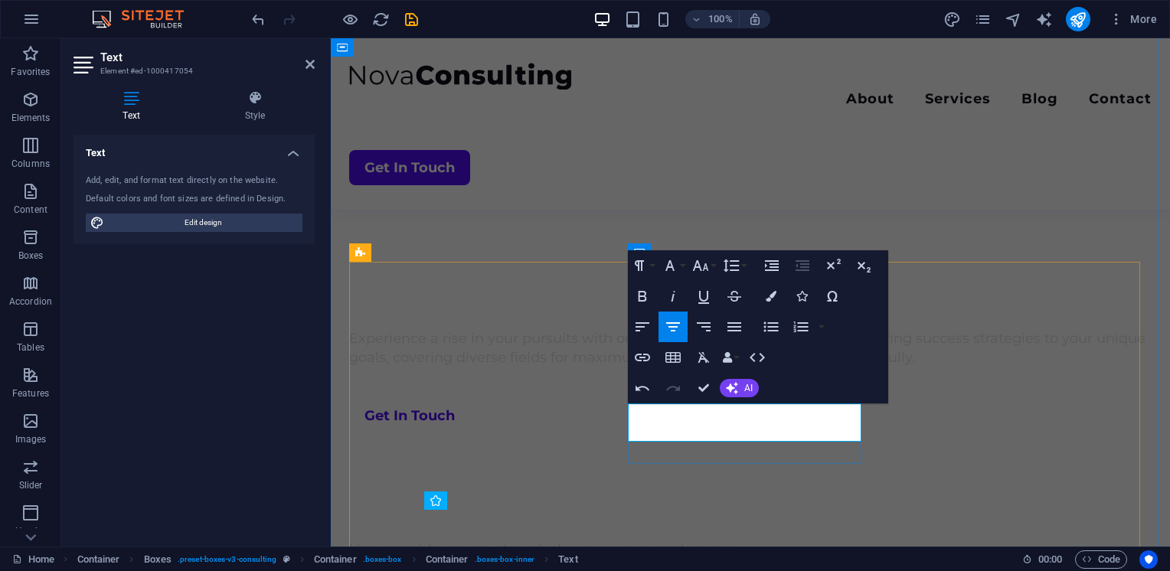
scroll to position [681, 0]
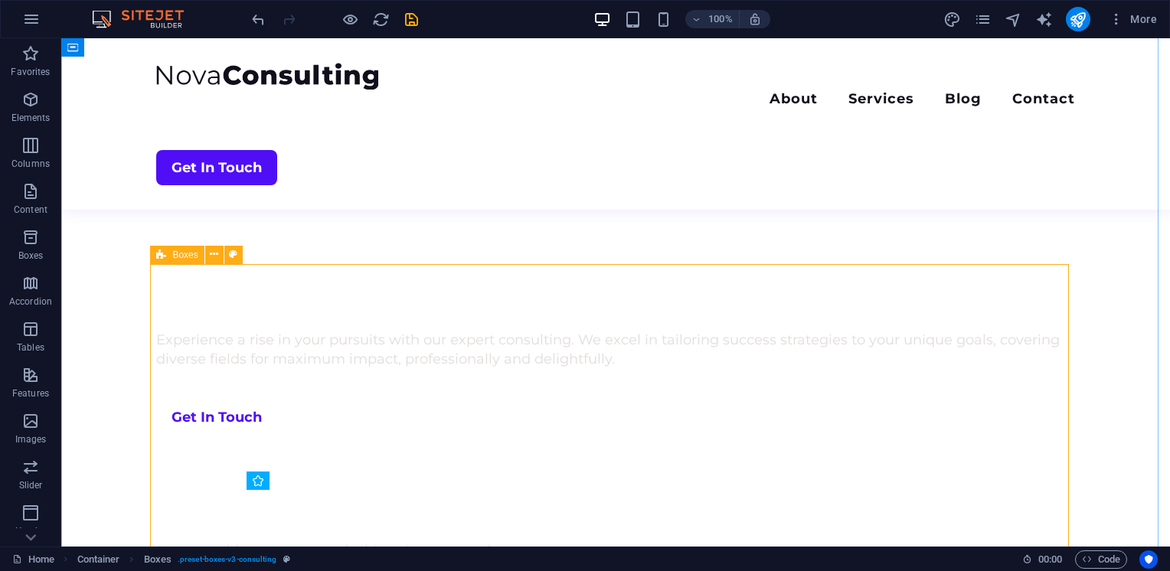
scroll to position [808, 0]
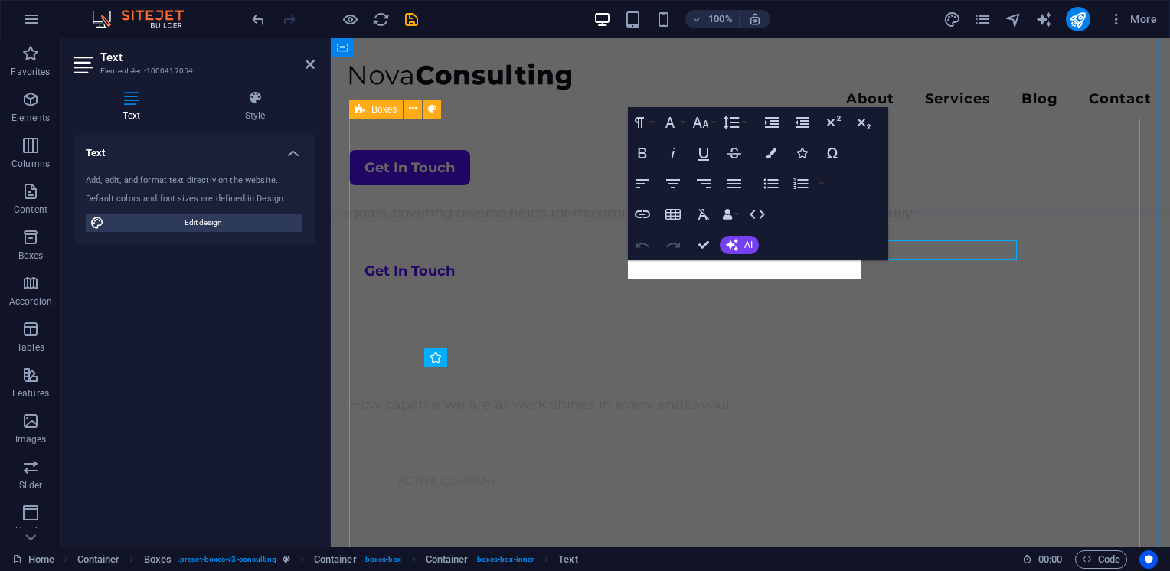
drag, startPoint x: 866, startPoint y: 266, endPoint x: 597, endPoint y: 266, distance: 269.4
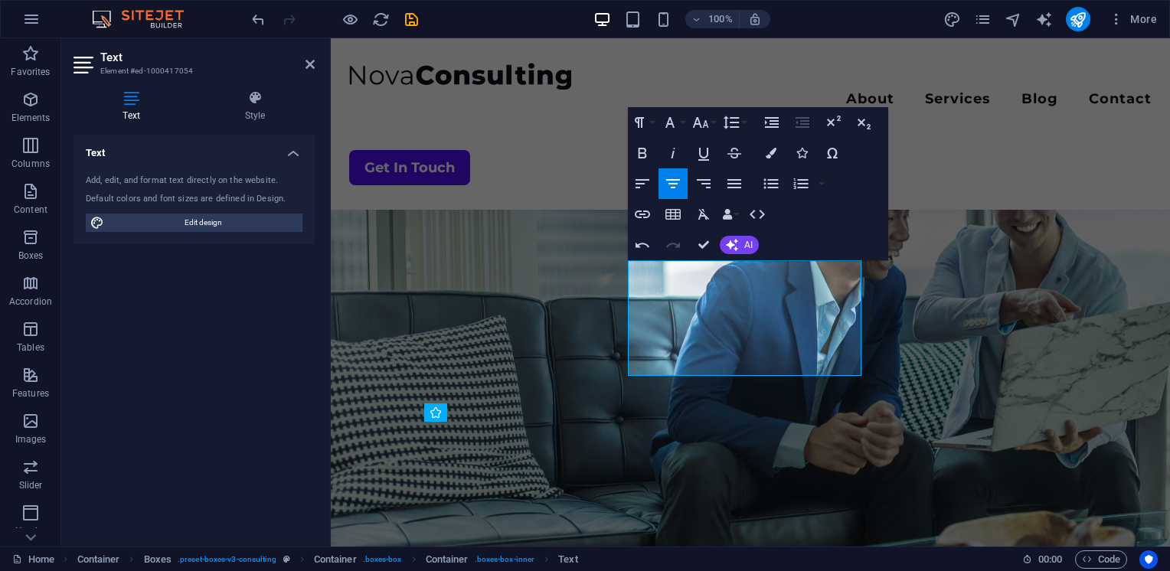
click at [737, 242] on icon "button" at bounding box center [732, 245] width 12 height 12
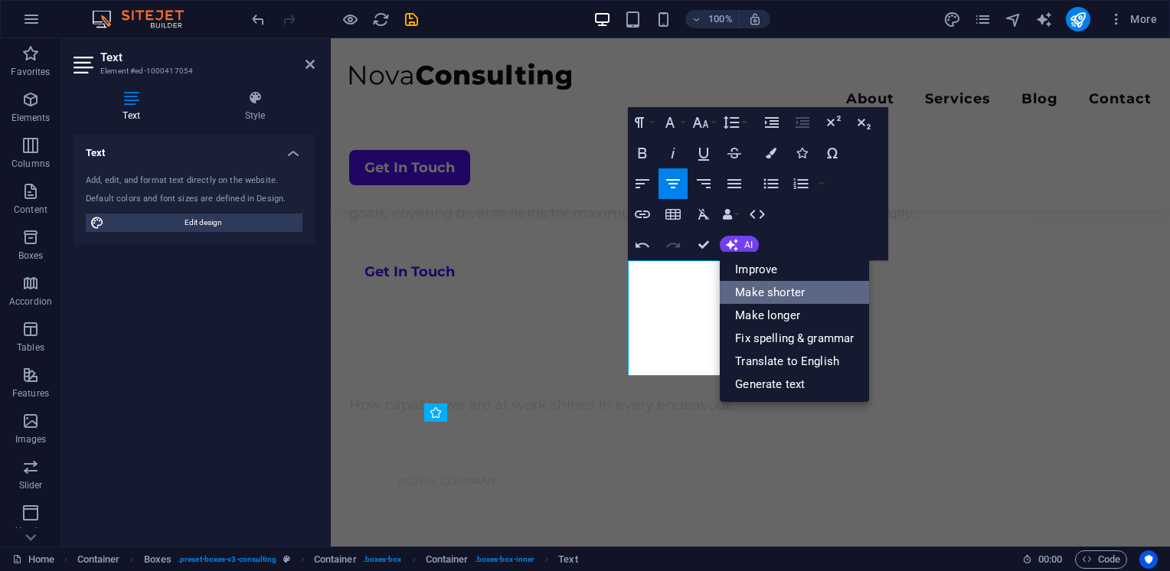
click at [775, 289] on link "Make shorter" at bounding box center [794, 292] width 149 height 23
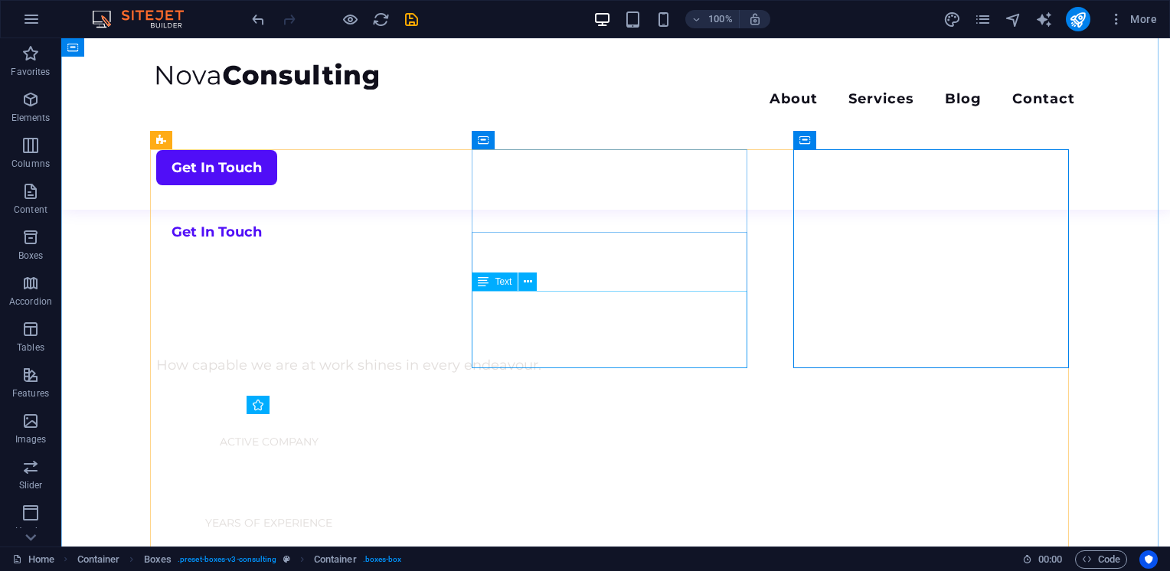
scroll to position [774, 0]
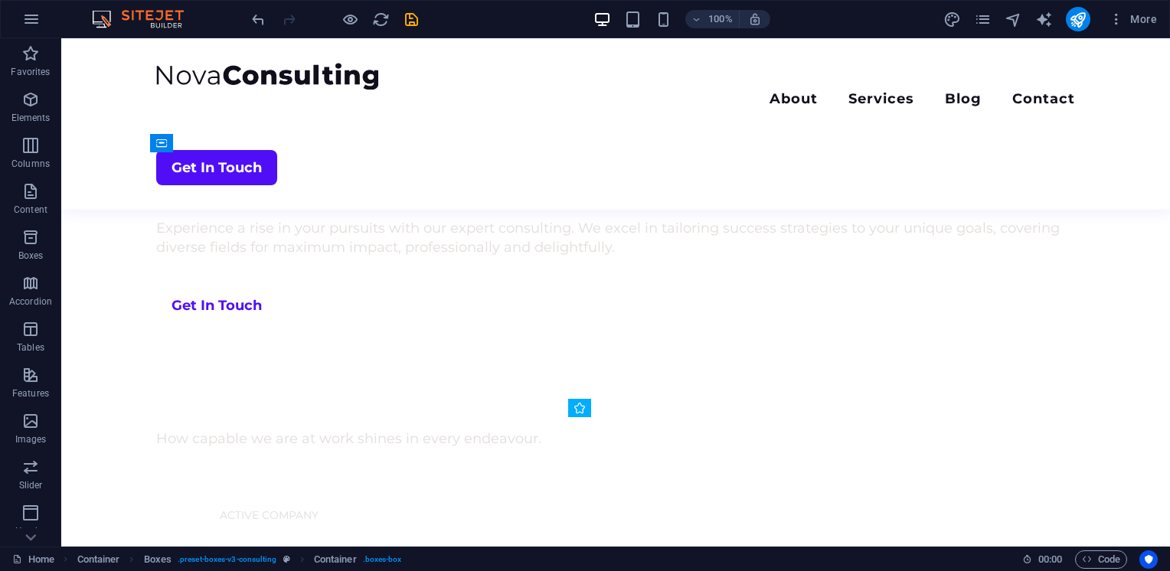
drag, startPoint x: 910, startPoint y: 447, endPoint x: 824, endPoint y: 188, distance: 273.5
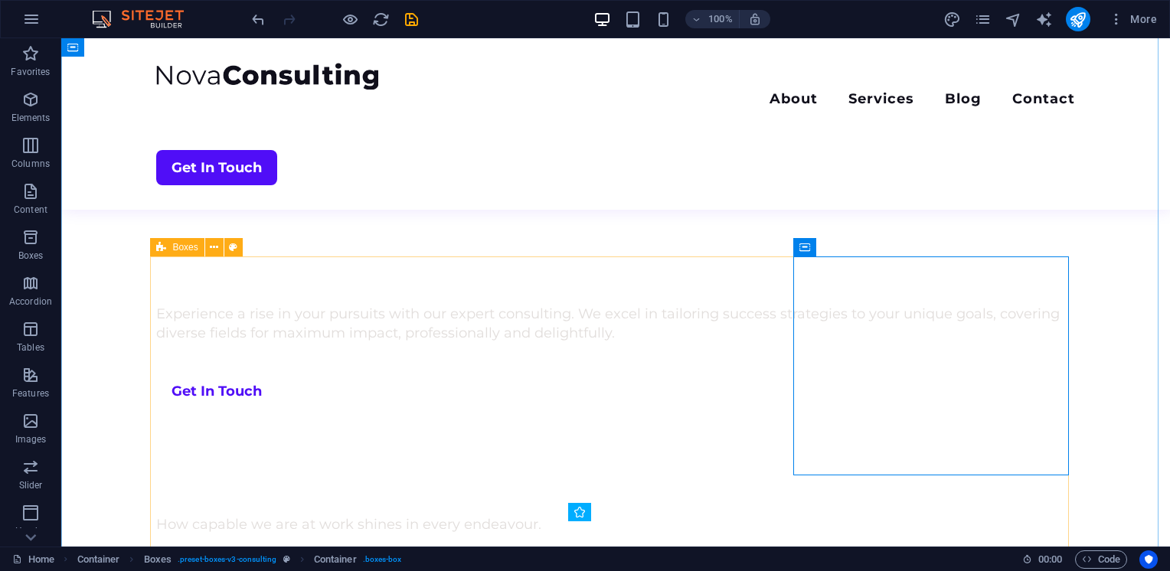
scroll to position [689, 0]
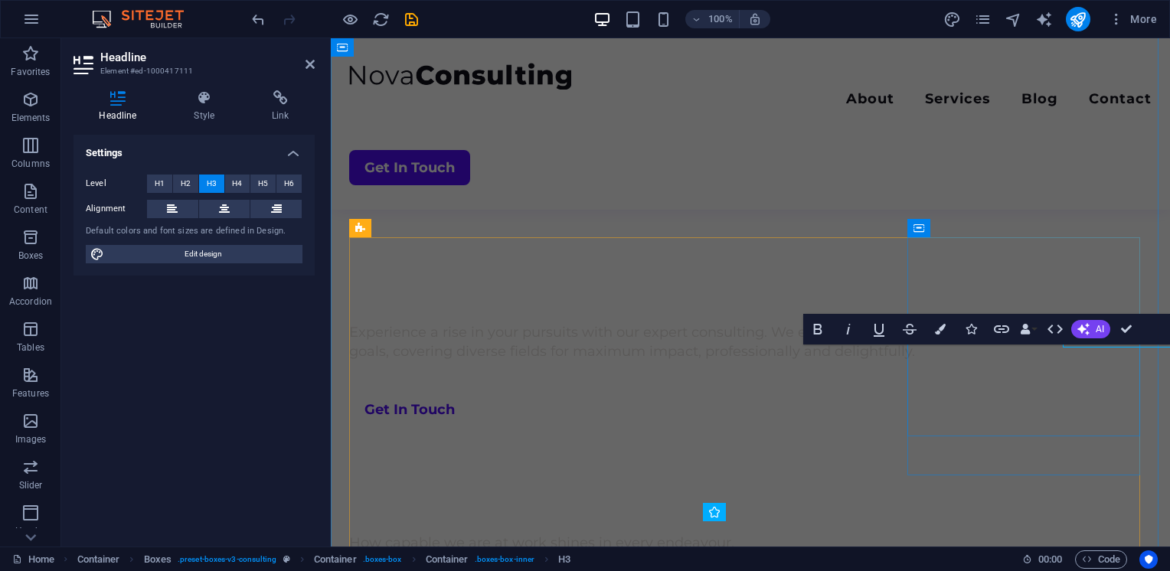
scroll to position [708, 0]
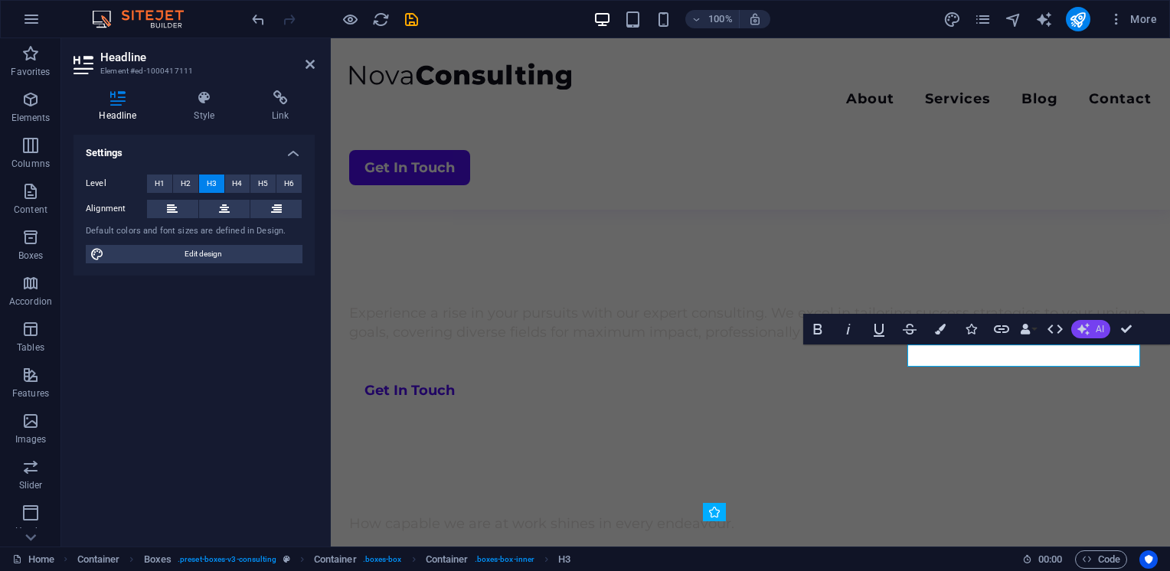
click at [1092, 325] on button "AI" at bounding box center [1090, 329] width 39 height 18
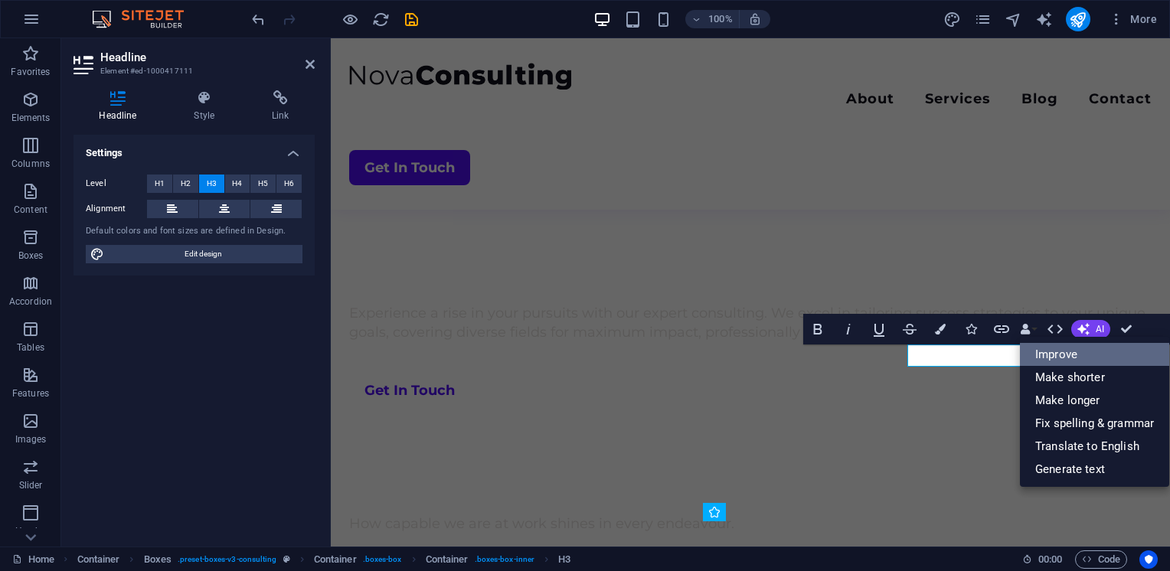
click at [1064, 354] on link "Improve" at bounding box center [1094, 354] width 149 height 23
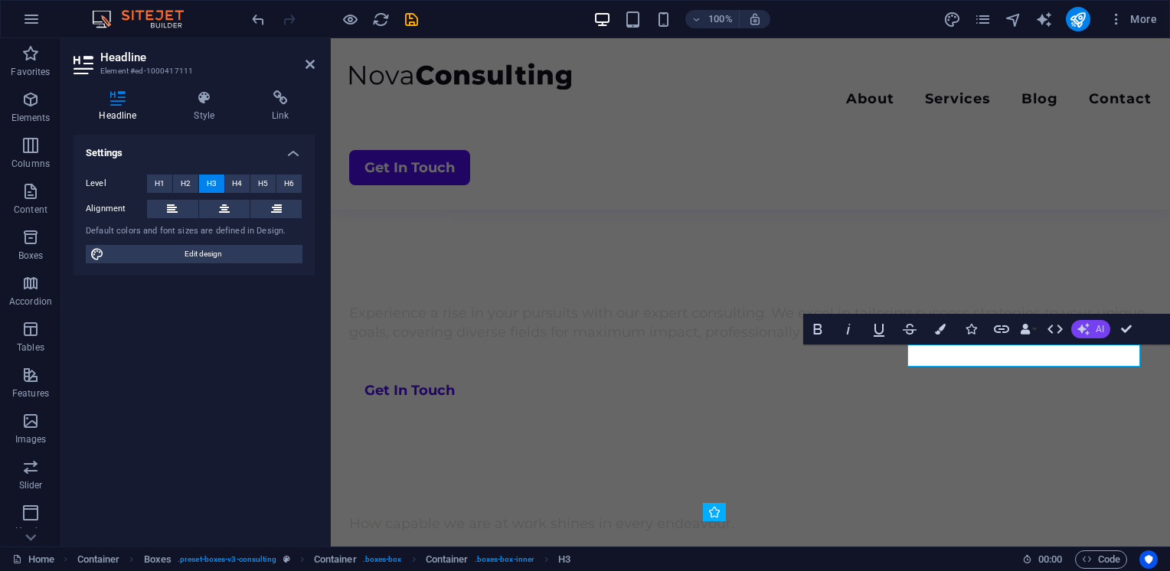
click at [1096, 325] on span "AI" at bounding box center [1099, 329] width 8 height 9
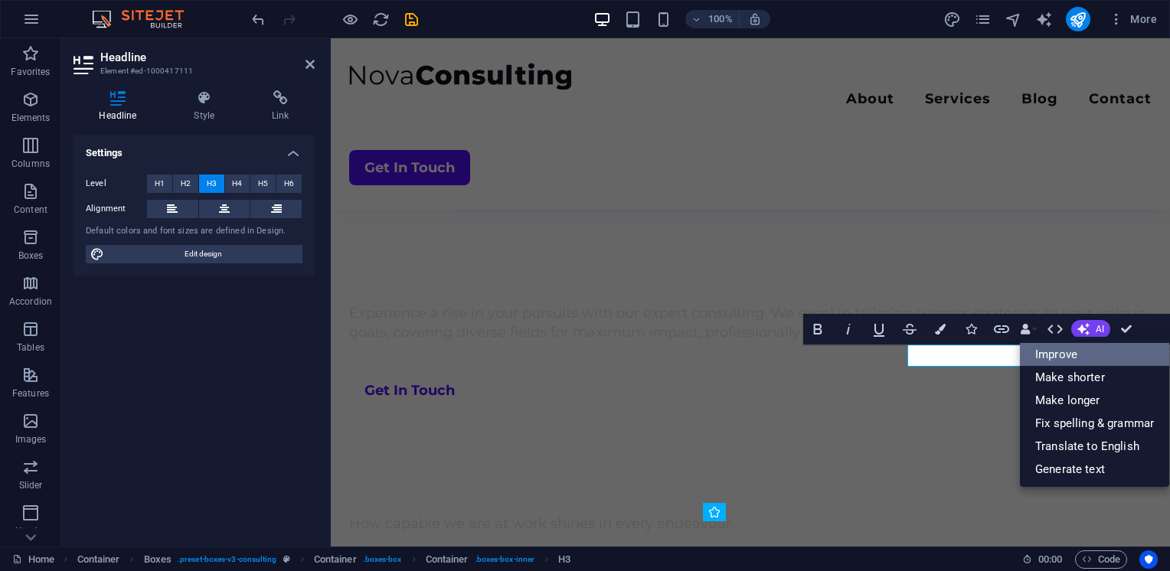
click at [1065, 351] on link "Improve" at bounding box center [1094, 354] width 149 height 23
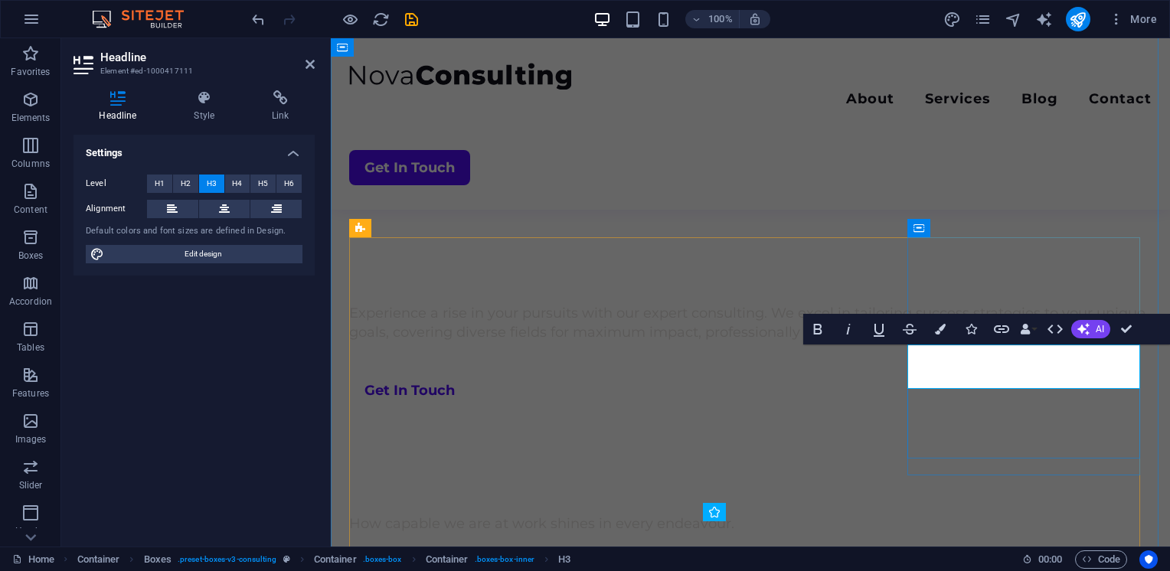
click at [1090, 327] on button "AI" at bounding box center [1090, 329] width 39 height 18
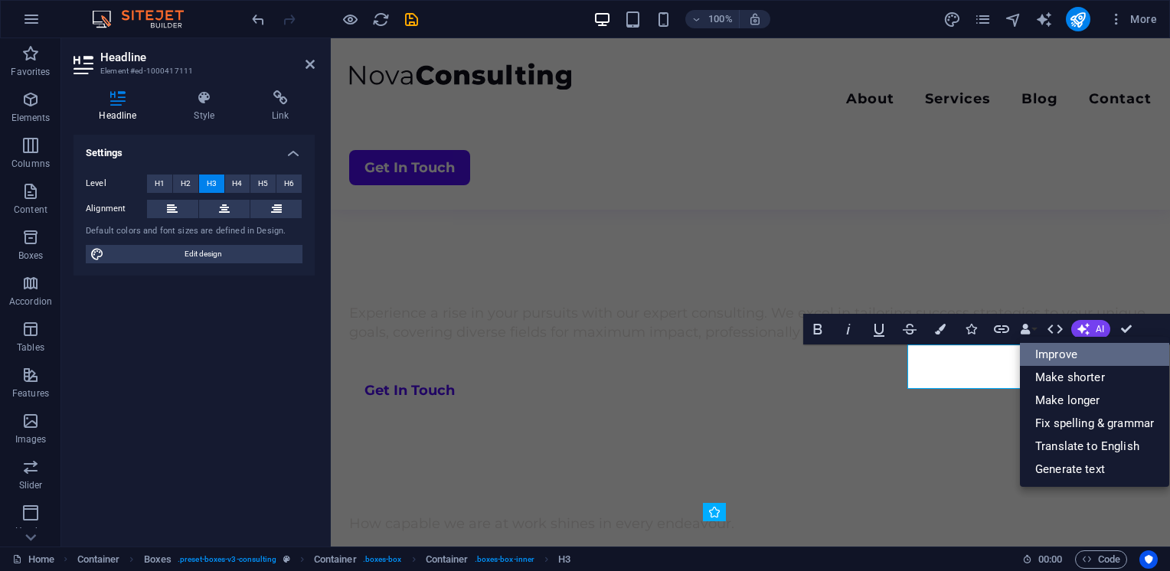
click at [1066, 348] on link "Improve" at bounding box center [1094, 354] width 149 height 23
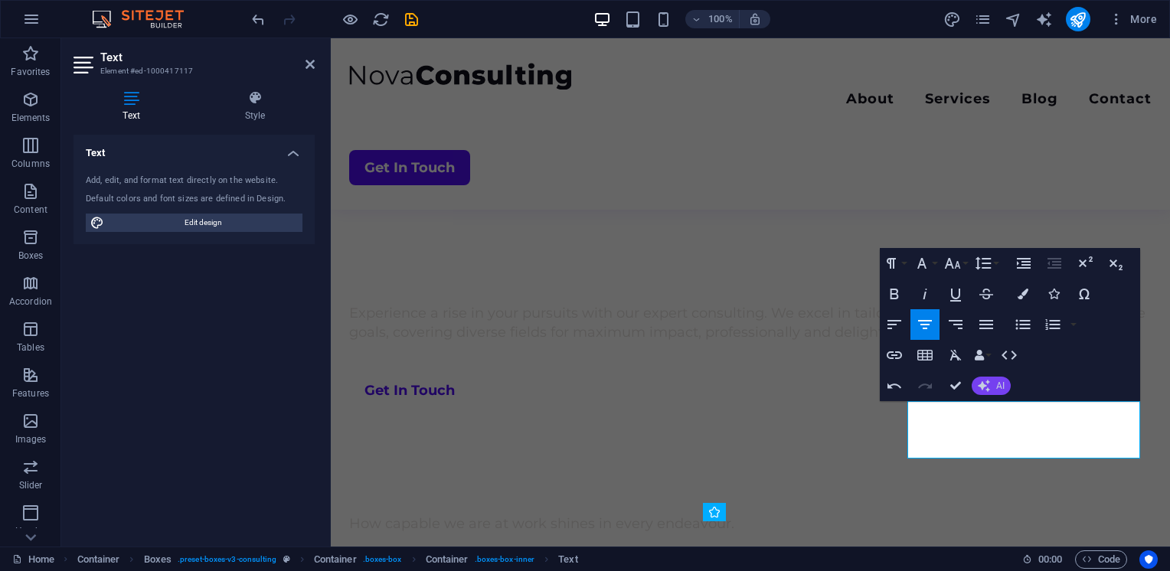
click at [992, 384] on button "AI" at bounding box center [990, 386] width 39 height 18
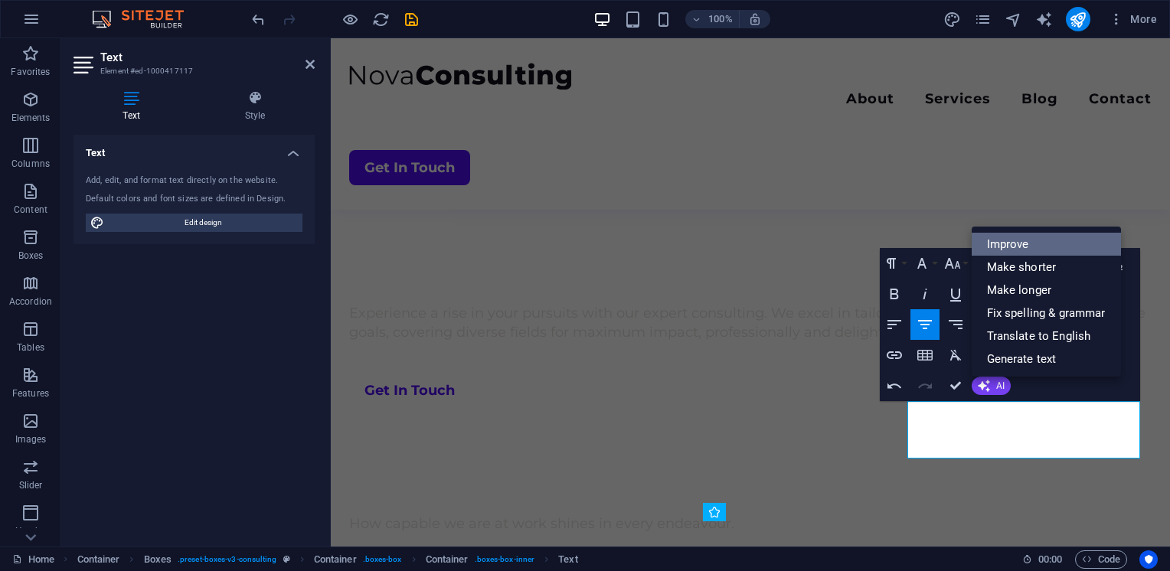
click at [1030, 250] on link "Improve" at bounding box center [1045, 244] width 149 height 23
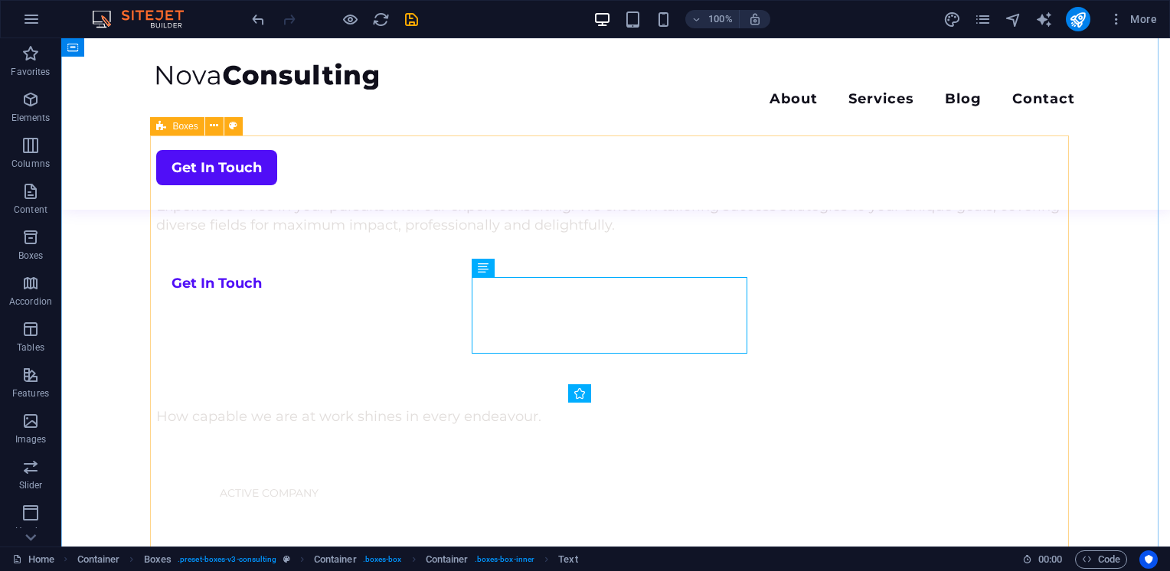
scroll to position [796, 0]
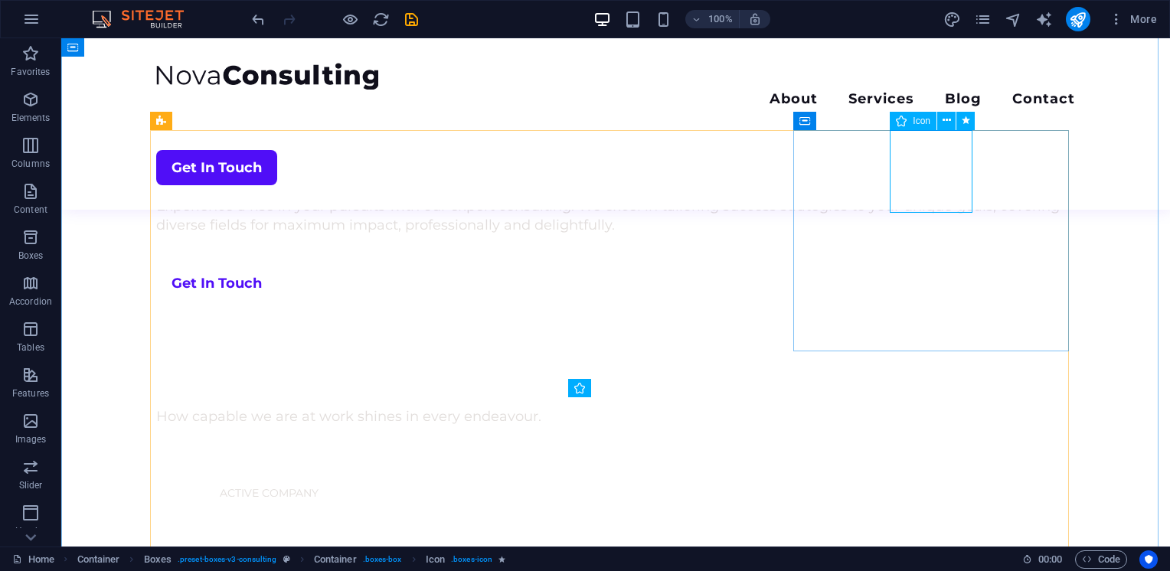
click at [915, 122] on span "Icon" at bounding box center [921, 120] width 18 height 9
click at [944, 122] on icon at bounding box center [946, 121] width 8 height 16
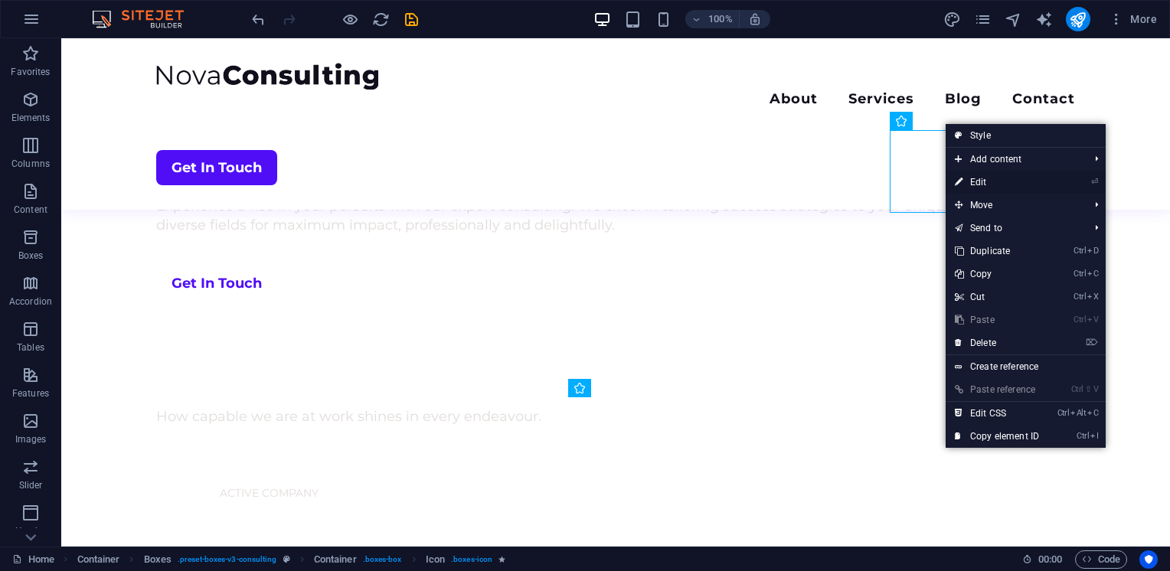
click at [984, 182] on link "⏎ Edit" at bounding box center [996, 182] width 103 height 23
select select "xMidYMid"
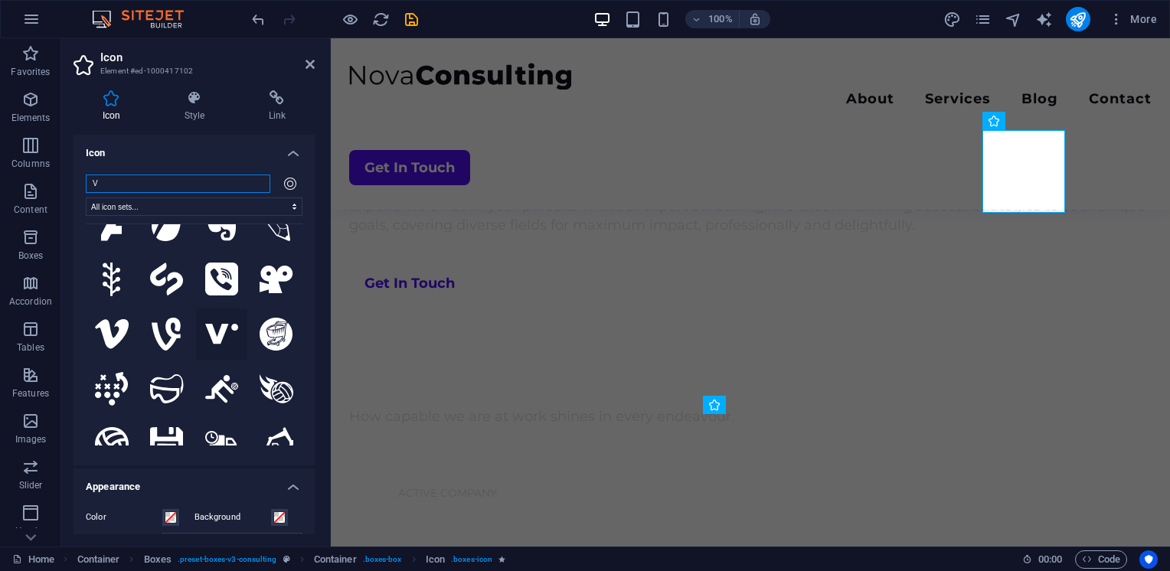
scroll to position [1240, 0]
type input "V"
click at [221, 325] on icon at bounding box center [222, 335] width 34 height 21
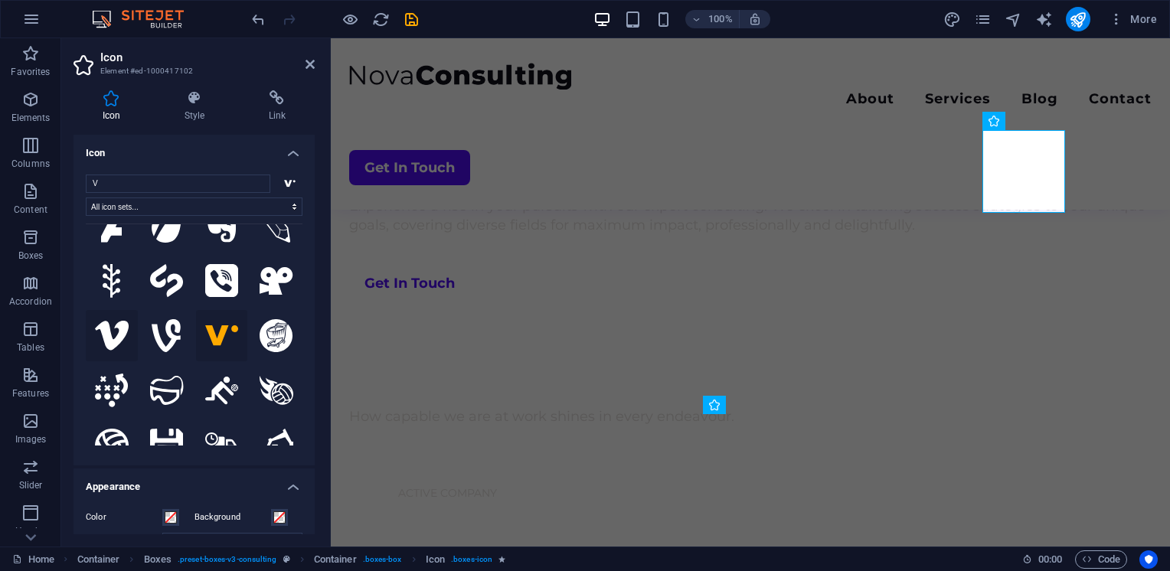
click at [116, 321] on icon at bounding box center [112, 335] width 34 height 29
click at [309, 64] on icon at bounding box center [309, 64] width 9 height 12
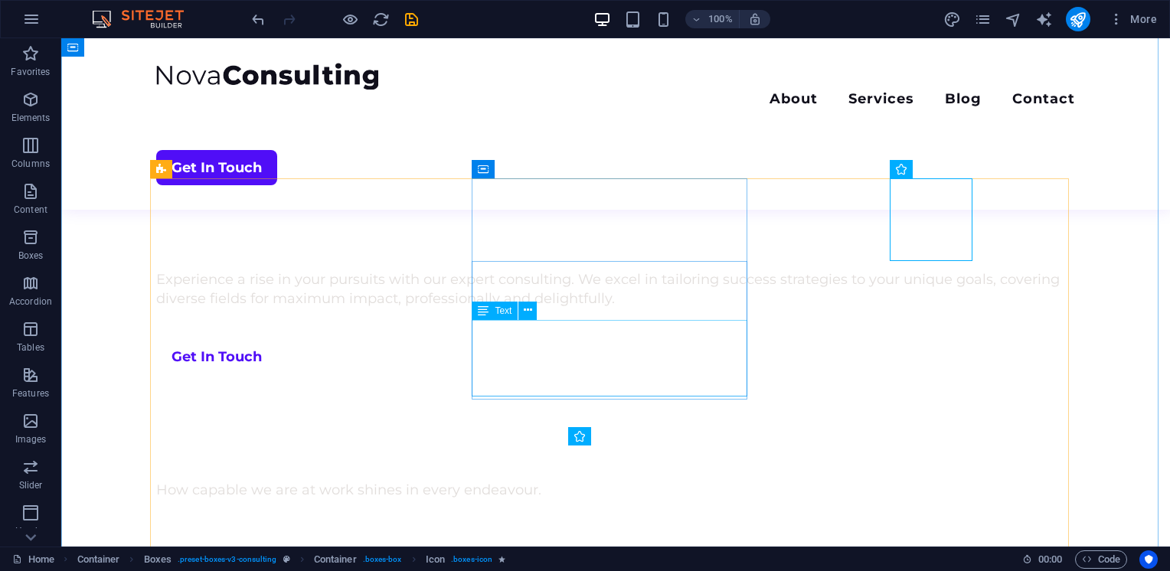
scroll to position [704, 0]
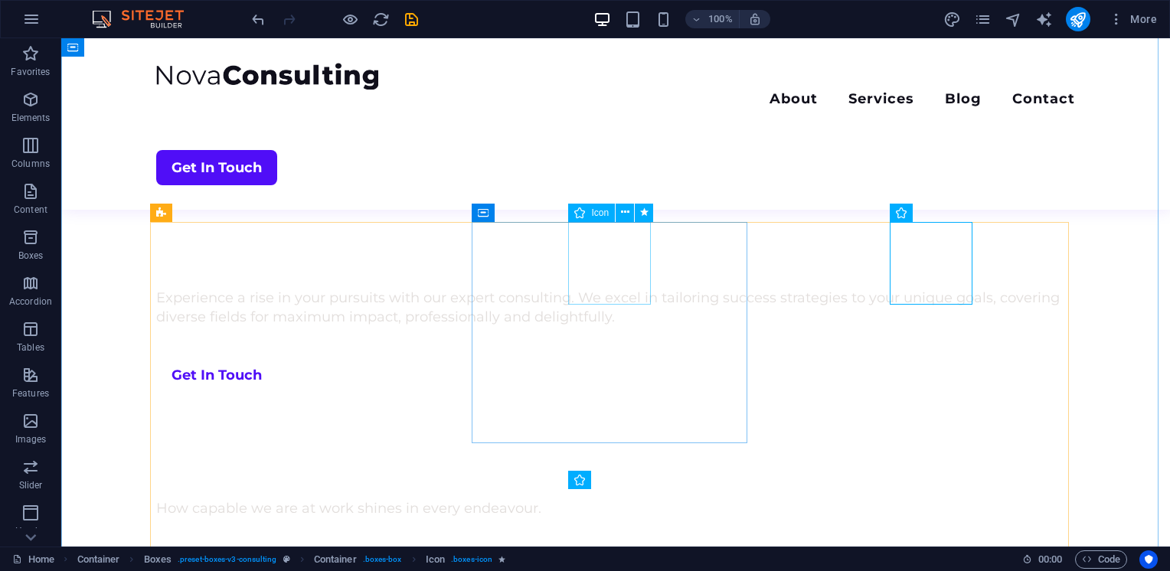
click at [625, 212] on icon at bounding box center [625, 212] width 8 height 16
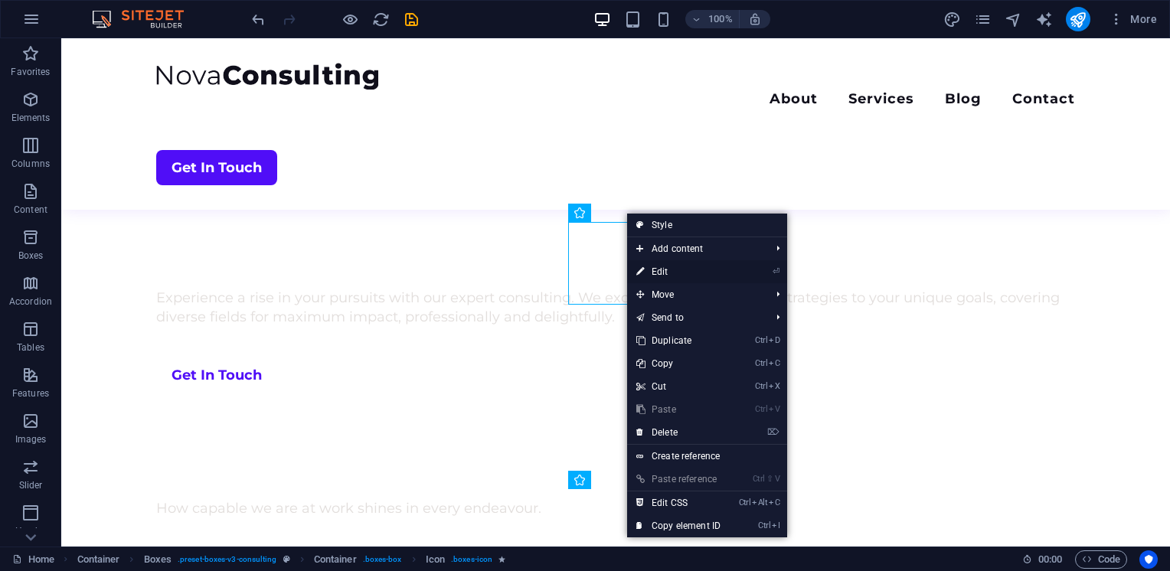
drag, startPoint x: 665, startPoint y: 272, endPoint x: 327, endPoint y: 233, distance: 340.5
click at [665, 272] on link "⏎ Edit" at bounding box center [678, 271] width 103 height 23
select select "xMidYMid"
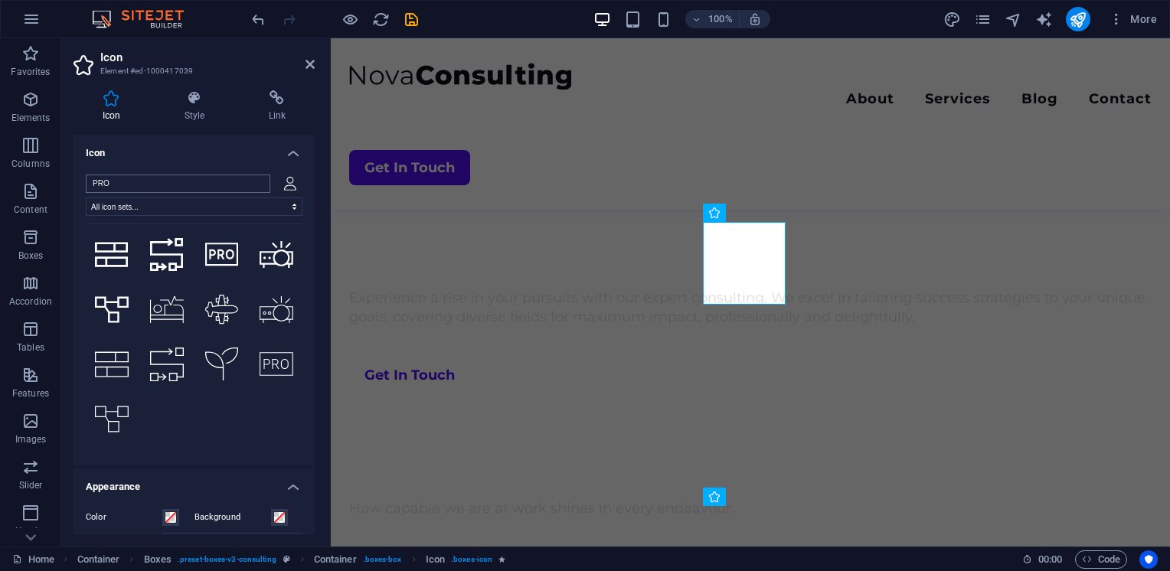
scroll to position [851, 0]
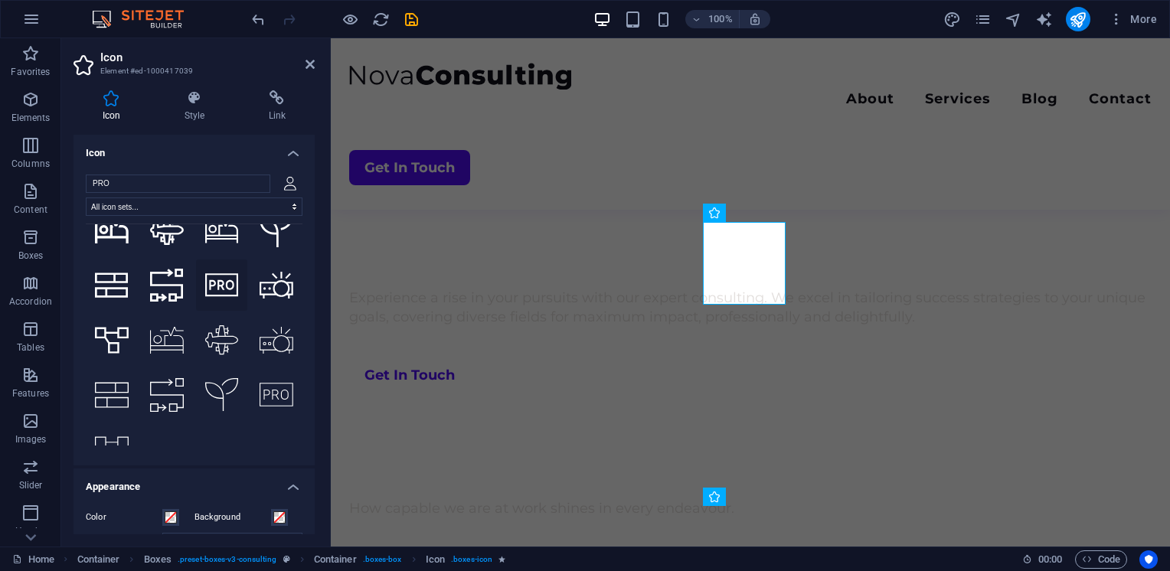
type input "PRO"
click at [220, 272] on icon at bounding box center [222, 285] width 34 height 27
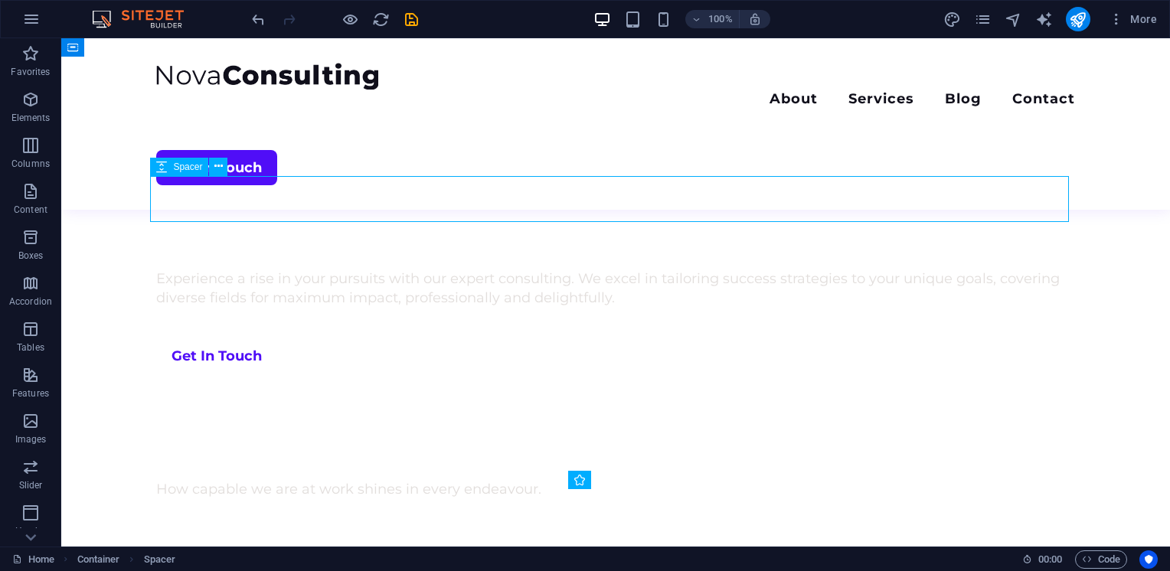
scroll to position [704, 0]
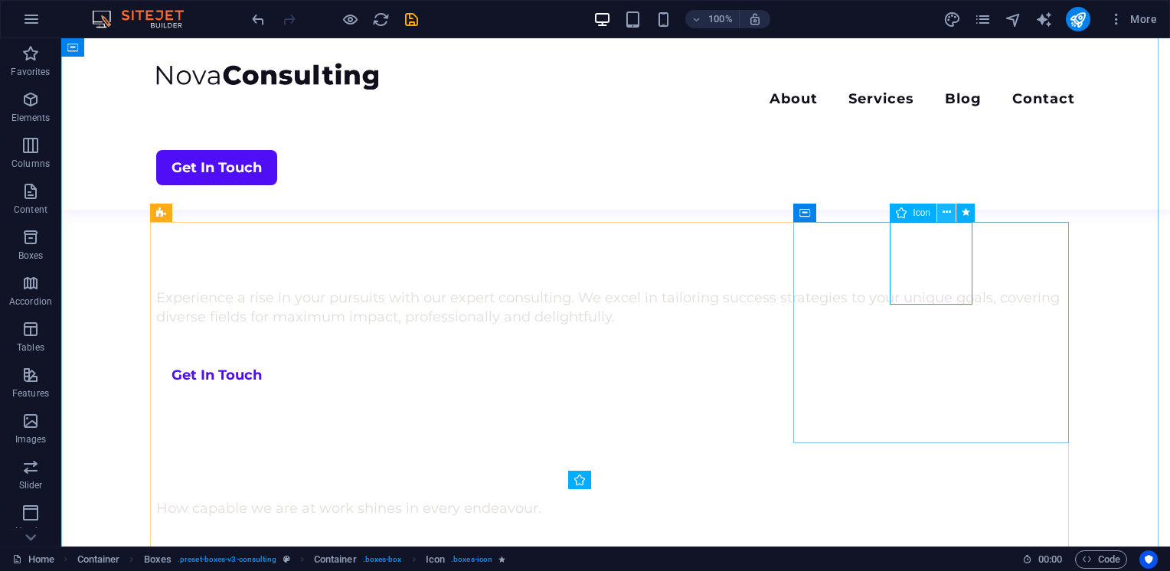
click at [950, 210] on button at bounding box center [946, 213] width 18 height 18
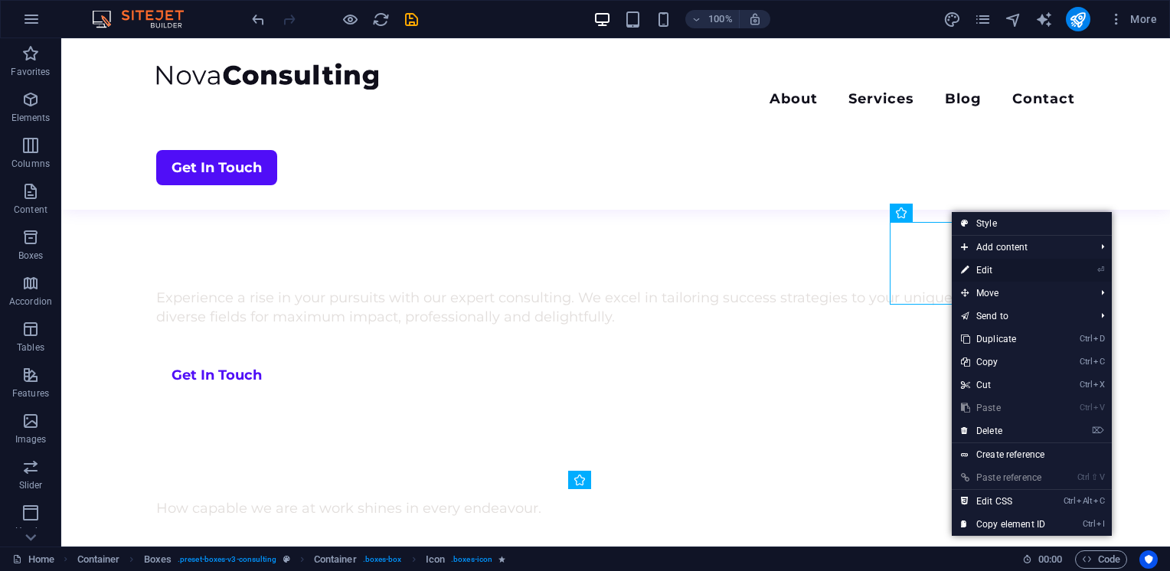
click at [995, 269] on link "⏎ Edit" at bounding box center [1002, 270] width 103 height 23
select select "xMidYMid"
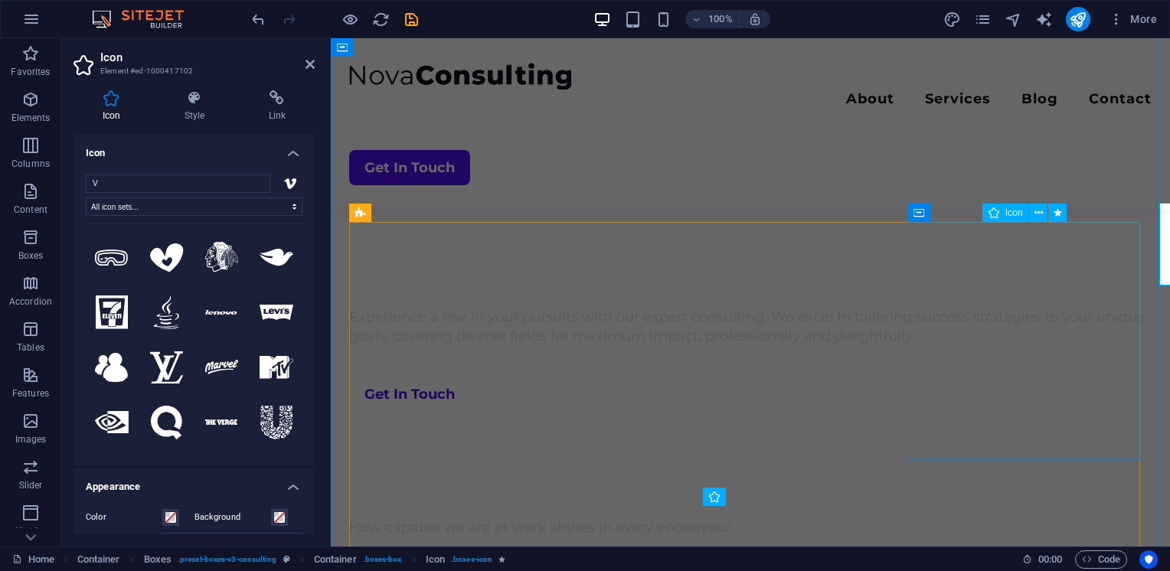
scroll to position [723, 0]
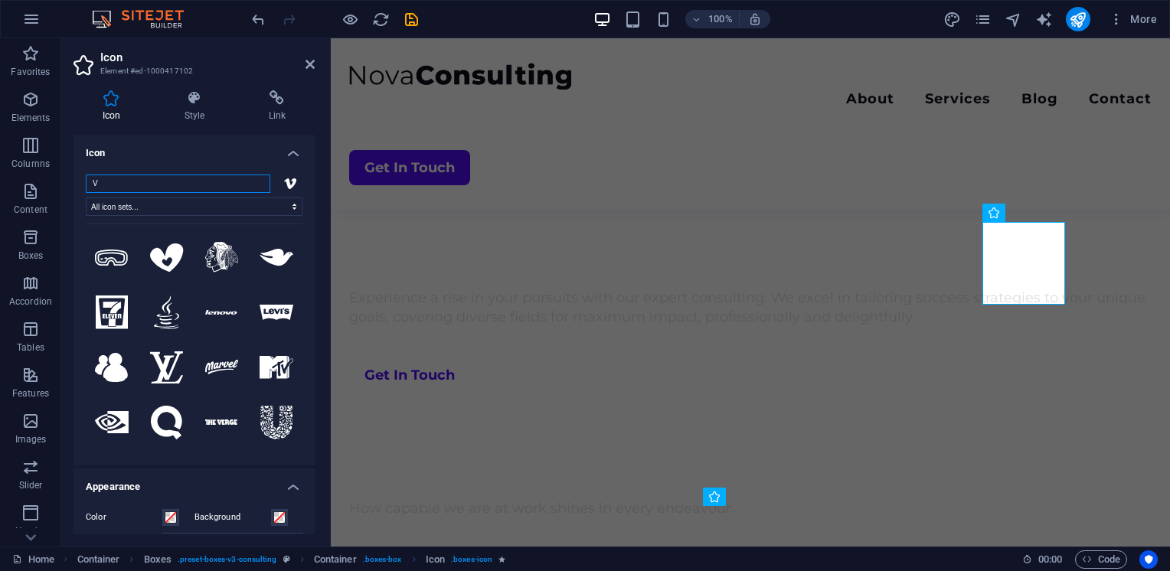
click at [133, 181] on input "V" at bounding box center [178, 184] width 184 height 18
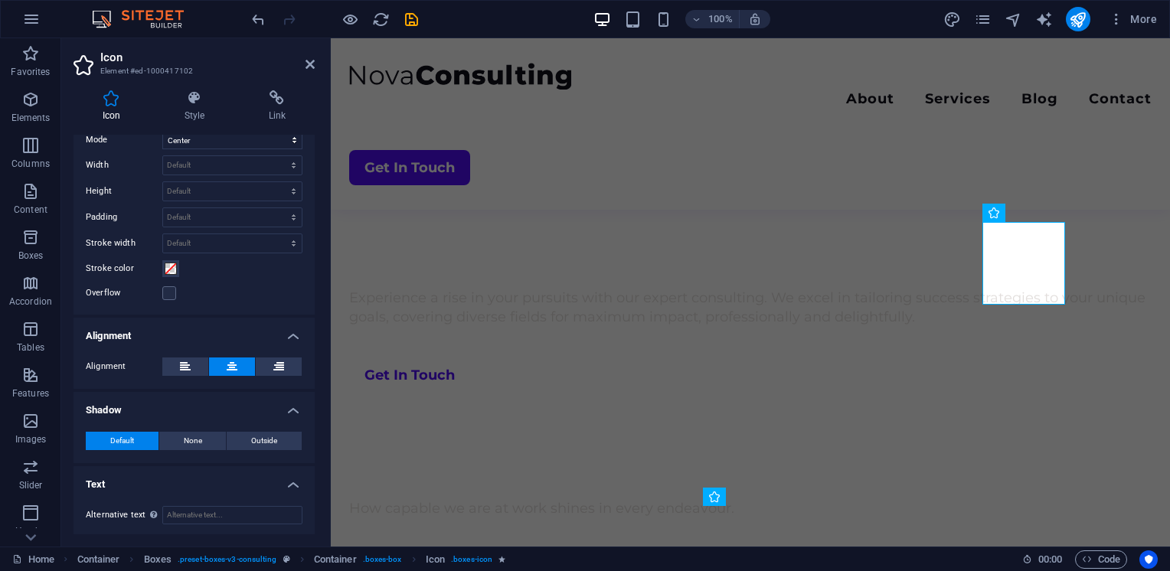
scroll to position [0, 0]
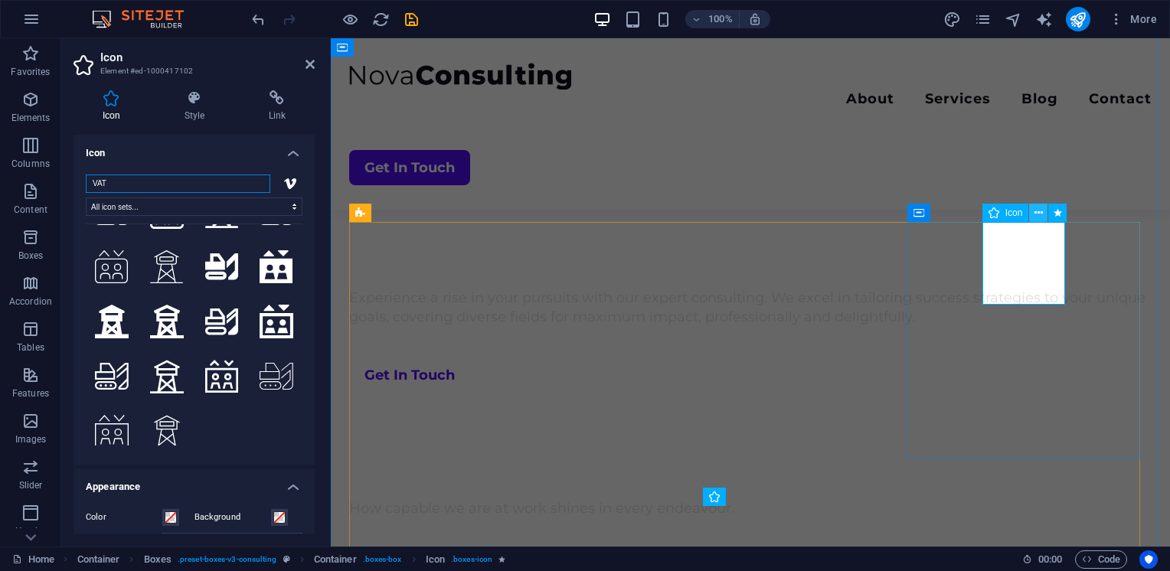
type input "VAT"
click at [1038, 210] on icon at bounding box center [1038, 213] width 8 height 16
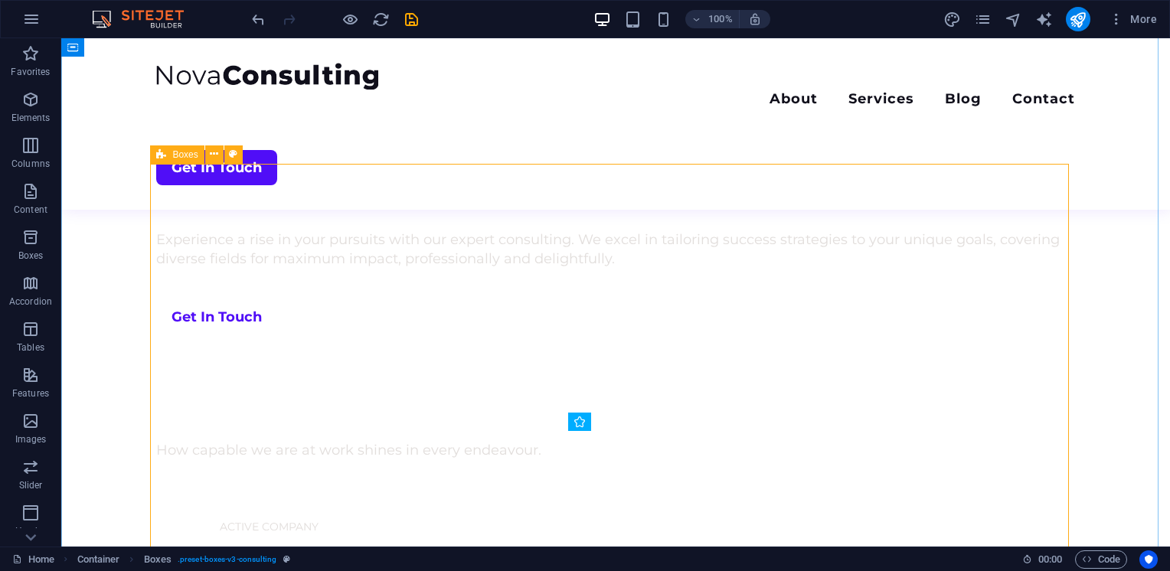
scroll to position [762, 0]
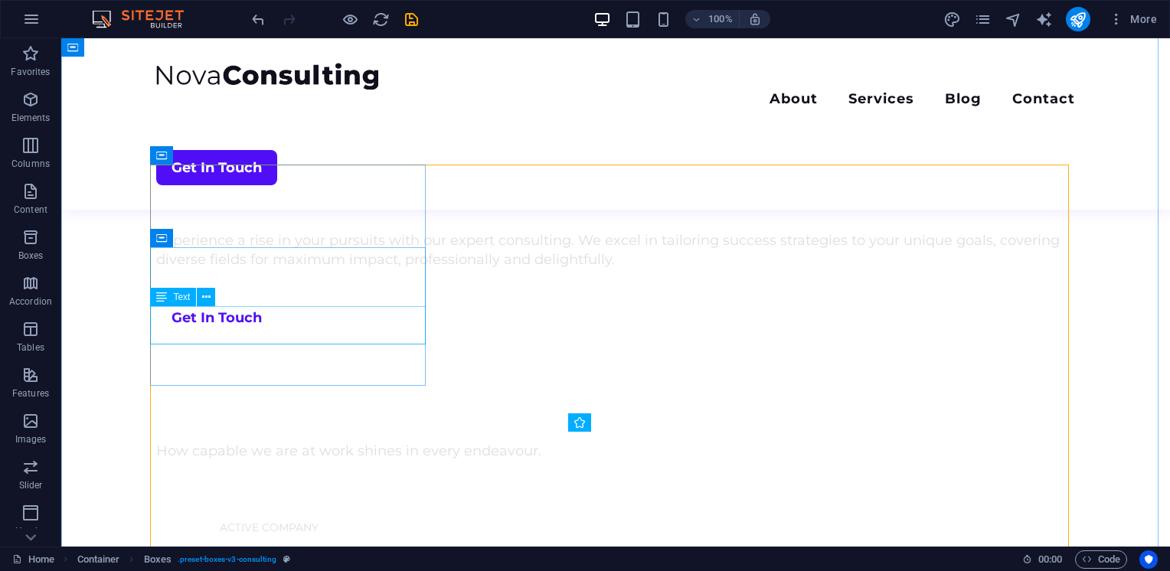
drag, startPoint x: 244, startPoint y: 287, endPoint x: 305, endPoint y: 325, distance: 72.2
click at [305, 325] on div "Container H1 Container Container Container Spacer Spacer Button Spacer Text HTM…" at bounding box center [615, 292] width 1108 height 508
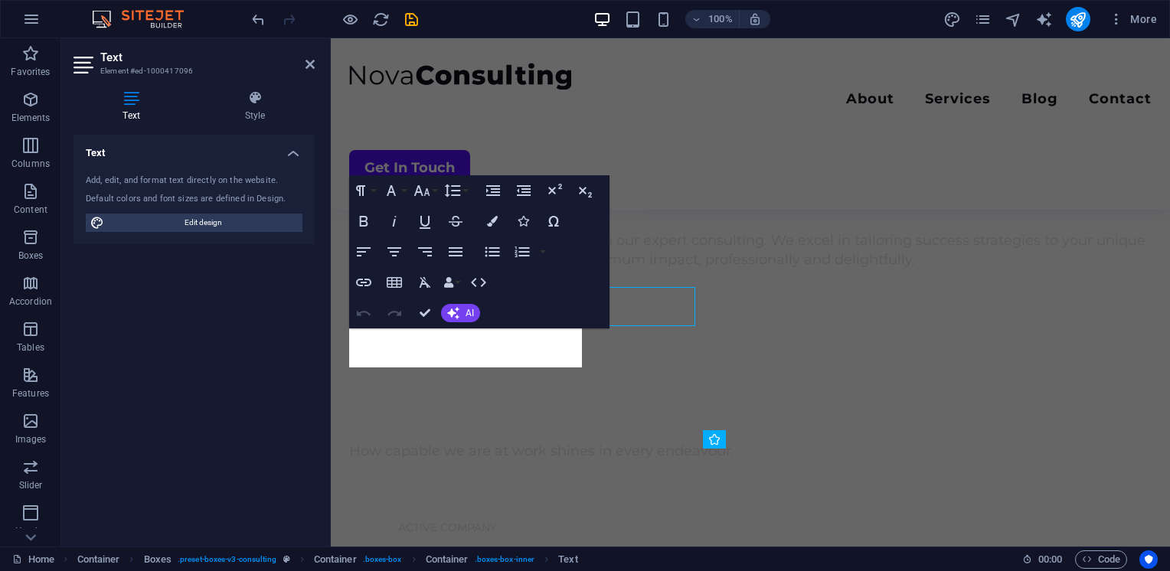
scroll to position [781, 0]
drag, startPoint x: 636, startPoint y: 364, endPoint x: 484, endPoint y: 348, distance: 153.1
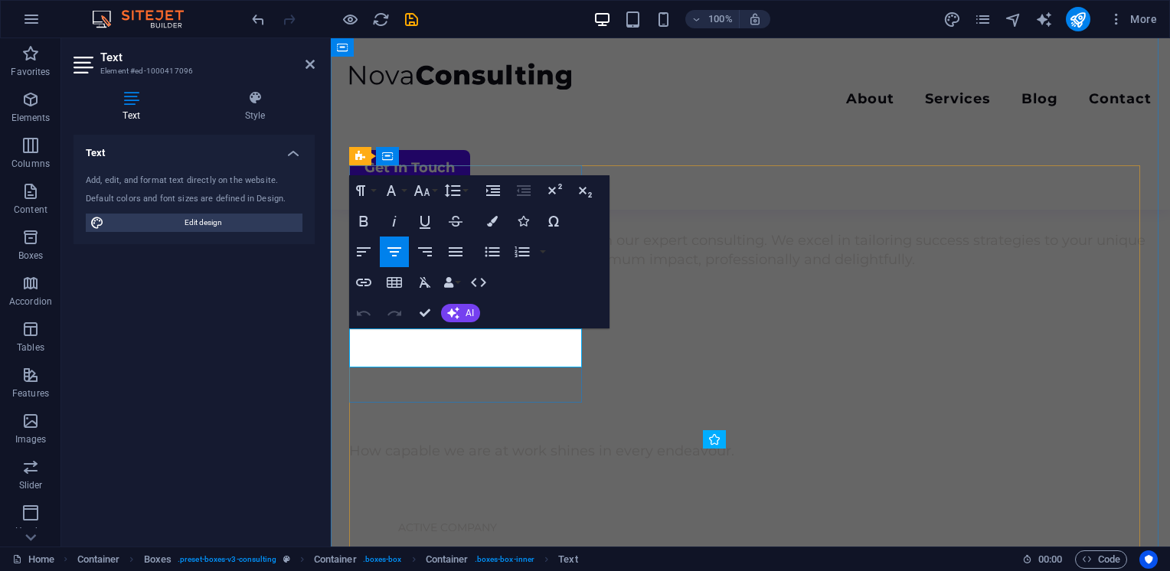
click at [460, 315] on button "AI" at bounding box center [460, 313] width 39 height 18
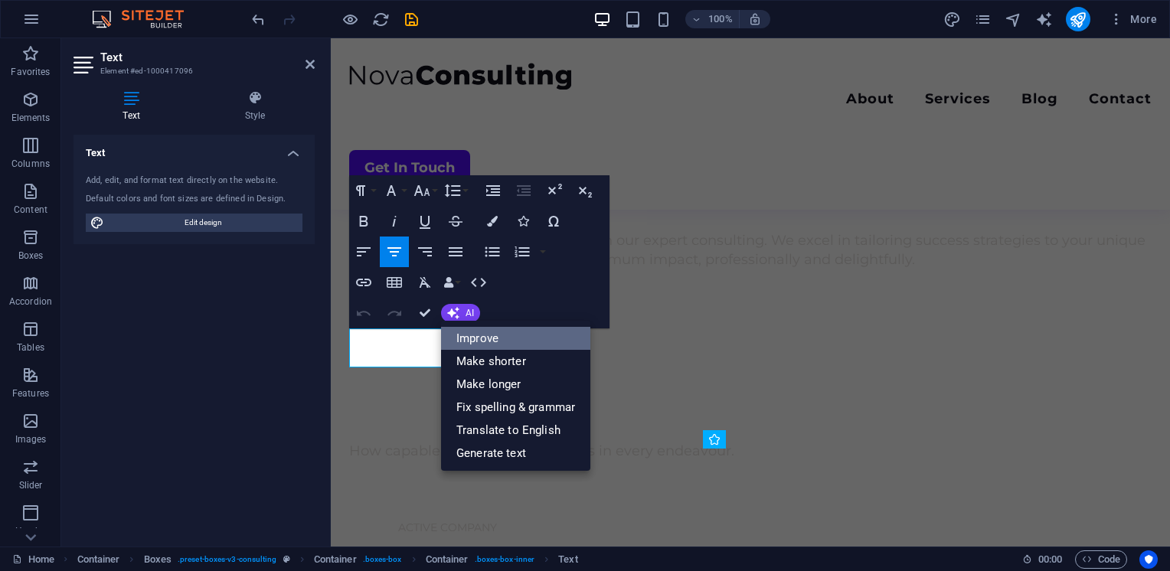
click at [496, 339] on link "Improve" at bounding box center [515, 338] width 149 height 23
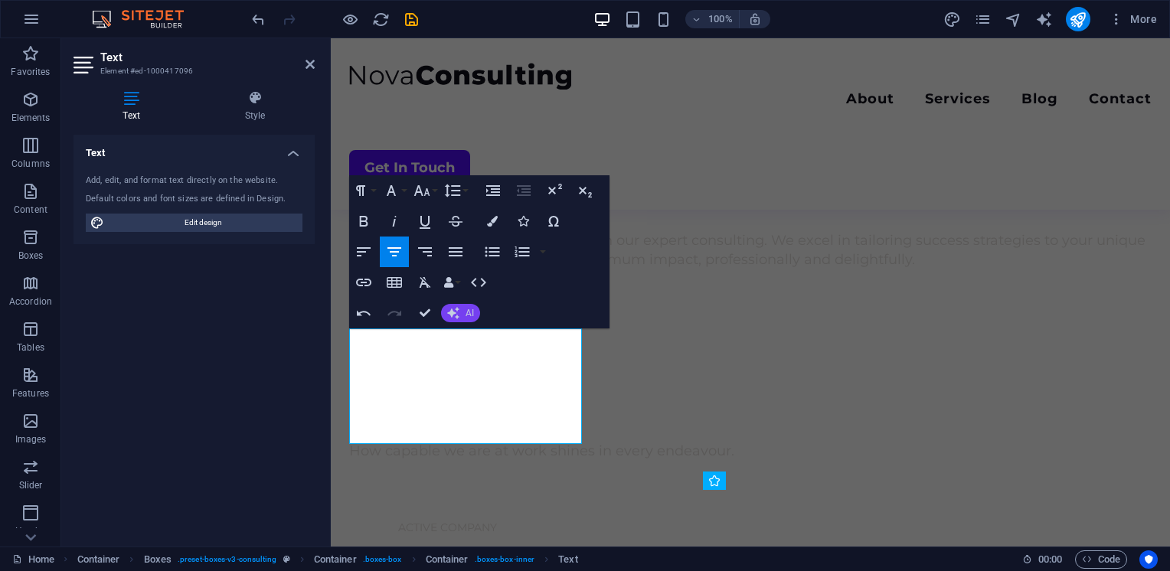
click at [466, 308] on span "AI" at bounding box center [469, 312] width 8 height 9
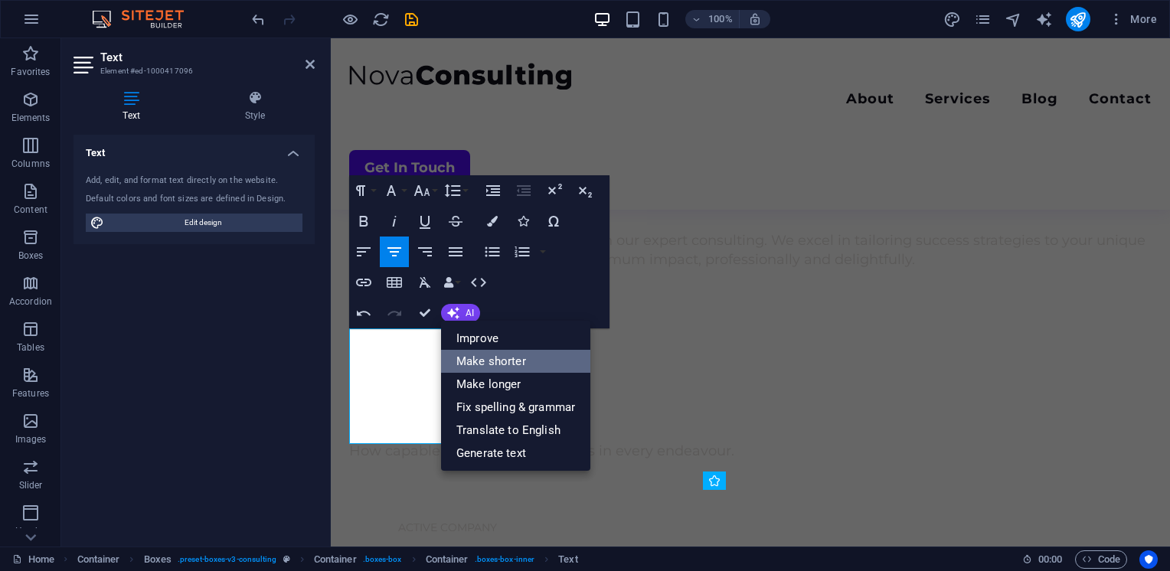
click at [510, 360] on link "Make shorter" at bounding box center [515, 361] width 149 height 23
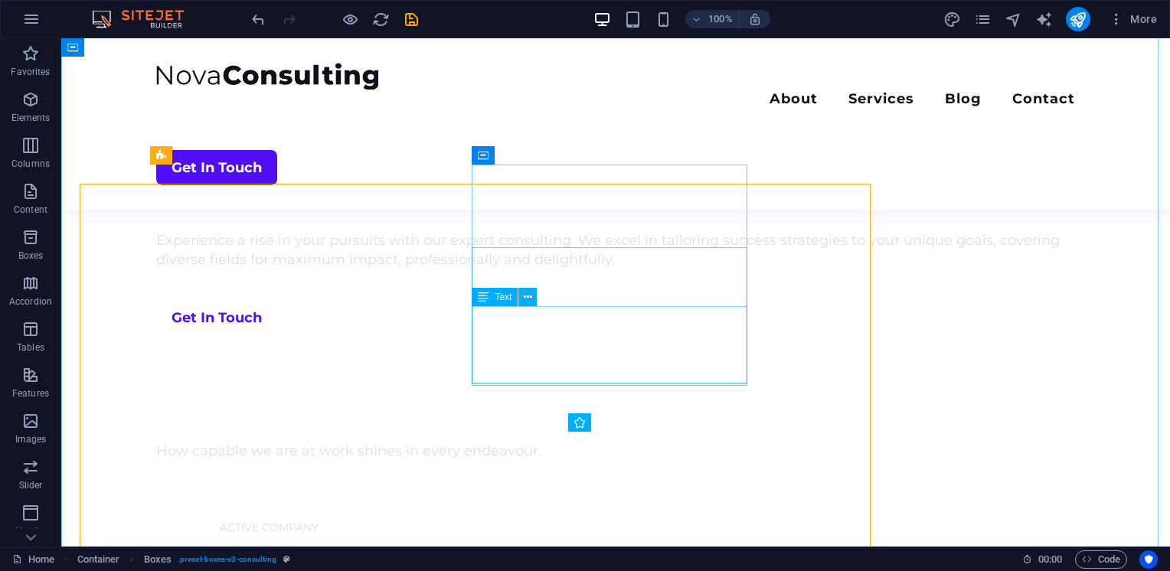
scroll to position [762, 0]
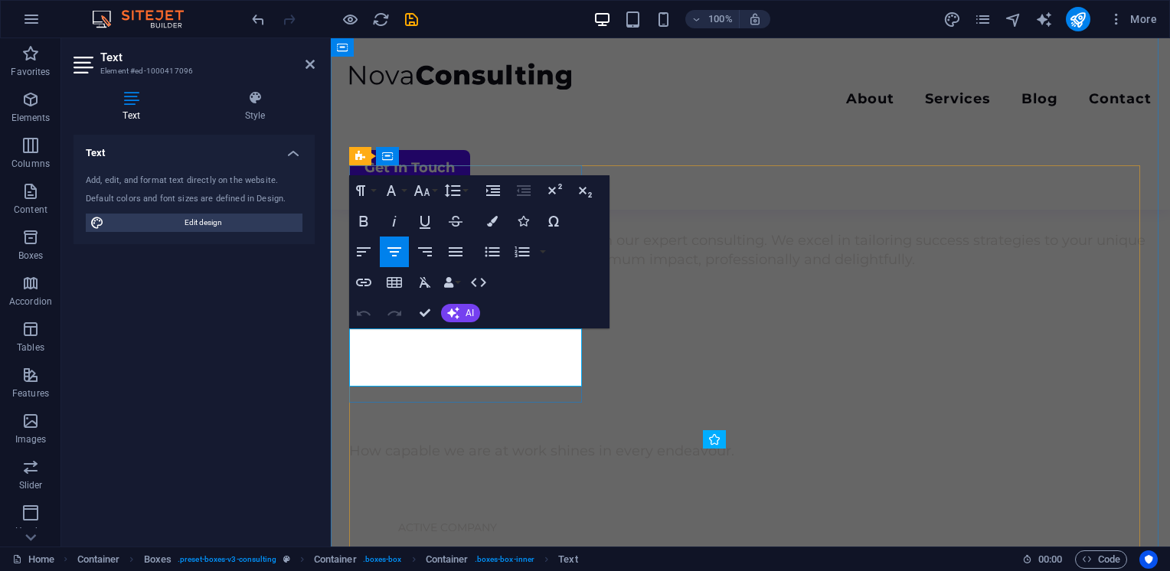
click at [465, 311] on button "AI" at bounding box center [460, 313] width 39 height 18
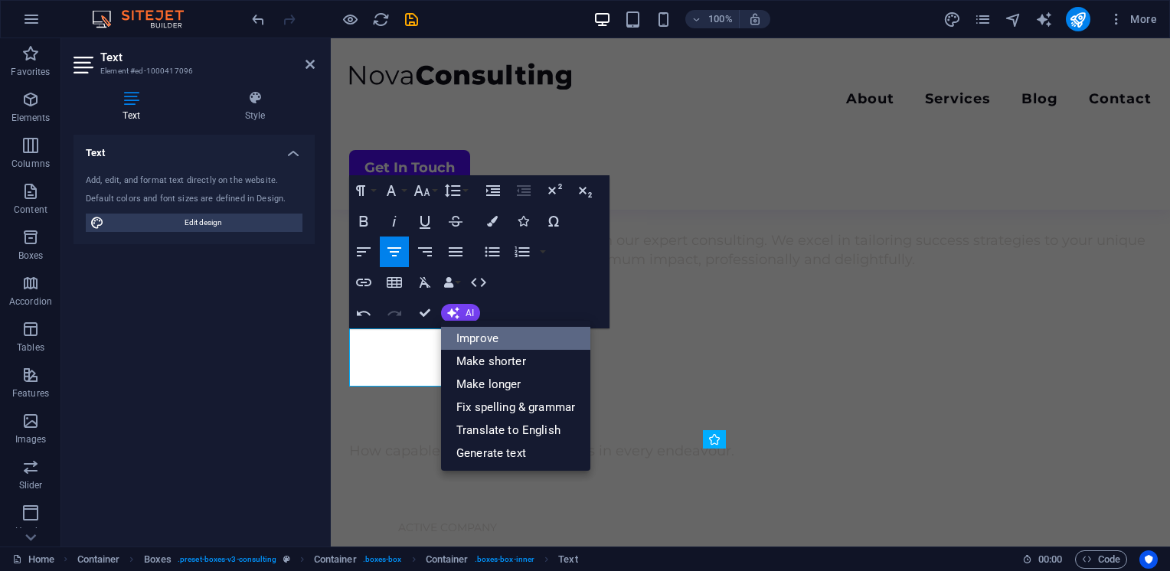
click at [505, 335] on link "Improve" at bounding box center [515, 338] width 149 height 23
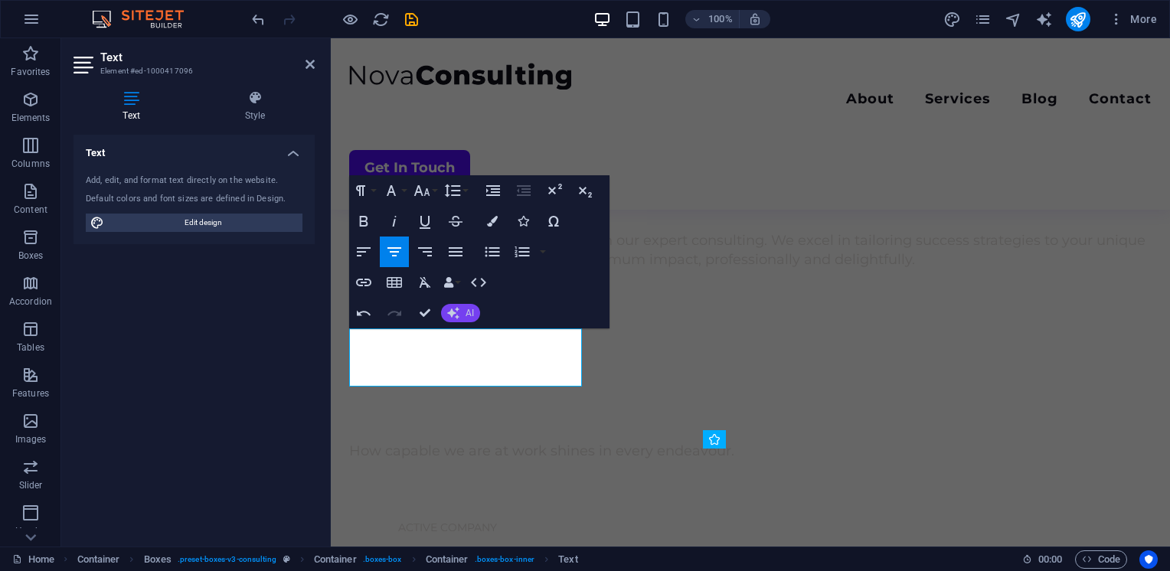
click at [464, 312] on button "AI" at bounding box center [460, 313] width 39 height 18
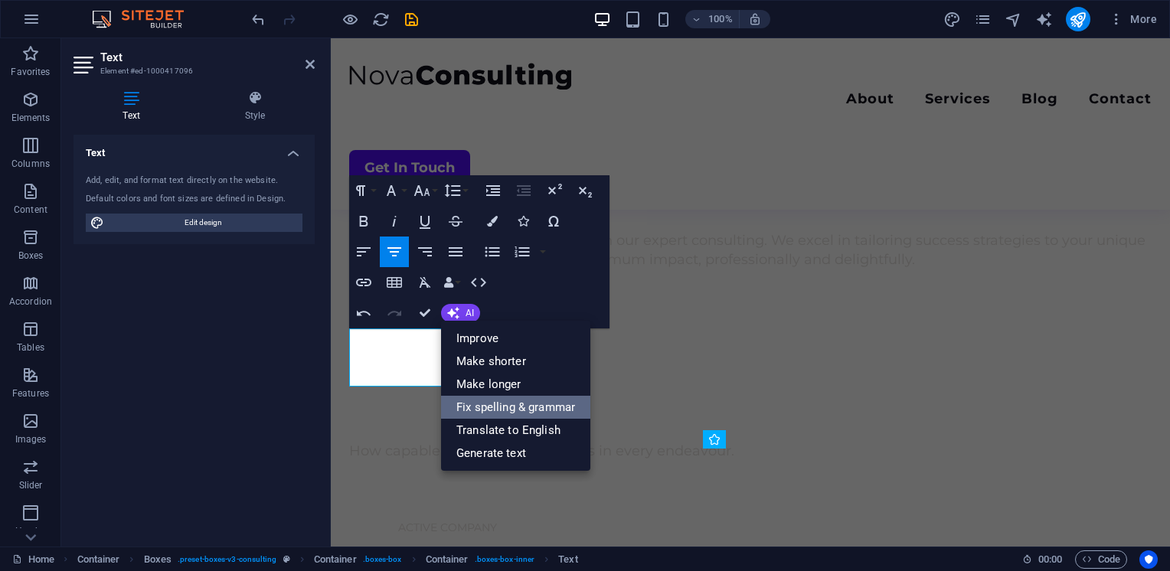
click at [501, 404] on link "Fix spelling & grammar" at bounding box center [515, 407] width 149 height 23
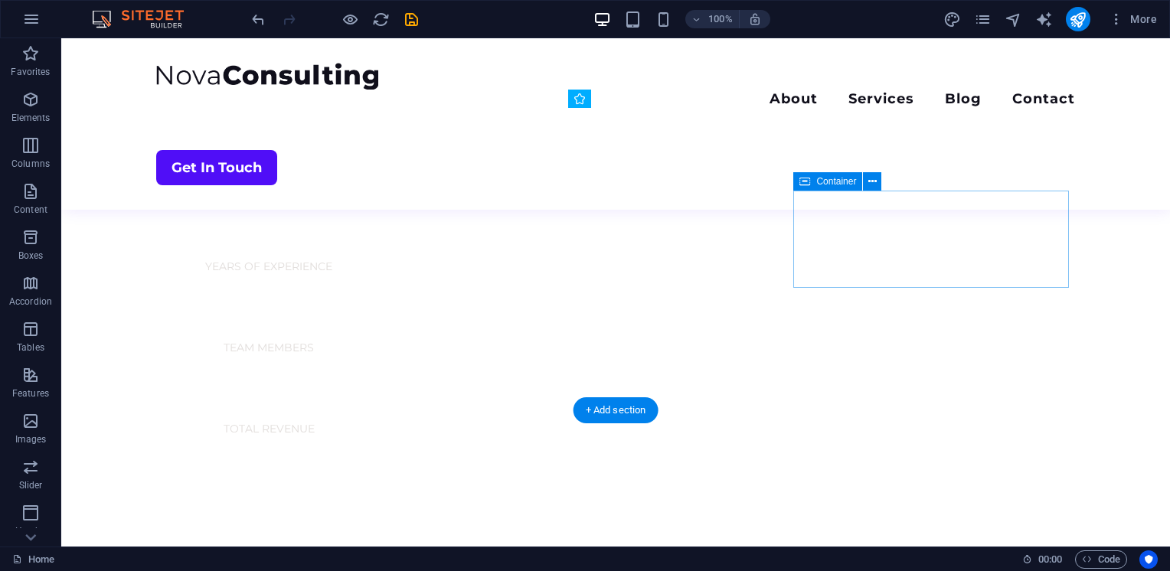
scroll to position [1082, 0]
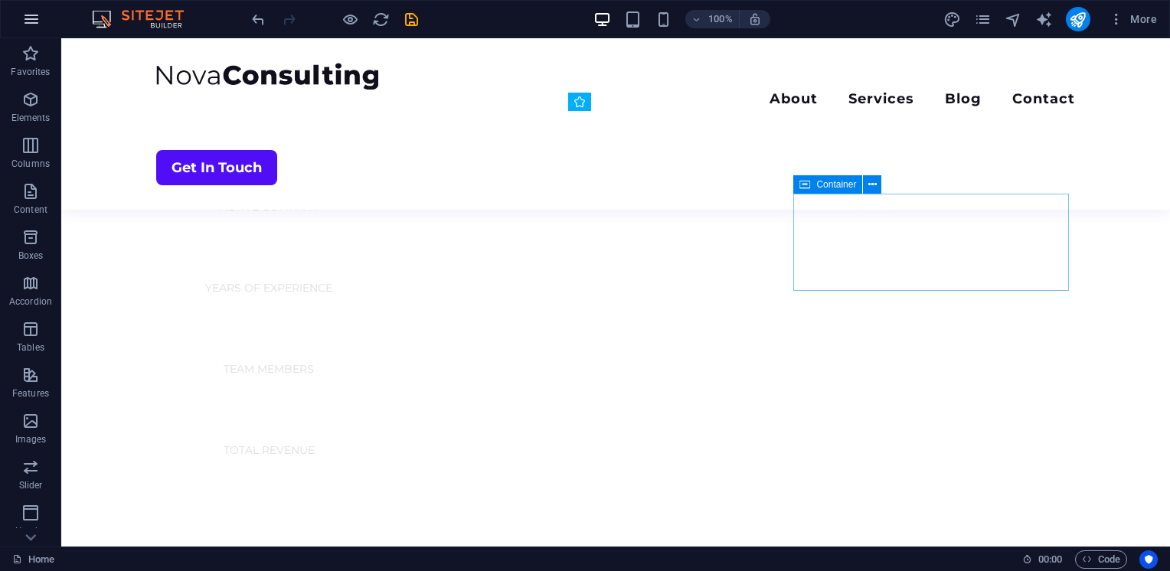
click at [36, 18] on icon "button" at bounding box center [31, 19] width 18 height 18
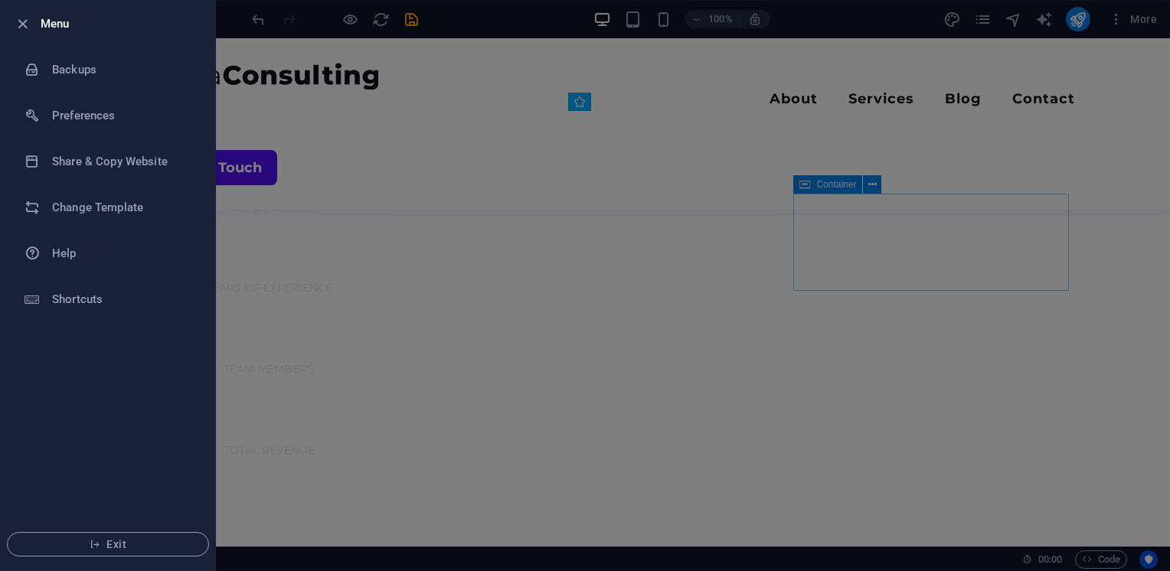
click at [278, 319] on div at bounding box center [585, 285] width 1170 height 571
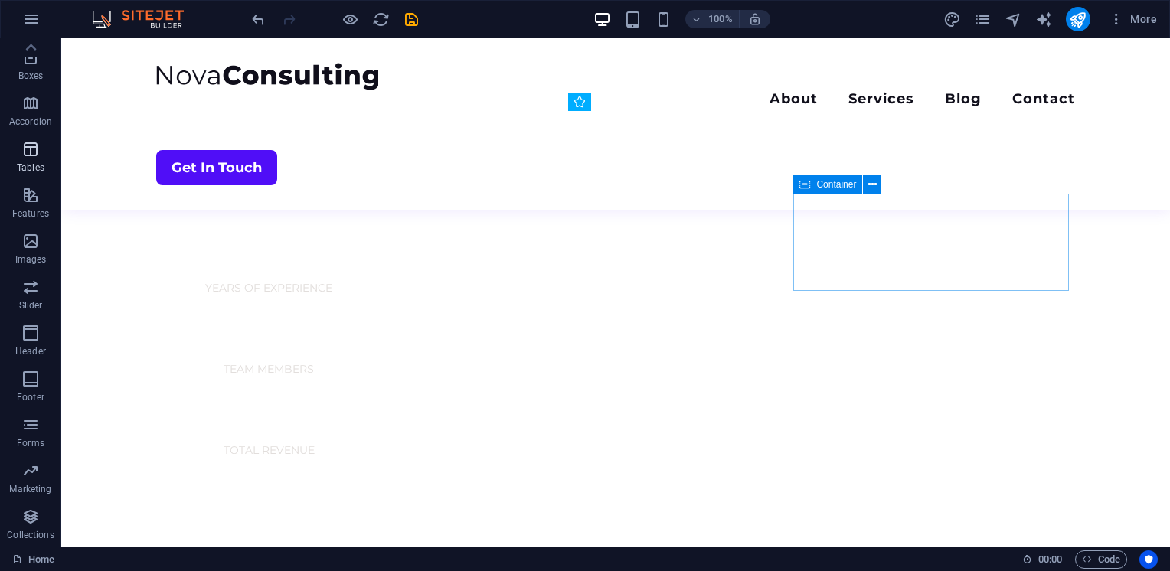
scroll to position [0, 0]
click at [31, 386] on span "Features" at bounding box center [30, 384] width 61 height 37
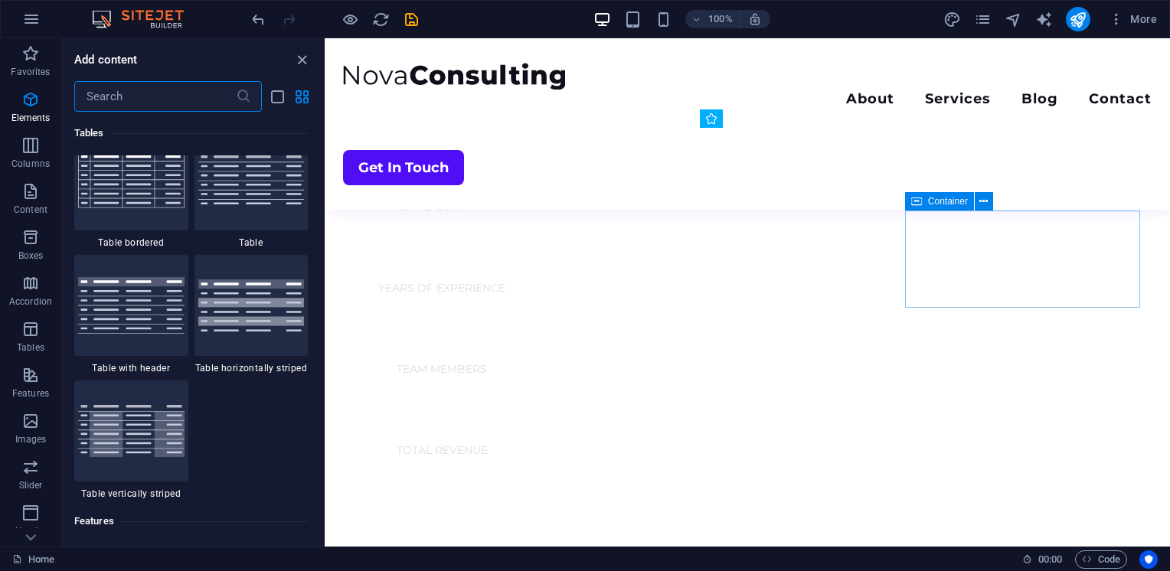
scroll to position [5967, 0]
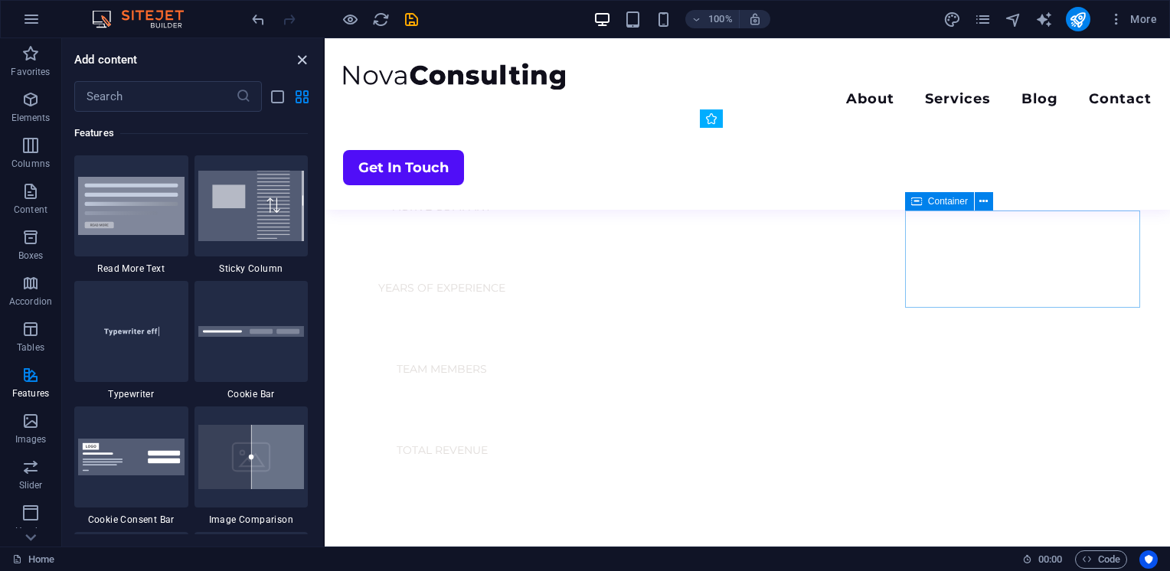
click at [302, 58] on icon "close panel" at bounding box center [302, 60] width 18 height 18
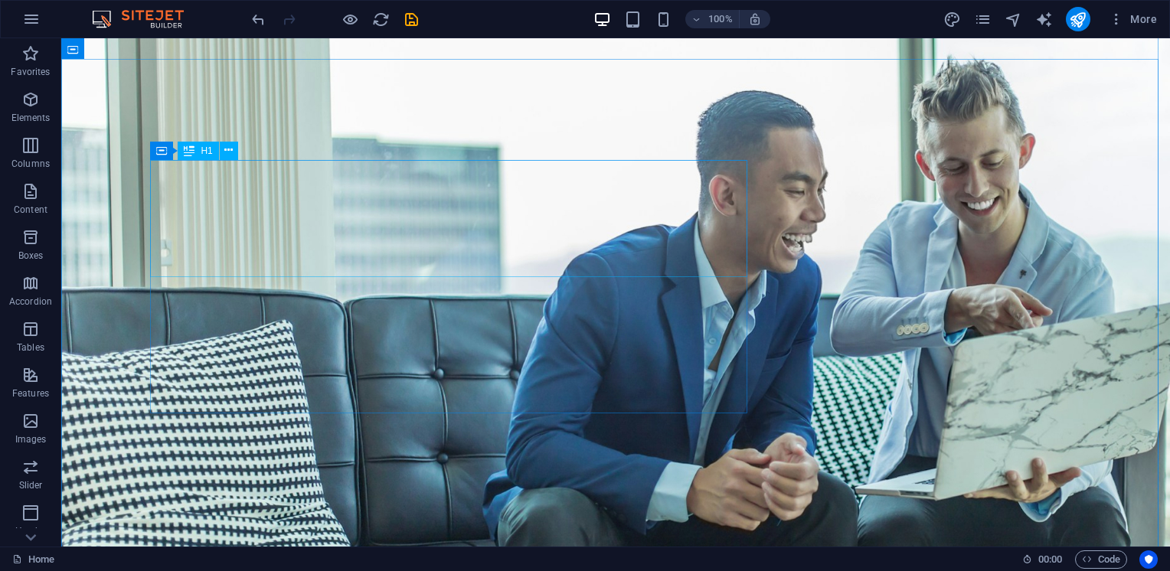
scroll to position [67, 0]
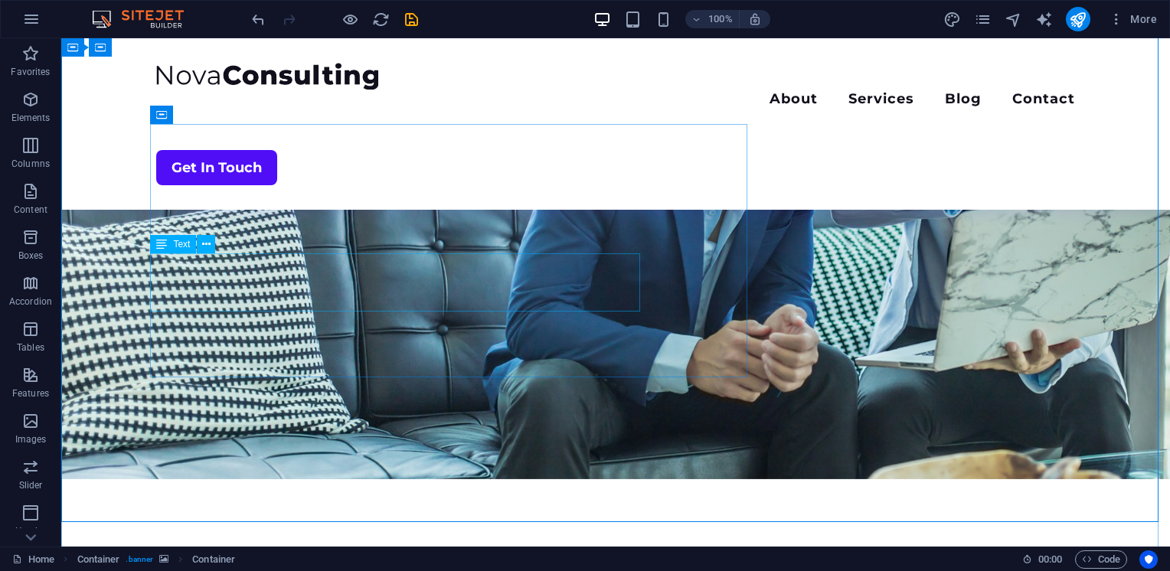
scroll to position [97, 0]
